Goal: Task Accomplishment & Management: Complete application form

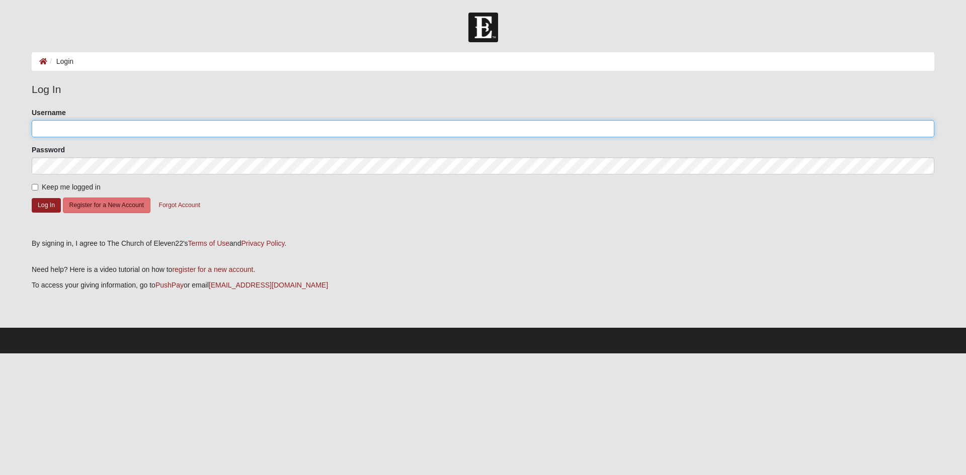
click at [79, 130] on input "Username" at bounding box center [483, 128] width 903 height 17
click at [111, 133] on input "Username" at bounding box center [483, 128] width 903 height 17
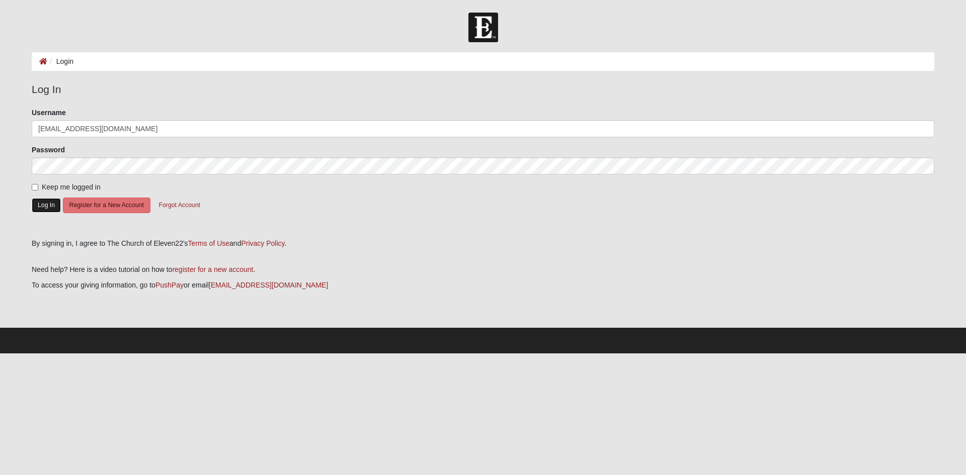
click at [51, 203] on button "Log In" at bounding box center [46, 205] width 29 height 15
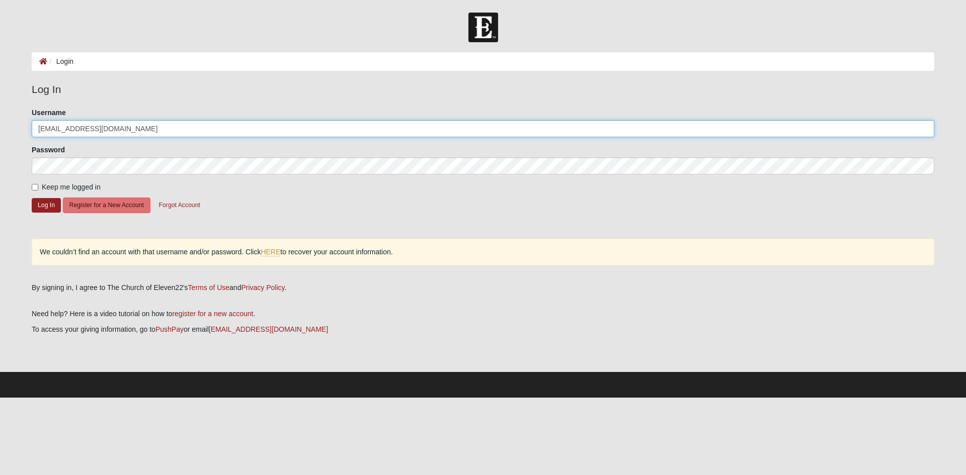
click at [119, 127] on input "[EMAIL_ADDRESS][DOMAIN_NAME]" at bounding box center [483, 128] width 903 height 17
type input "jb1707"
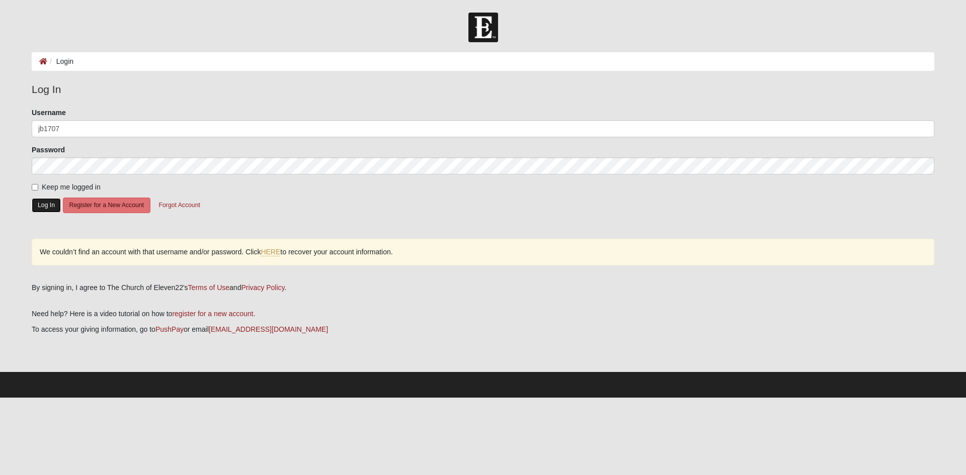
click at [53, 206] on button "Log In" at bounding box center [46, 205] width 29 height 15
click at [103, 207] on button "Register for a New Account" at bounding box center [107, 206] width 88 height 16
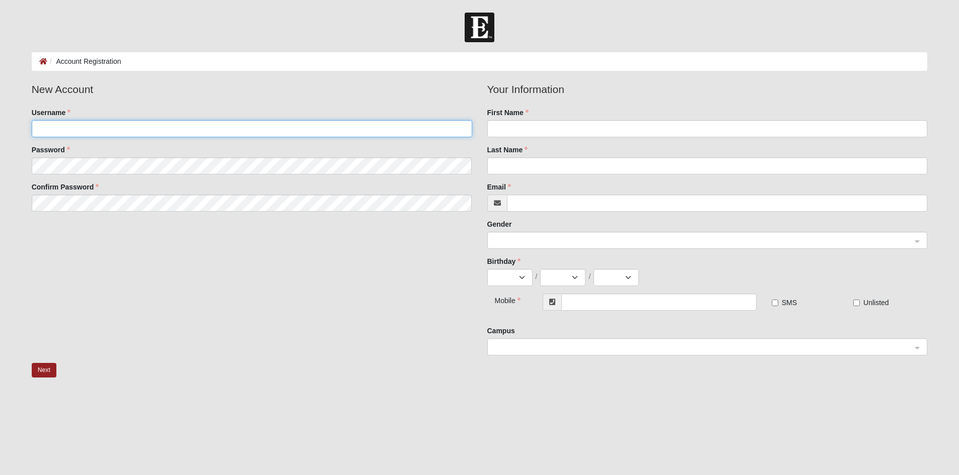
click at [102, 130] on input "Username" at bounding box center [252, 128] width 440 height 17
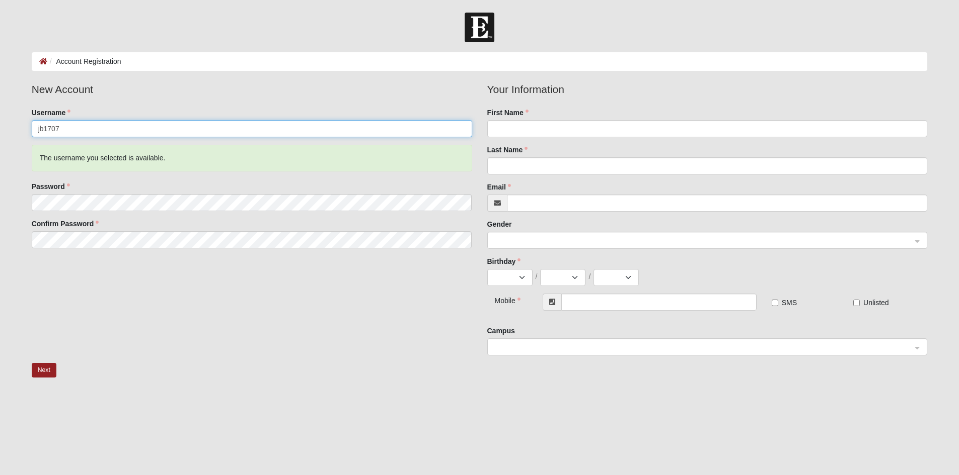
click at [102, 130] on input "jb1707" at bounding box center [252, 128] width 440 height 17
type input "[EMAIL_ADDRESS][DOMAIN_NAME]"
click at [548, 129] on input "First Name" at bounding box center [707, 128] width 440 height 17
type input "Patrick"
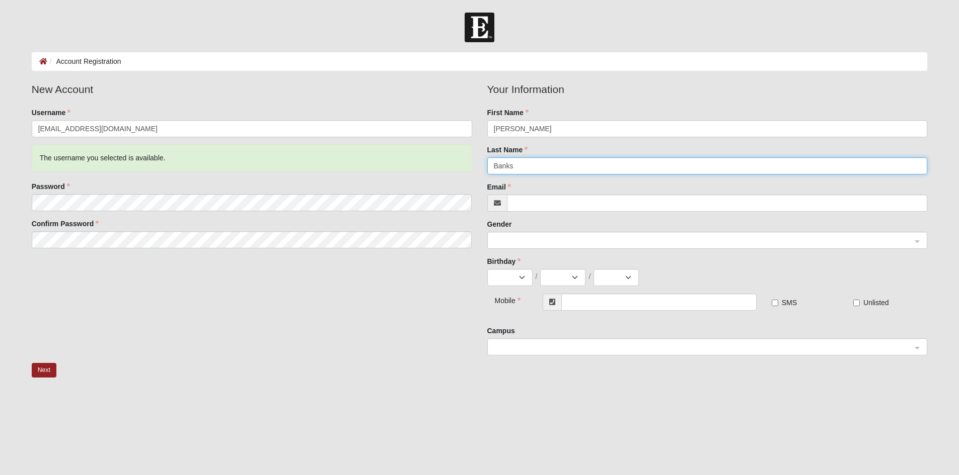
type input "Banks"
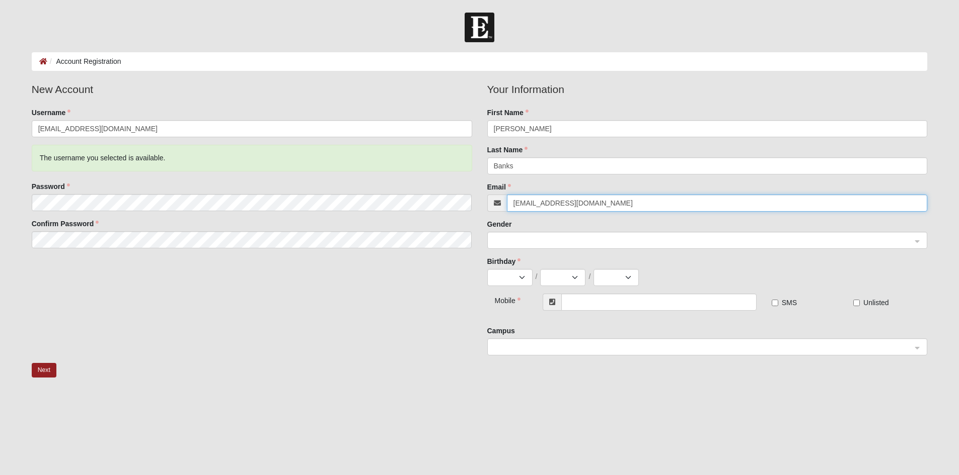
type input "[EMAIL_ADDRESS][DOMAIN_NAME]"
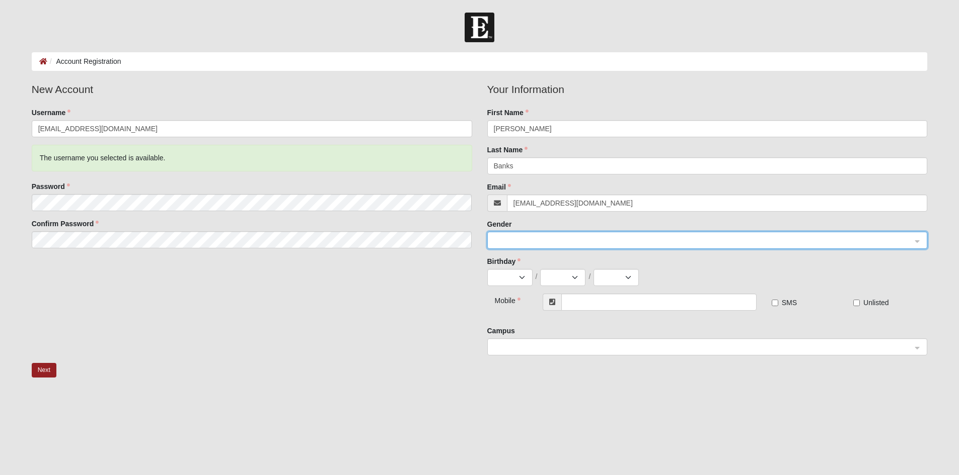
click at [918, 241] on div at bounding box center [707, 240] width 439 height 17
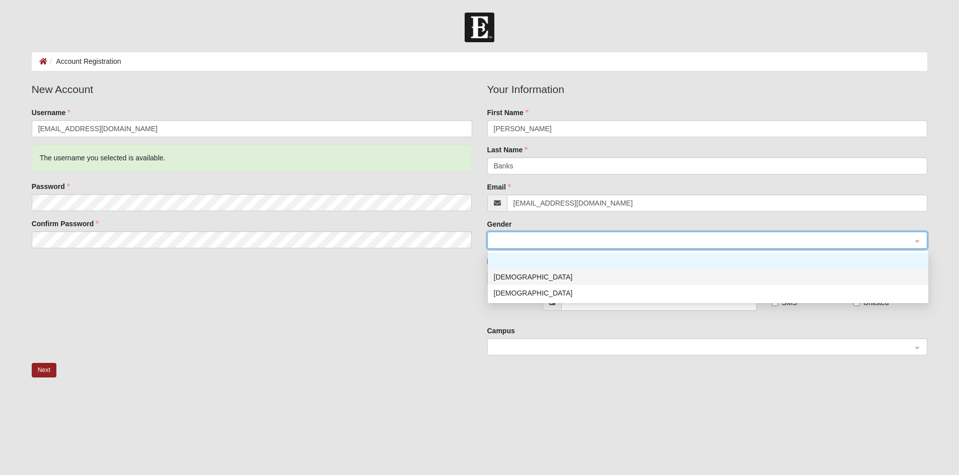
click at [547, 278] on div "Male" at bounding box center [708, 277] width 428 height 11
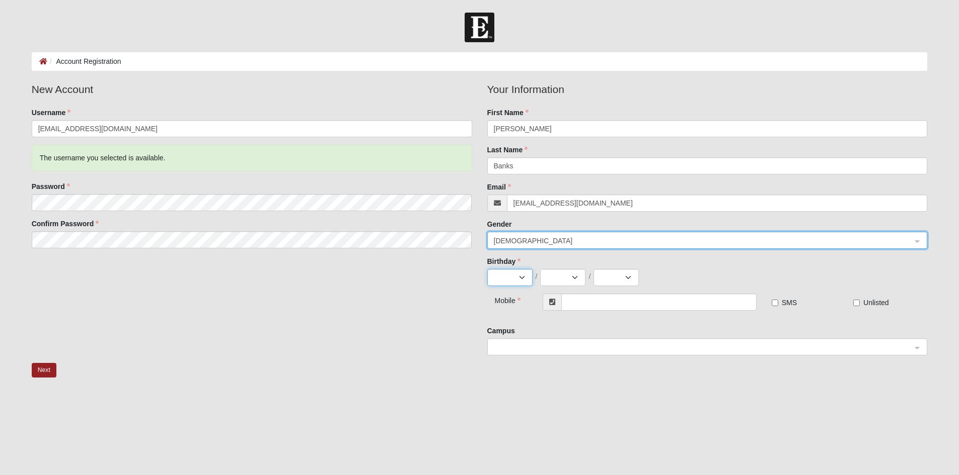
click at [514, 277] on select "Jan Feb Mar Apr May Jun Jul Aug Sep Oct Nov Dec" at bounding box center [509, 277] width 45 height 17
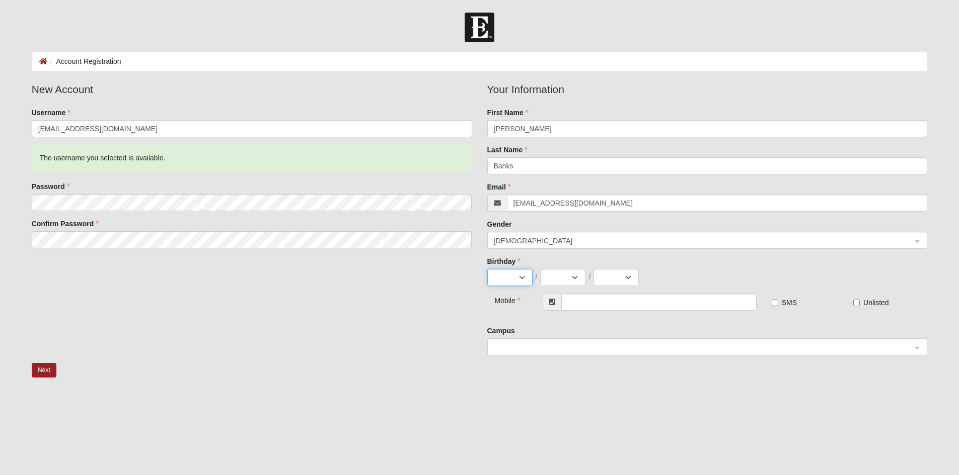
select select "6"
click at [487, 269] on select "Jan Feb Mar Apr May Jun Jul Aug Sep Oct Nov Dec" at bounding box center [509, 277] width 45 height 17
click at [570, 278] on select "1 2 3 4 5 6 7 8 9 10 11 12 13 14 15 16 17 18 19 20 21 22 23 24 25 26 27 28 29 30" at bounding box center [562, 277] width 45 height 17
select select "5"
click at [540, 269] on select "1 2 3 4 5 6 7 8 9 10 11 12 13 14 15 16 17 18 19 20 21 22 23 24 25 26 27 28 29 30" at bounding box center [562, 277] width 45 height 17
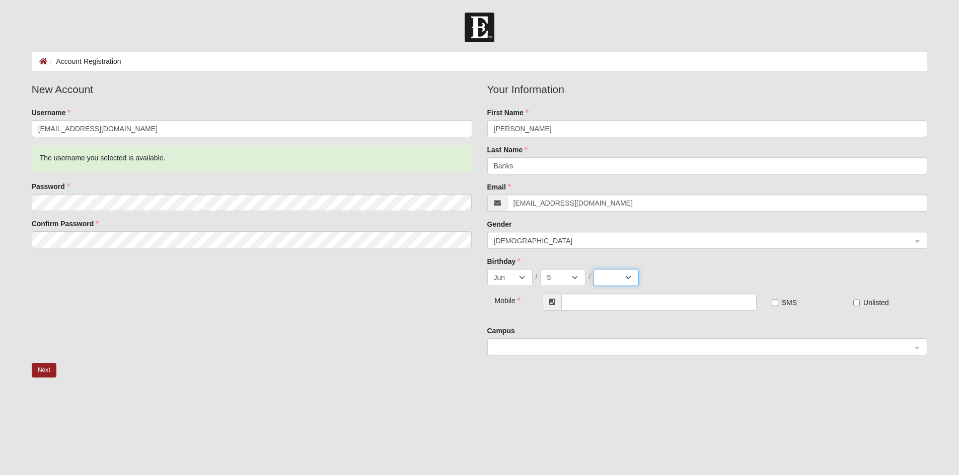
click at [618, 274] on select "2025 2024 2023 2022 2021 2020 2019 2018 2017 2016 2015 2014 2013 2012 2011 2010…" at bounding box center [615, 277] width 45 height 17
select select "1987"
click at [593, 269] on select "2025 2024 2023 2022 2021 2020 2019 2018 2017 2016 2015 2014 2013 2012 2011 2010…" at bounding box center [615, 277] width 45 height 17
click at [673, 302] on input "text" at bounding box center [658, 302] width 195 height 17
type input "(512) 718-4195"
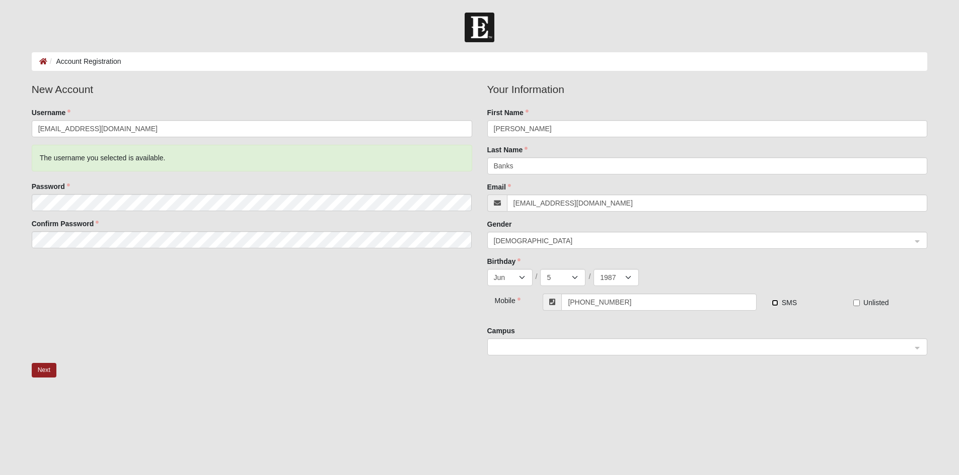
click at [777, 303] on input "SMS" at bounding box center [774, 303] width 7 height 7
checkbox input "true"
click at [616, 350] on span at bounding box center [703, 347] width 418 height 11
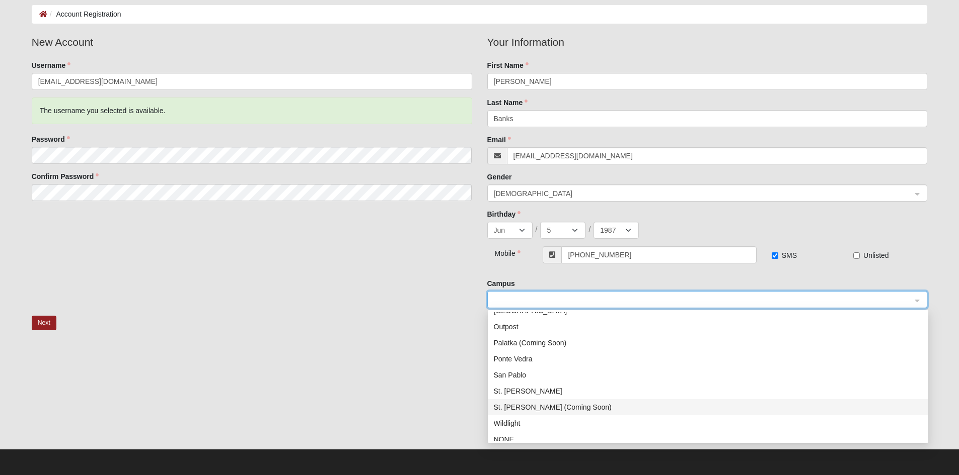
scroll to position [145, 0]
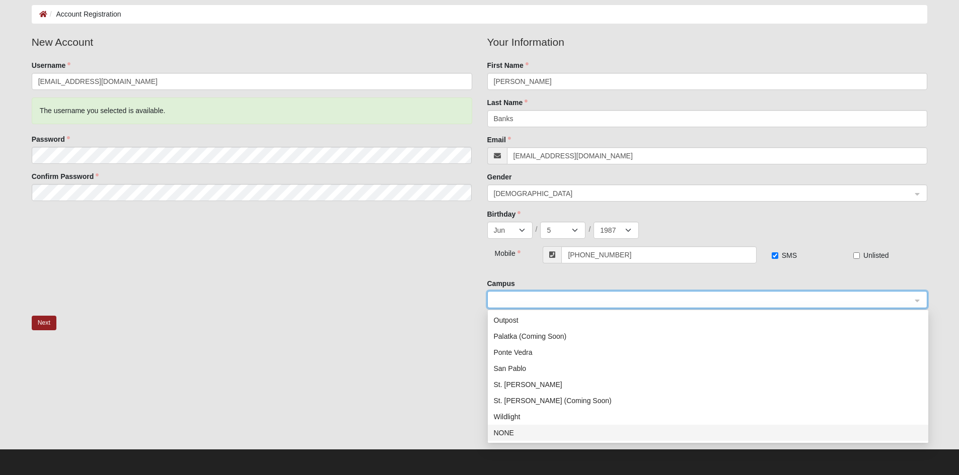
click at [510, 433] on div "NONE" at bounding box center [708, 433] width 428 height 11
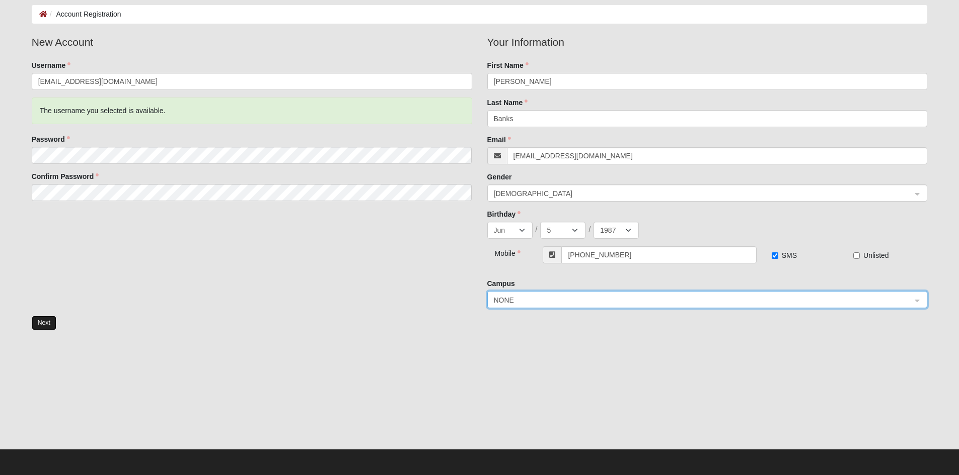
click at [41, 325] on button "Next" at bounding box center [44, 323] width 25 height 15
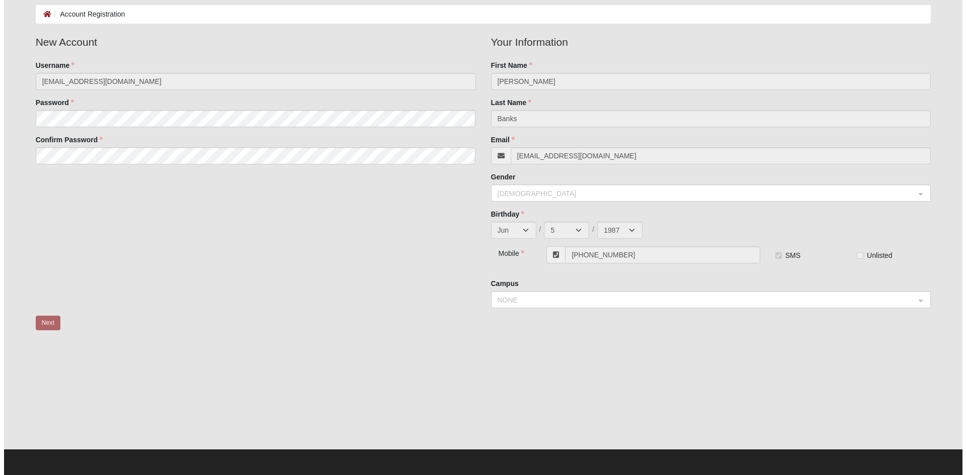
scroll to position [0, 0]
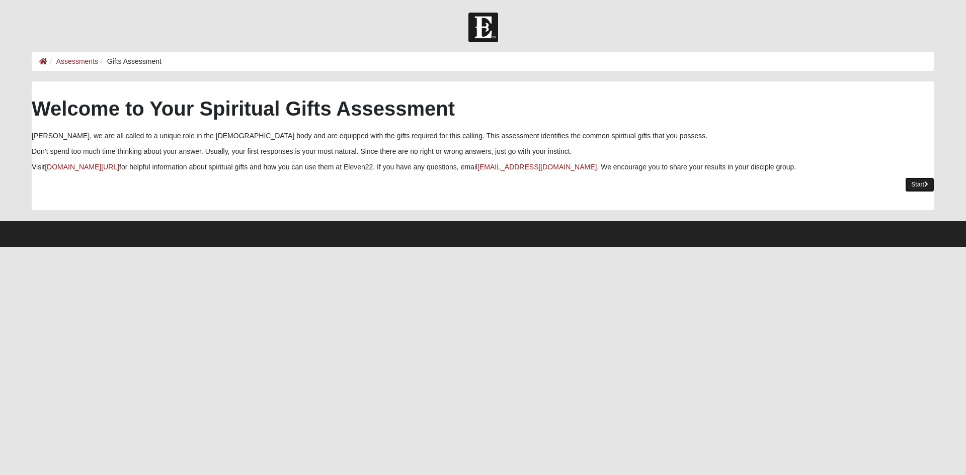
click at [918, 184] on link "Start" at bounding box center [919, 185] width 29 height 15
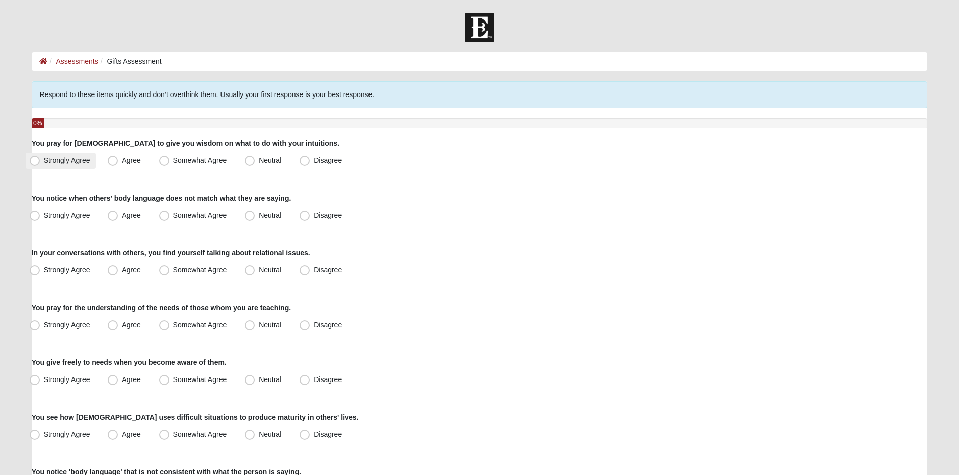
click at [44, 161] on span "Strongly Agree" at bounding box center [67, 160] width 46 height 8
click at [34, 161] on input "Strongly Agree" at bounding box center [37, 160] width 7 height 7
radio input "true"
click at [122, 215] on span "Agree" at bounding box center [131, 215] width 19 height 8
click at [116, 215] on input "Agree" at bounding box center [115, 215] width 7 height 7
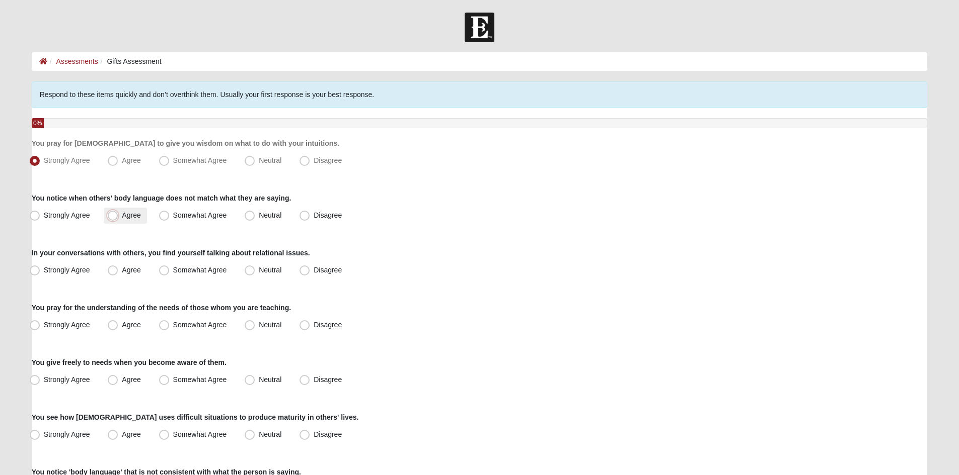
radio input "true"
click at [313, 270] on span "Disagree" at bounding box center [327, 270] width 28 height 8
click at [305, 270] on input "Disagree" at bounding box center [306, 270] width 7 height 7
radio input "true"
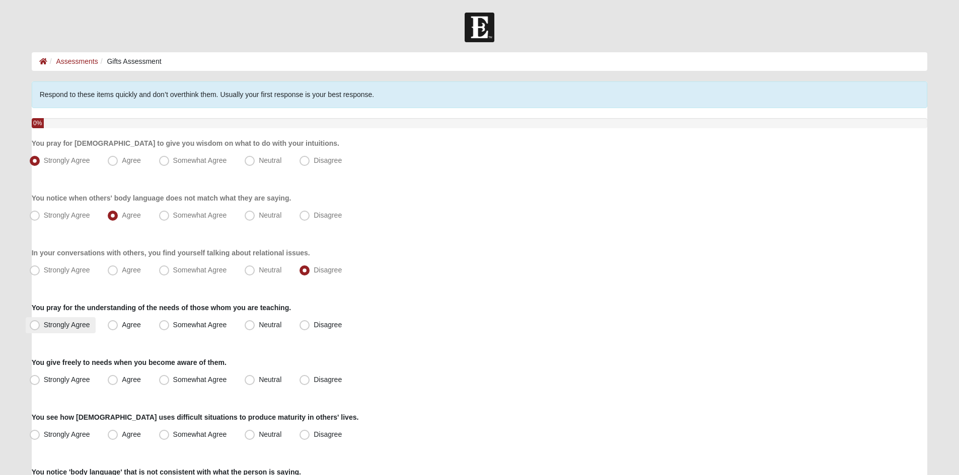
click at [44, 326] on span "Strongly Agree" at bounding box center [67, 325] width 46 height 8
click at [34, 326] on input "Strongly Agree" at bounding box center [37, 325] width 7 height 7
radio input "true"
click at [122, 380] on span "Agree" at bounding box center [131, 380] width 19 height 8
click at [113, 380] on input "Agree" at bounding box center [115, 380] width 7 height 7
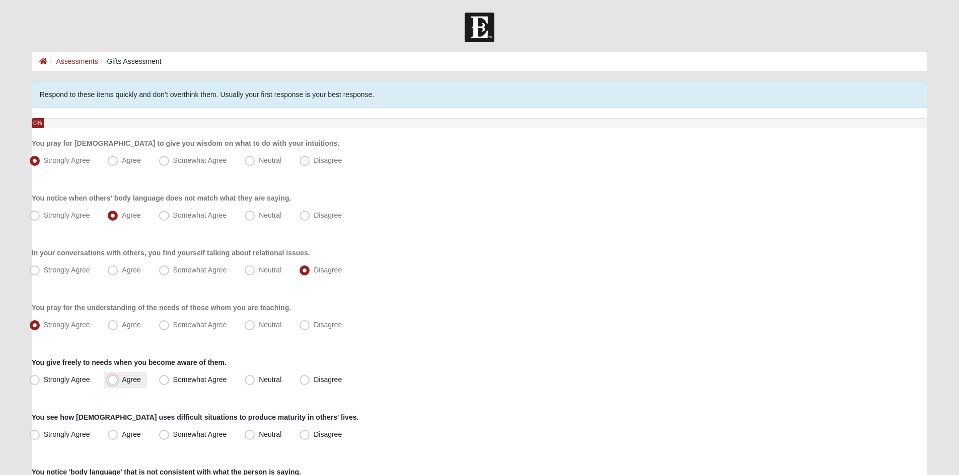
radio input "true"
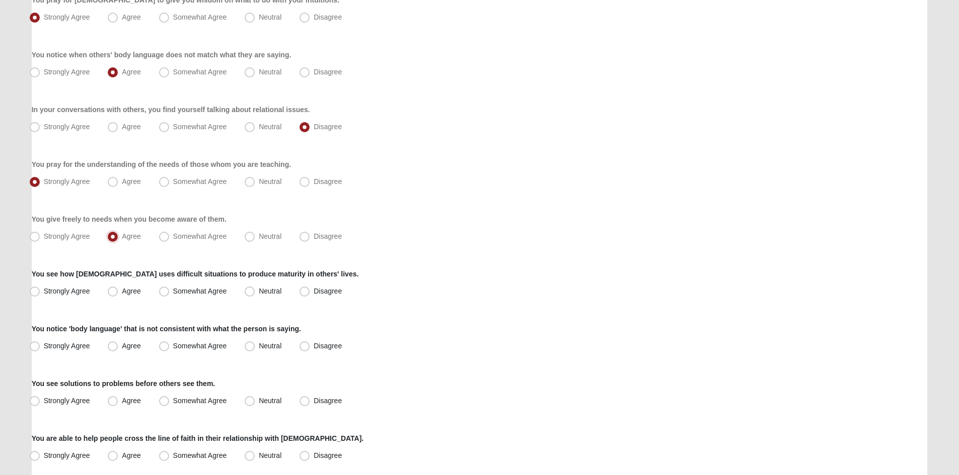
scroll to position [201, 0]
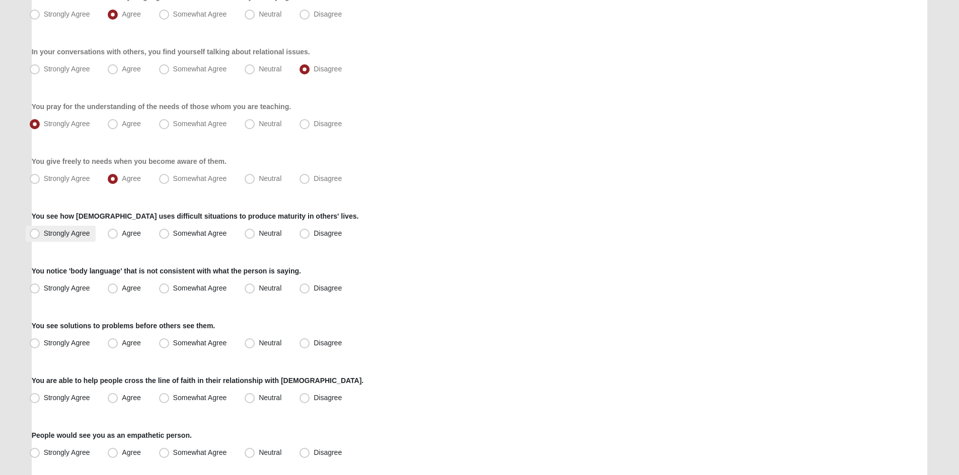
click at [44, 233] on span "Strongly Agree" at bounding box center [67, 233] width 46 height 8
click at [35, 233] on input "Strongly Agree" at bounding box center [37, 233] width 7 height 7
radio input "true"
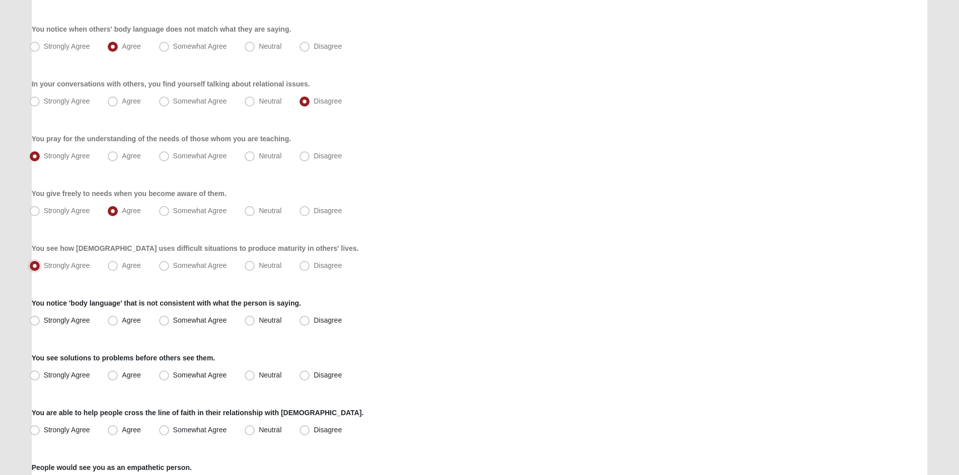
scroll to position [151, 0]
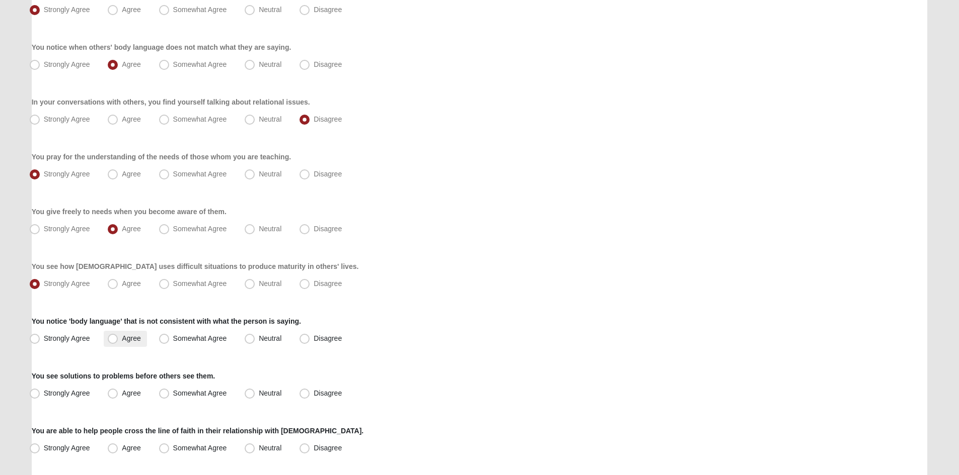
click at [122, 339] on span "Agree" at bounding box center [131, 339] width 19 height 8
click at [113, 339] on input "Agree" at bounding box center [115, 339] width 7 height 7
radio input "true"
click at [122, 395] on span "Agree" at bounding box center [131, 393] width 19 height 8
click at [115, 395] on input "Agree" at bounding box center [115, 393] width 7 height 7
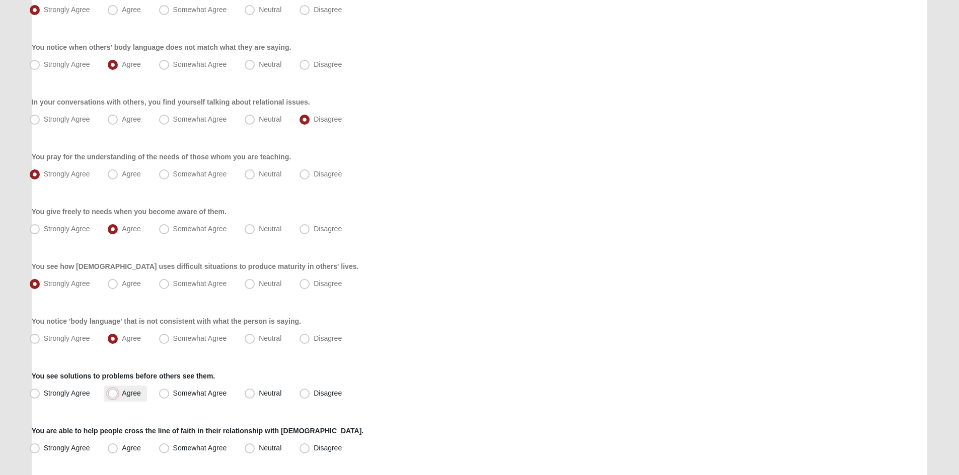
radio input "true"
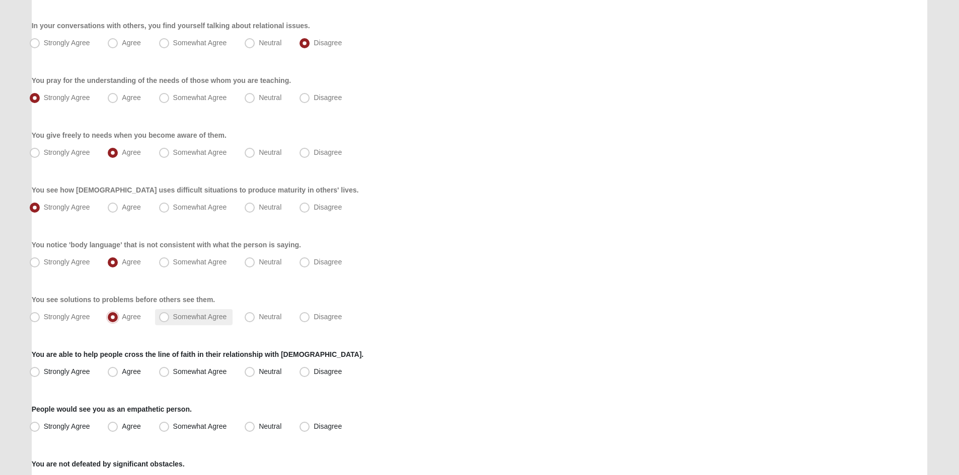
scroll to position [252, 0]
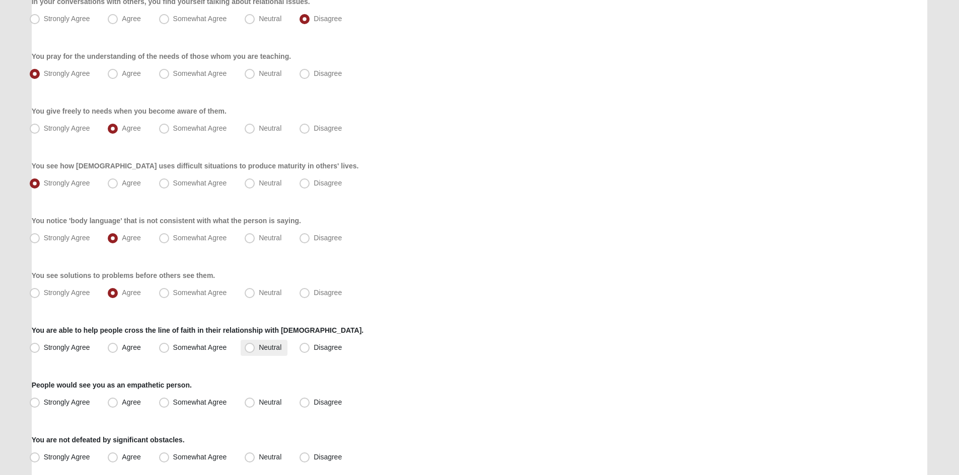
click at [259, 348] on span "Neutral" at bounding box center [270, 348] width 23 height 8
click at [249, 348] on input "Neutral" at bounding box center [252, 348] width 7 height 7
radio input "true"
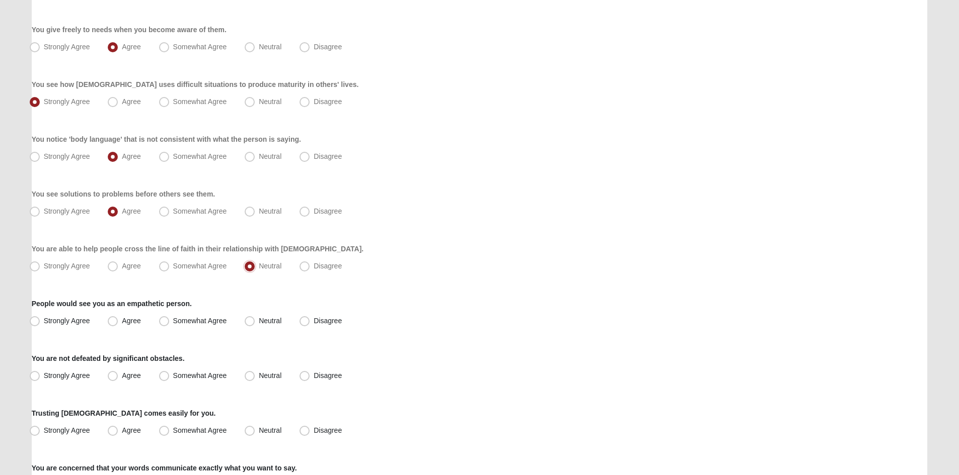
scroll to position [352, 0]
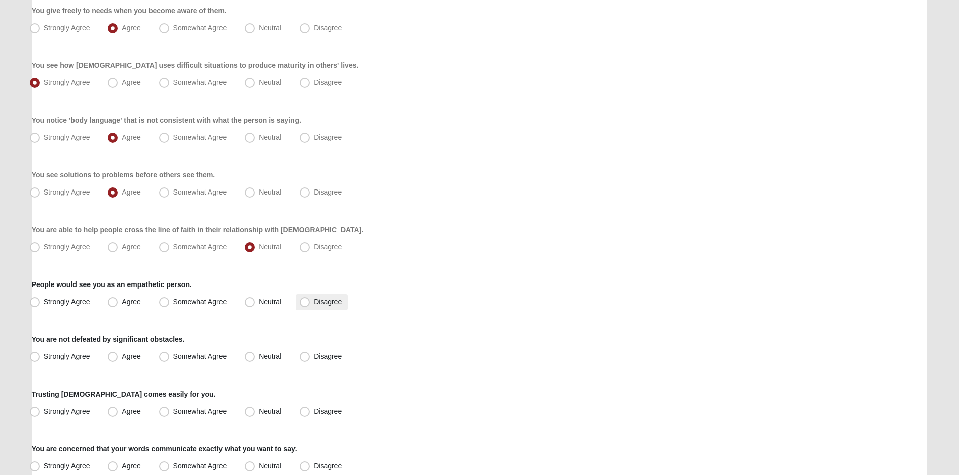
click at [313, 304] on span "Disagree" at bounding box center [327, 302] width 28 height 8
click at [305, 304] on input "Disagree" at bounding box center [306, 302] width 7 height 7
radio input "true"
click at [259, 301] on span "Neutral" at bounding box center [270, 302] width 23 height 8
click at [249, 301] on input "Neutral" at bounding box center [252, 302] width 7 height 7
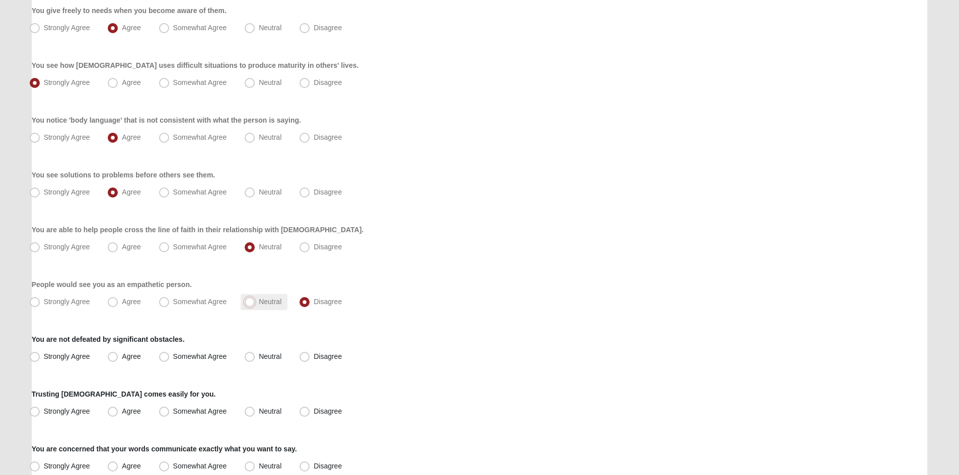
radio input "true"
click at [173, 302] on span "Somewhat Agree" at bounding box center [200, 302] width 54 height 8
click at [163, 302] on input "Somewhat Agree" at bounding box center [166, 302] width 7 height 7
radio input "true"
click at [385, 312] on div "Respond to these items quickly and don’t overthink them. Usually your first res…" at bounding box center [480, 211] width 896 height 965
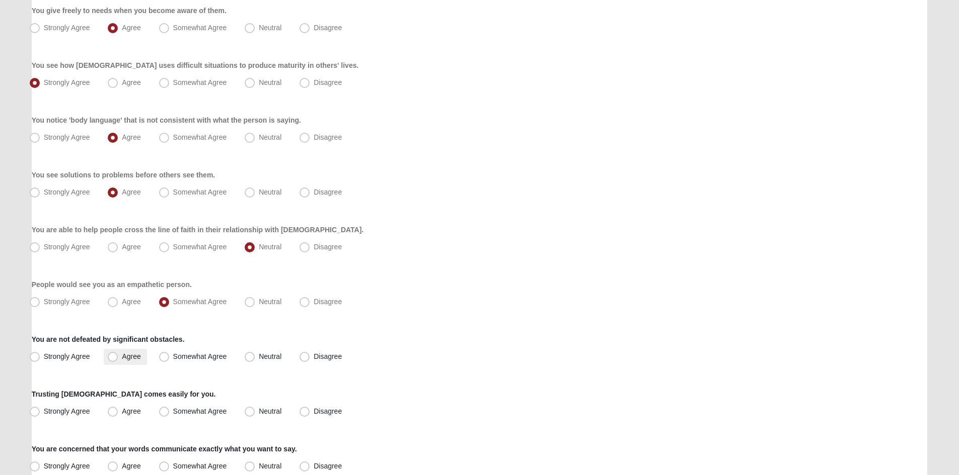
click at [122, 357] on span "Agree" at bounding box center [131, 357] width 19 height 8
click at [112, 357] on input "Agree" at bounding box center [115, 357] width 7 height 7
radio input "true"
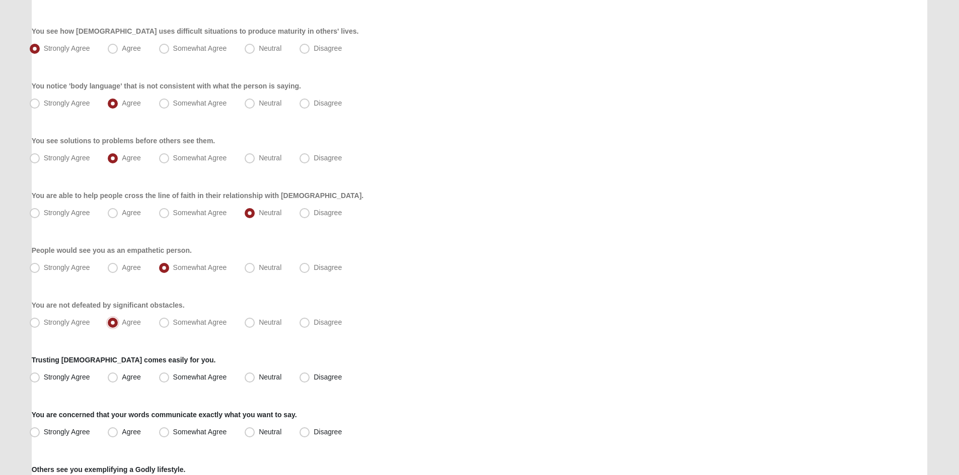
scroll to position [403, 0]
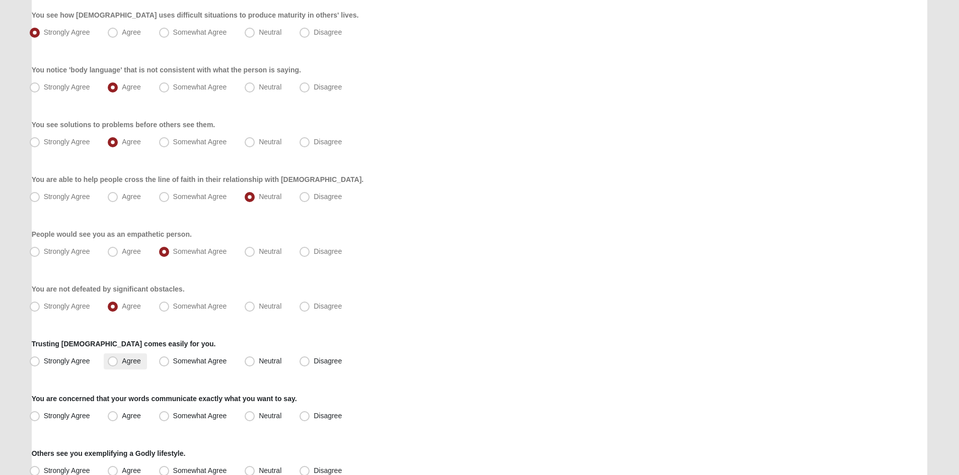
click at [122, 361] on span "Agree" at bounding box center [131, 361] width 19 height 8
click at [114, 361] on input "Agree" at bounding box center [115, 361] width 7 height 7
radio input "true"
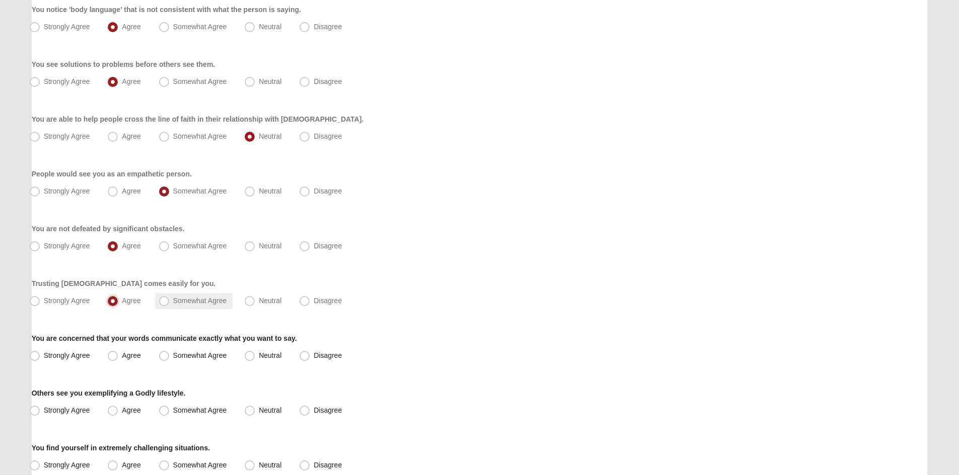
scroll to position [503, 0]
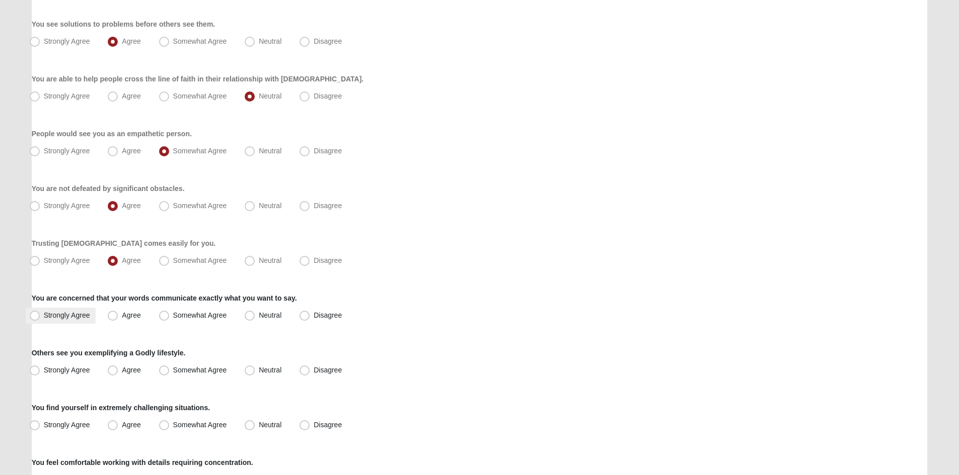
click at [44, 316] on span "Strongly Agree" at bounding box center [67, 315] width 46 height 8
click at [34, 316] on input "Strongly Agree" at bounding box center [37, 315] width 7 height 7
radio input "true"
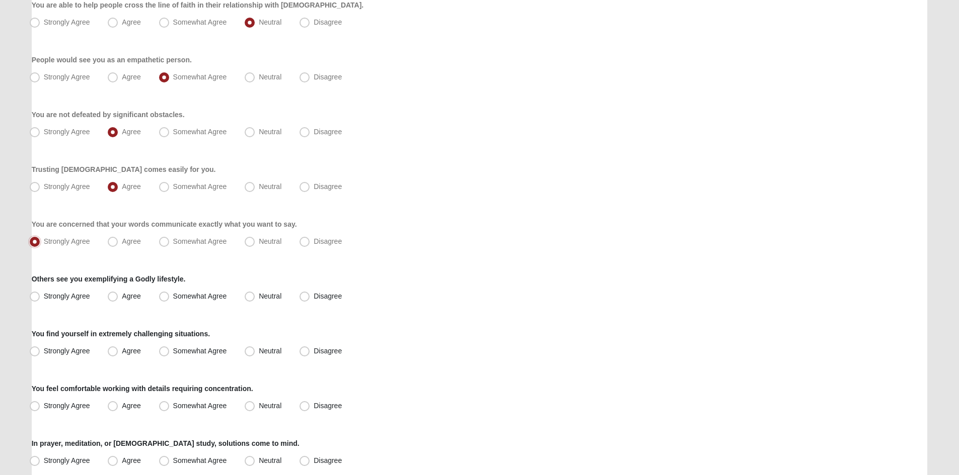
scroll to position [604, 0]
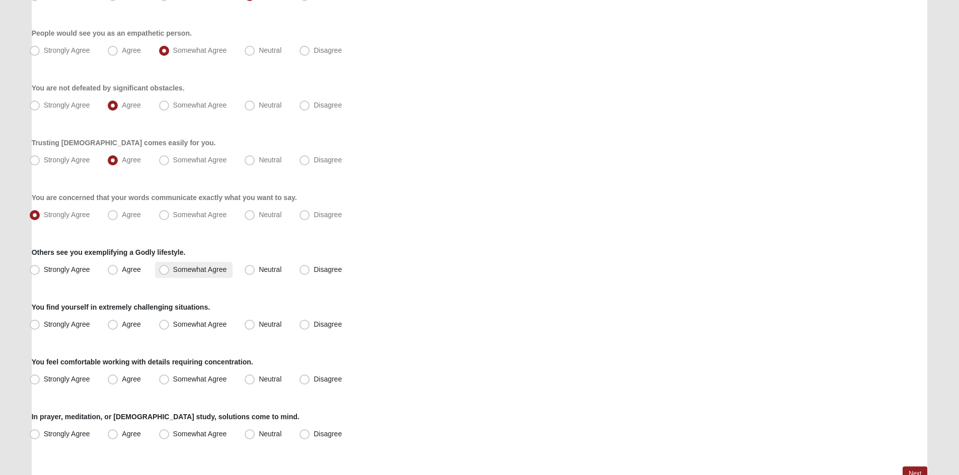
click at [173, 270] on span "Somewhat Agree" at bounding box center [200, 270] width 54 height 8
click at [165, 270] on input "Somewhat Agree" at bounding box center [166, 270] width 7 height 7
radio input "true"
click at [122, 324] on span "Agree" at bounding box center [131, 325] width 19 height 8
click at [114, 324] on input "Agree" at bounding box center [115, 325] width 7 height 7
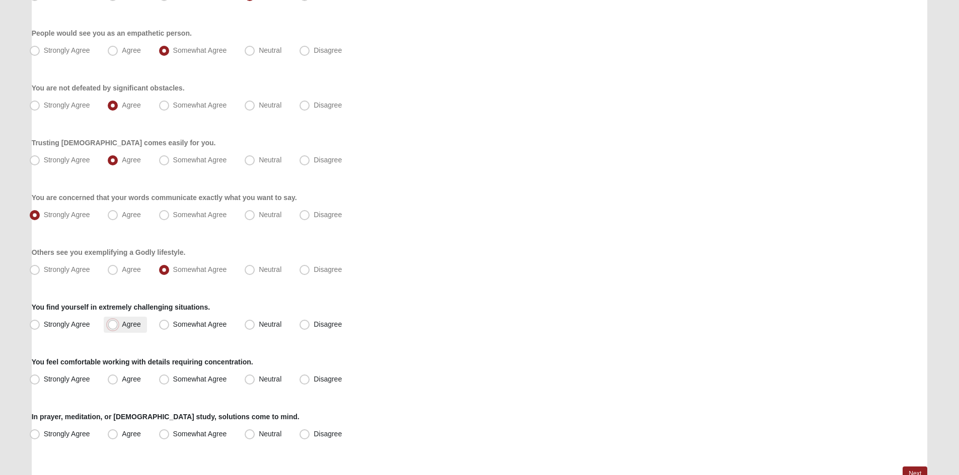
radio input "true"
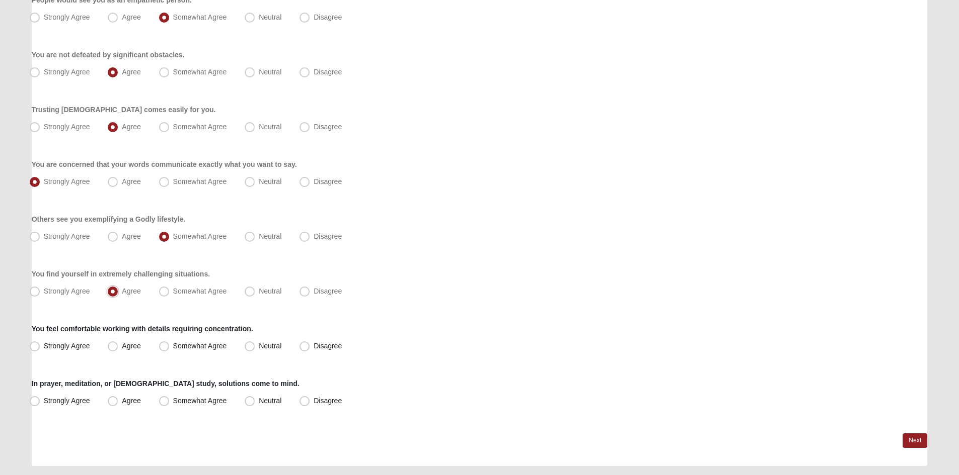
scroll to position [654, 0]
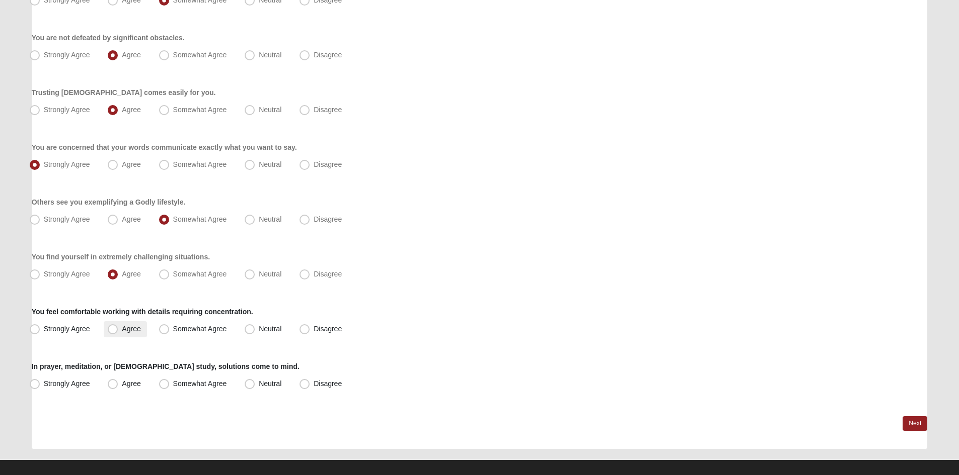
click at [122, 327] on span "Agree" at bounding box center [131, 329] width 19 height 8
click at [112, 327] on input "Agree" at bounding box center [115, 329] width 7 height 7
radio input "true"
click at [44, 384] on span "Strongly Agree" at bounding box center [67, 384] width 46 height 8
click at [37, 384] on input "Strongly Agree" at bounding box center [37, 384] width 7 height 7
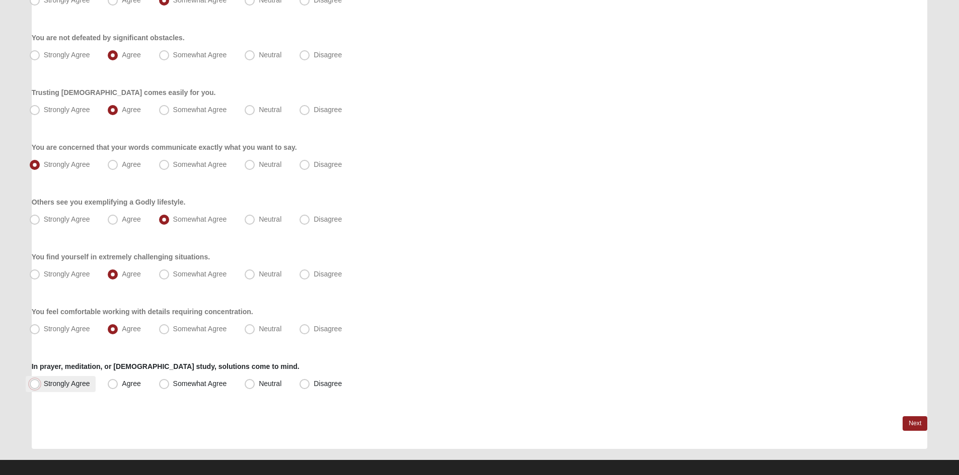
radio input "true"
click at [913, 424] on link "Next" at bounding box center [914, 424] width 25 height 15
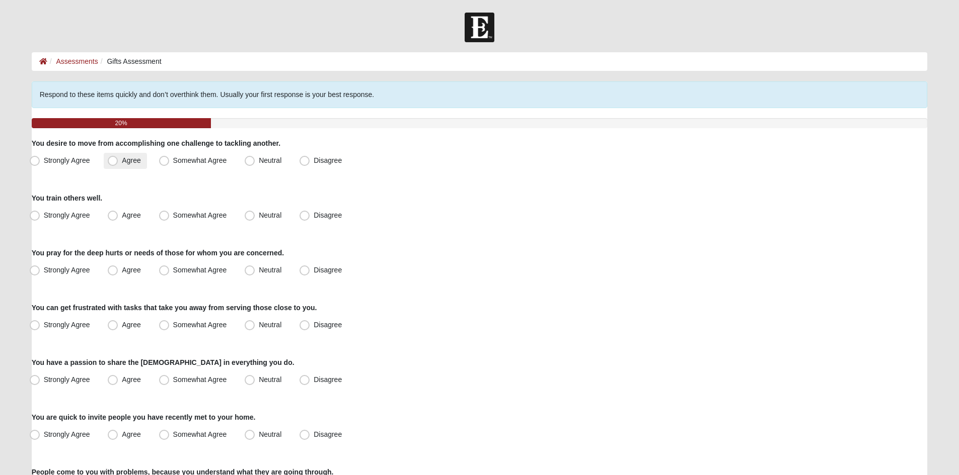
click at [122, 162] on span "Agree" at bounding box center [131, 160] width 19 height 8
click at [116, 162] on input "Agree" at bounding box center [115, 160] width 7 height 7
radio input "true"
click at [173, 217] on span "Somewhat Agree" at bounding box center [200, 215] width 54 height 8
click at [164, 217] on input "Somewhat Agree" at bounding box center [166, 215] width 7 height 7
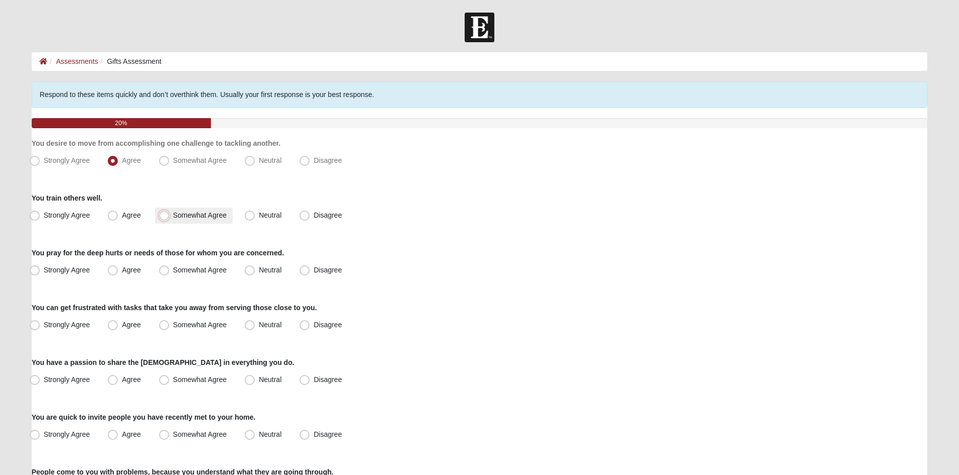
radio input "true"
click at [44, 271] on span "Strongly Agree" at bounding box center [67, 270] width 46 height 8
click at [35, 271] on input "Strongly Agree" at bounding box center [37, 270] width 7 height 7
radio input "true"
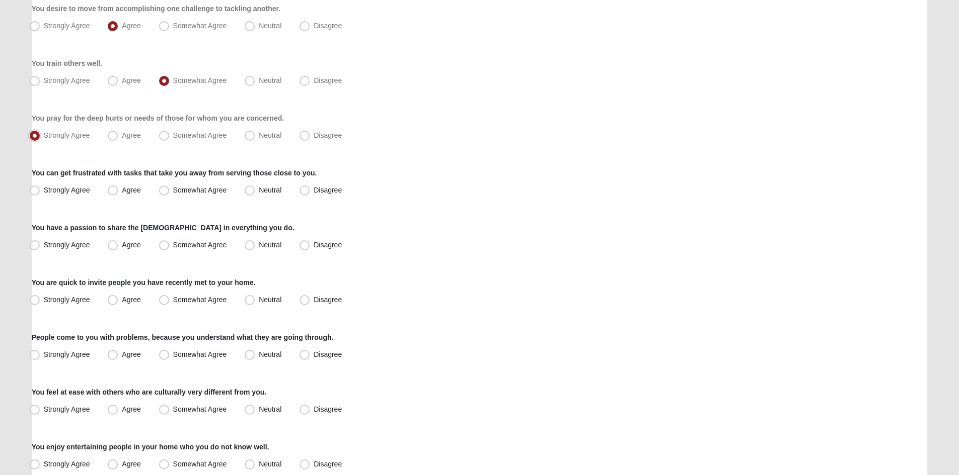
scroll to position [151, 0]
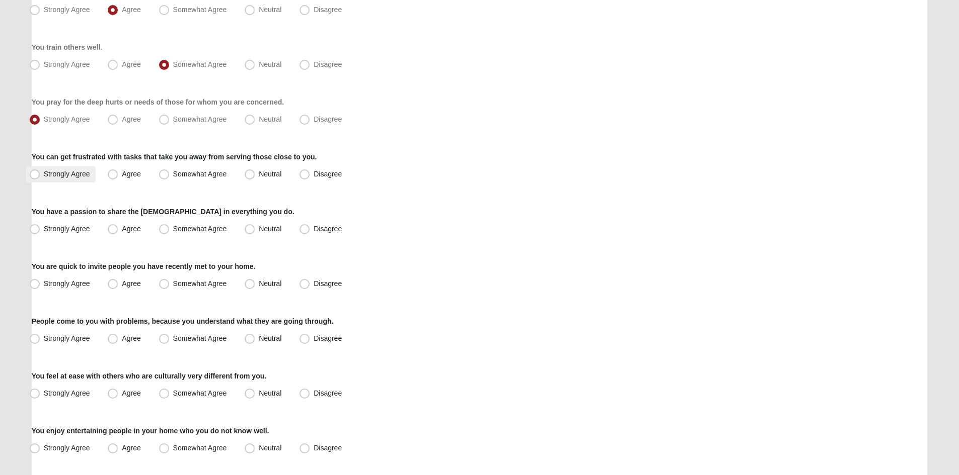
click at [44, 173] on span "Strongly Agree" at bounding box center [67, 174] width 46 height 8
click at [34, 173] on input "Strongly Agree" at bounding box center [37, 174] width 7 height 7
radio input "true"
click at [259, 229] on span "Neutral" at bounding box center [270, 229] width 23 height 8
click at [249, 229] on input "Neutral" at bounding box center [252, 229] width 7 height 7
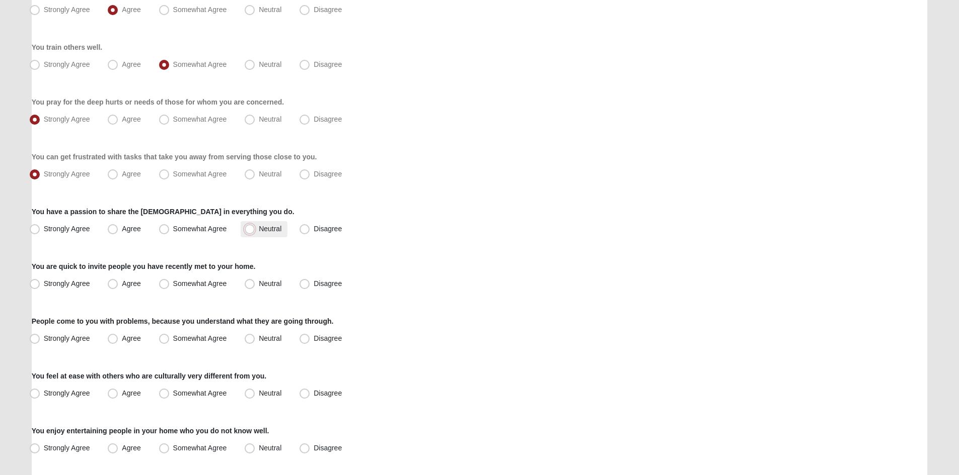
radio input "true"
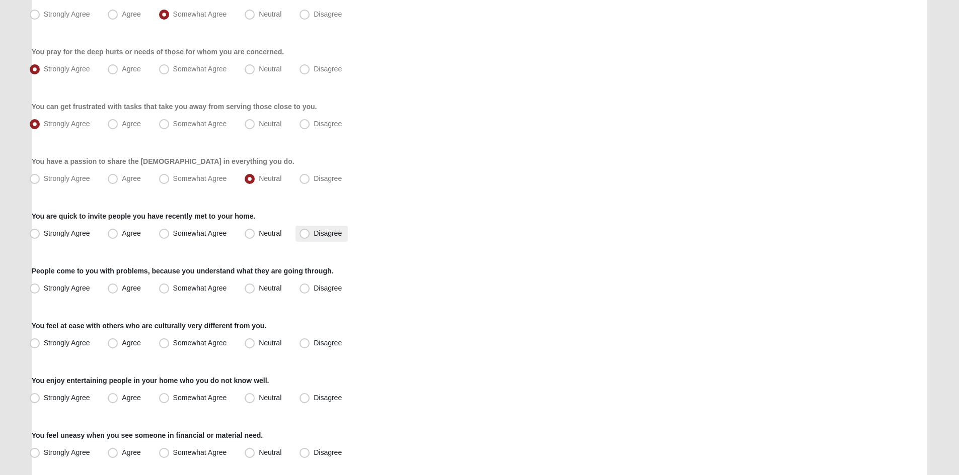
click at [313, 234] on span "Disagree" at bounding box center [327, 233] width 28 height 8
click at [303, 234] on input "Disagree" at bounding box center [306, 233] width 7 height 7
radio input "true"
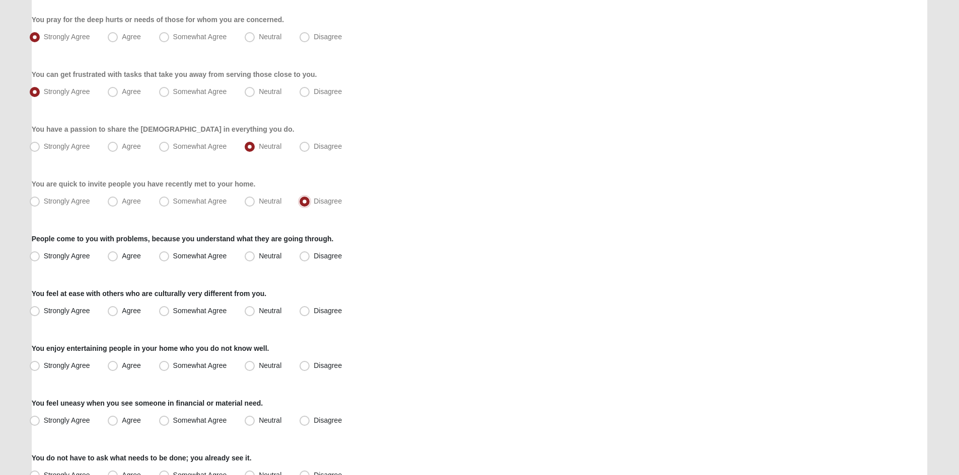
scroll to position [252, 0]
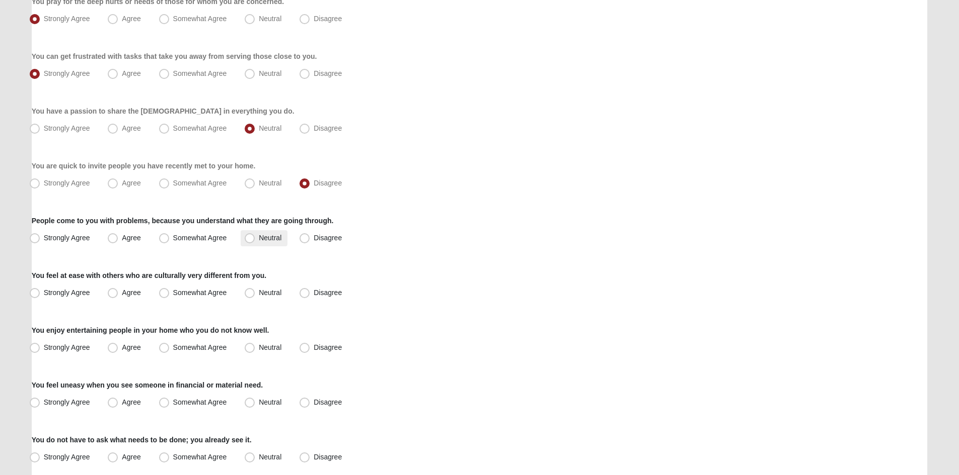
click at [259, 237] on span "Neutral" at bounding box center [270, 238] width 23 height 8
click at [251, 237] on input "Neutral" at bounding box center [252, 238] width 7 height 7
radio input "true"
click at [44, 293] on span "Strongly Agree" at bounding box center [67, 293] width 46 height 8
click at [35, 293] on input "Strongly Agree" at bounding box center [37, 293] width 7 height 7
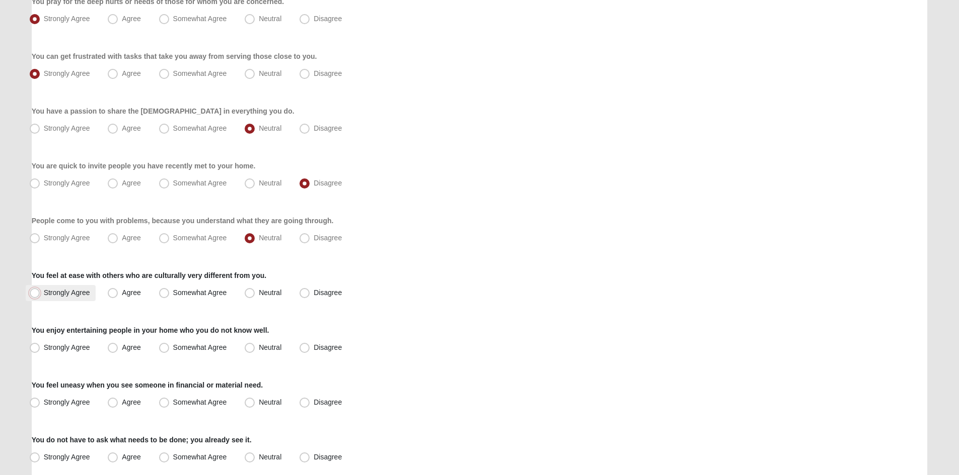
radio input "true"
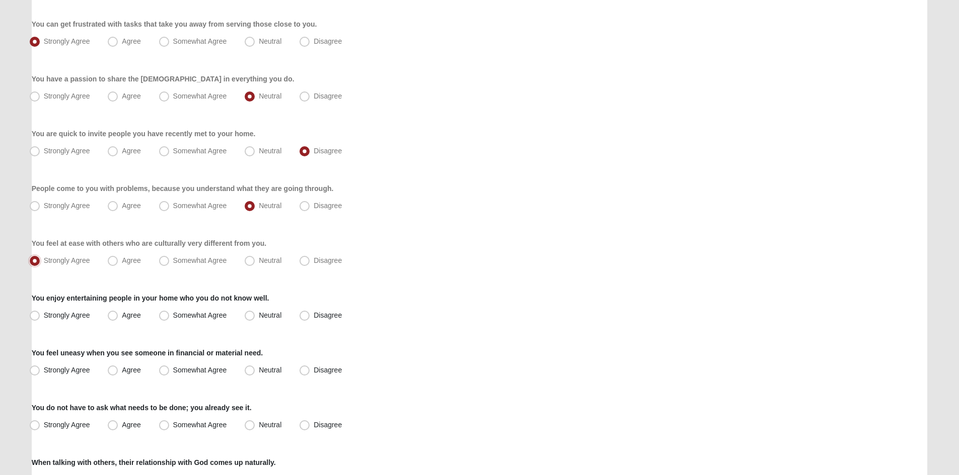
scroll to position [302, 0]
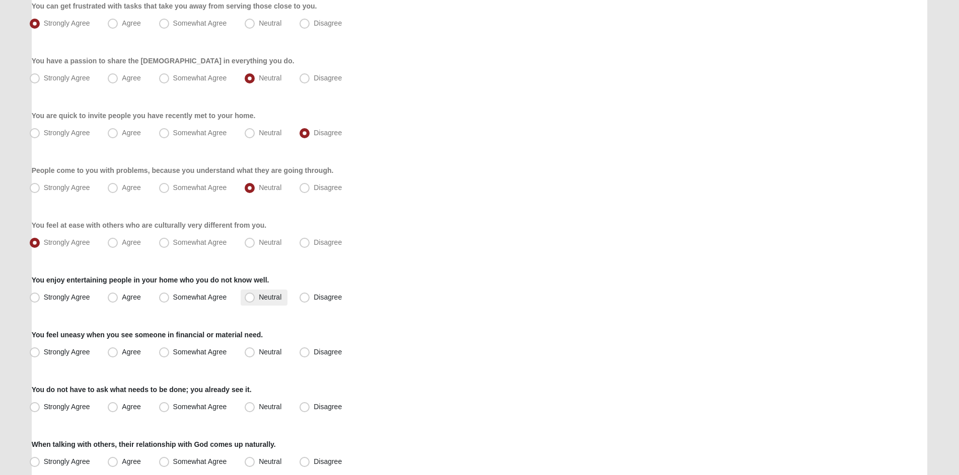
click at [259, 298] on span "Neutral" at bounding box center [270, 297] width 23 height 8
click at [249, 298] on input "Neutral" at bounding box center [252, 297] width 7 height 7
radio input "true"
click at [313, 353] on span "Disagree" at bounding box center [327, 352] width 28 height 8
click at [305, 353] on input "Disagree" at bounding box center [306, 352] width 7 height 7
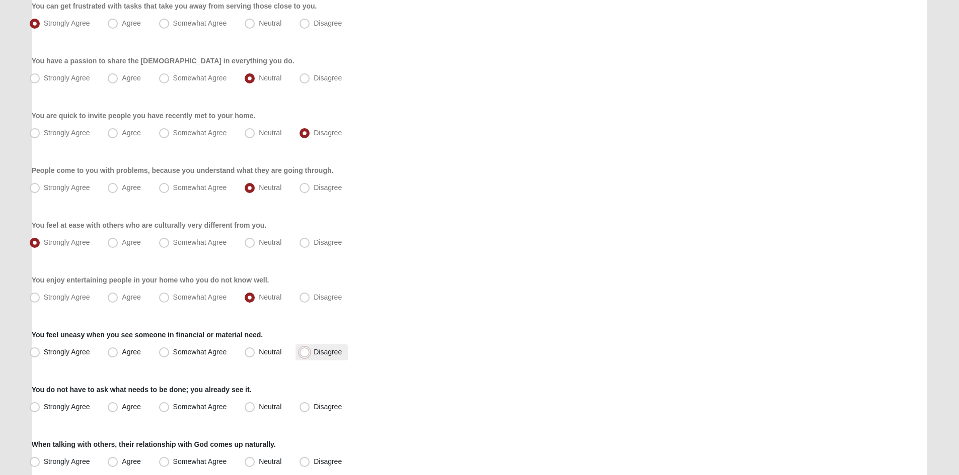
radio input "true"
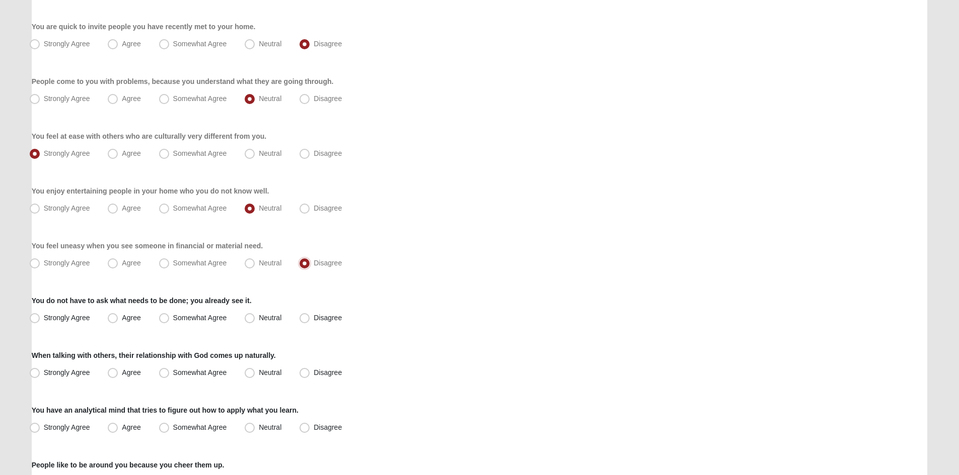
scroll to position [403, 0]
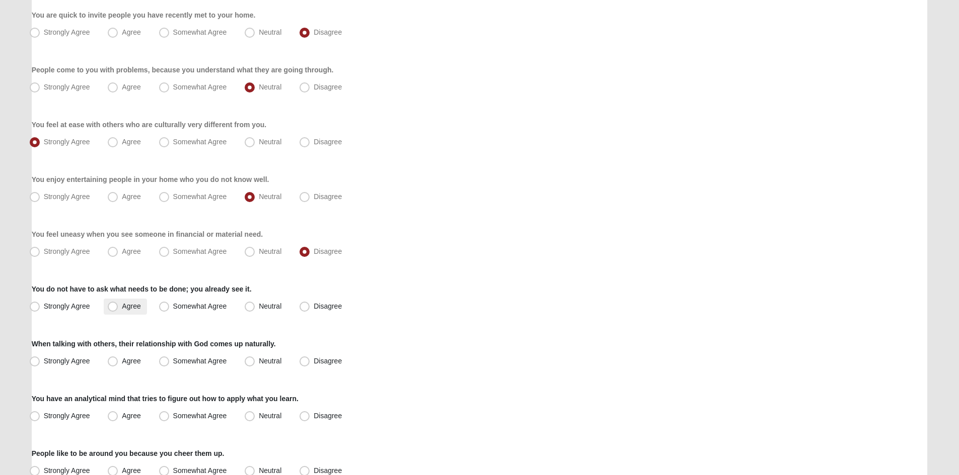
click at [122, 307] on span "Agree" at bounding box center [131, 306] width 19 height 8
click at [114, 307] on input "Agree" at bounding box center [115, 306] width 7 height 7
radio input "true"
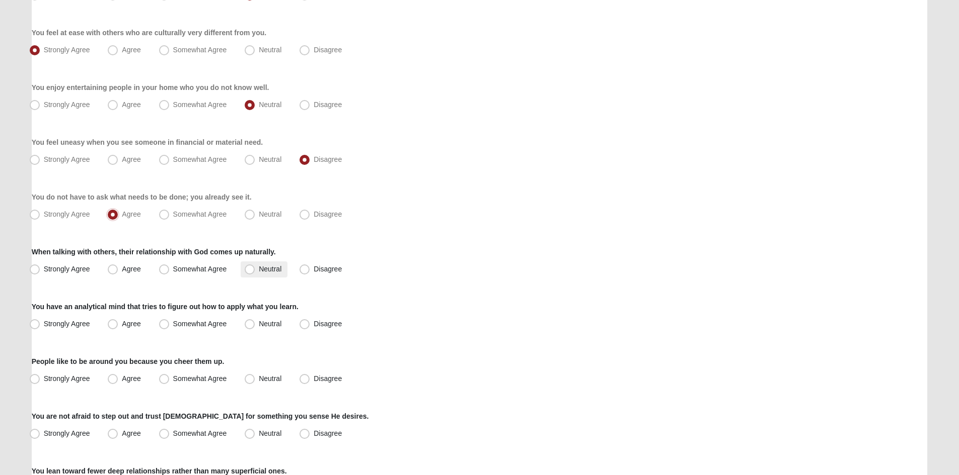
scroll to position [503, 0]
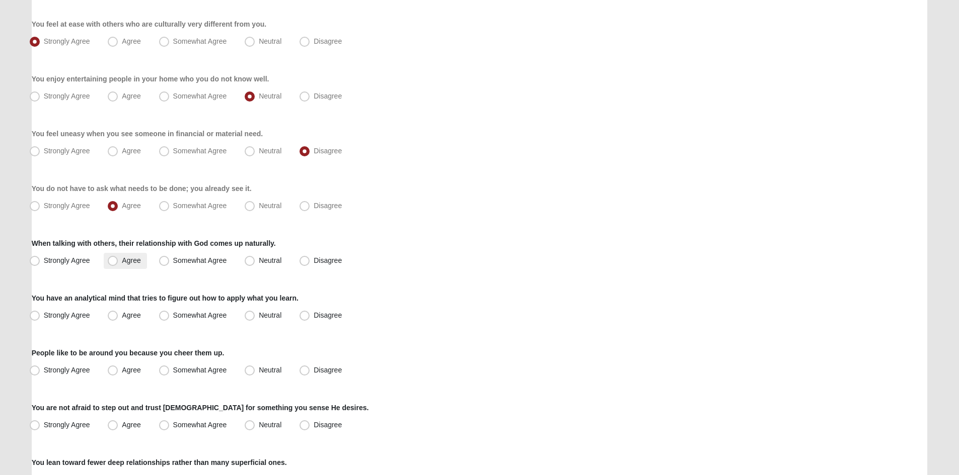
click at [122, 262] on span "Agree" at bounding box center [131, 261] width 19 height 8
click at [113, 262] on input "Agree" at bounding box center [115, 261] width 7 height 7
radio input "true"
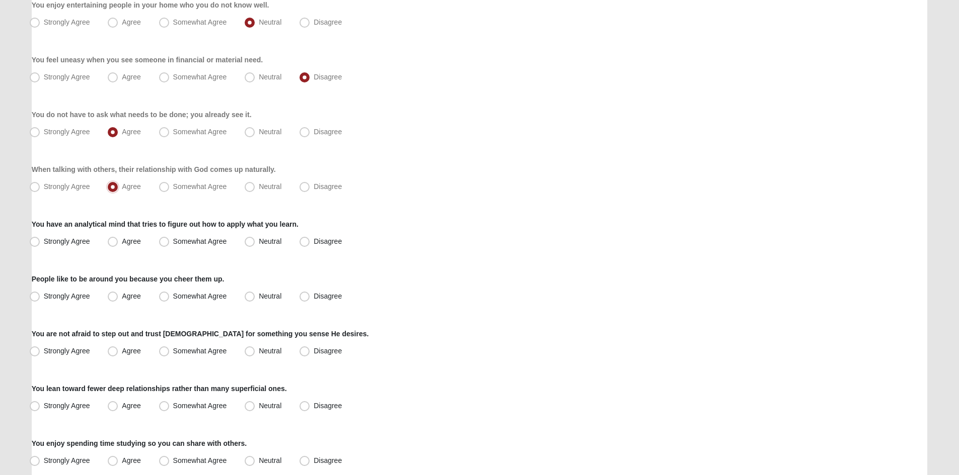
scroll to position [604, 0]
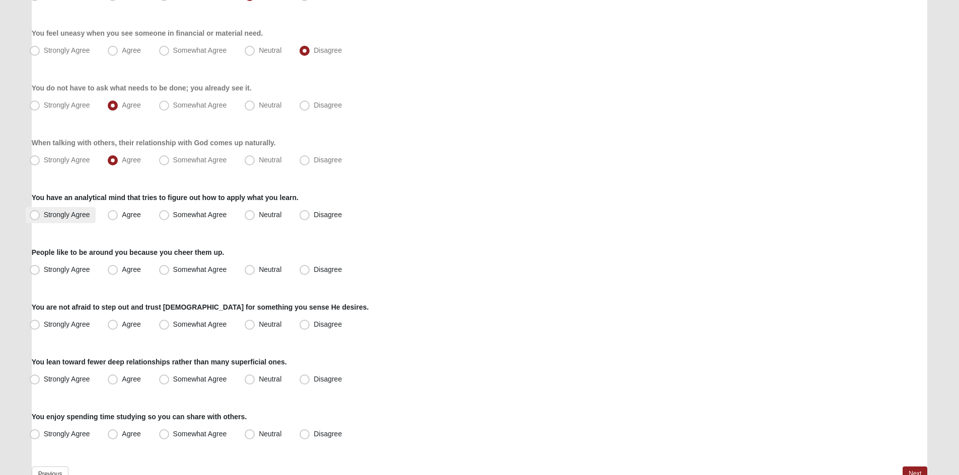
click at [44, 214] on span "Strongly Agree" at bounding box center [67, 215] width 46 height 8
click at [36, 214] on input "Strongly Agree" at bounding box center [37, 215] width 7 height 7
radio input "true"
click at [122, 269] on span "Agree" at bounding box center [131, 270] width 19 height 8
click at [114, 269] on input "Agree" at bounding box center [115, 270] width 7 height 7
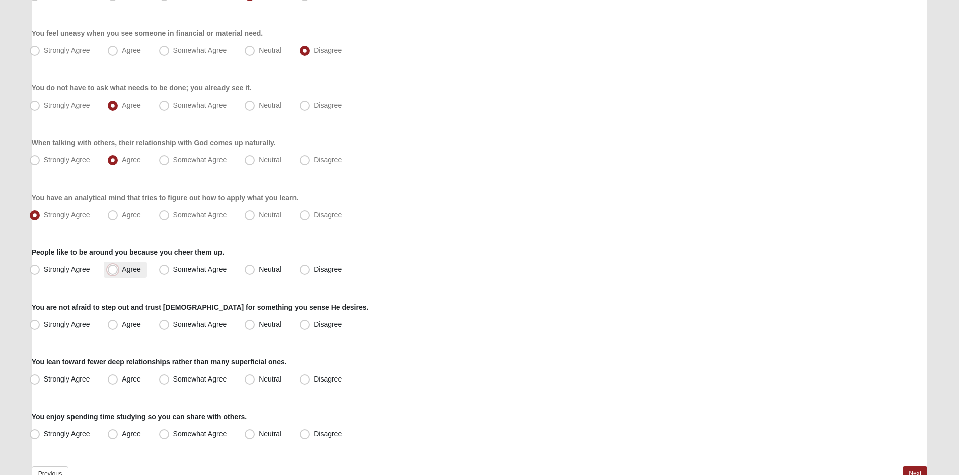
radio input "true"
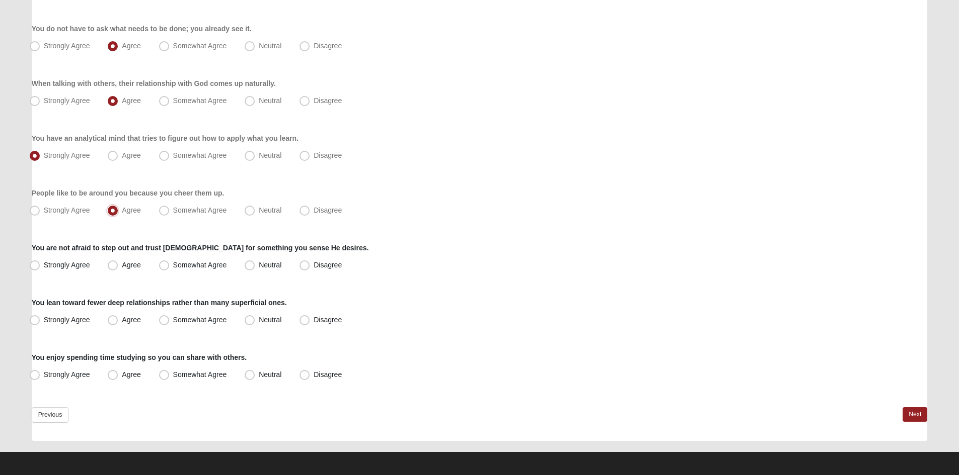
scroll to position [666, 0]
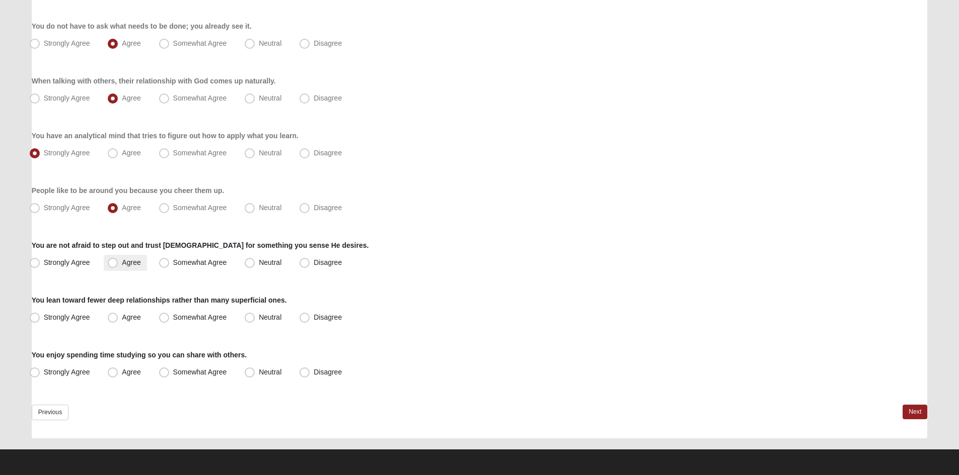
click at [122, 261] on span "Agree" at bounding box center [131, 263] width 19 height 8
click at [113, 261] on input "Agree" at bounding box center [115, 263] width 7 height 7
radio input "true"
click at [44, 316] on span "Strongly Agree" at bounding box center [67, 317] width 46 height 8
click at [34, 316] on input "Strongly Agree" at bounding box center [37, 317] width 7 height 7
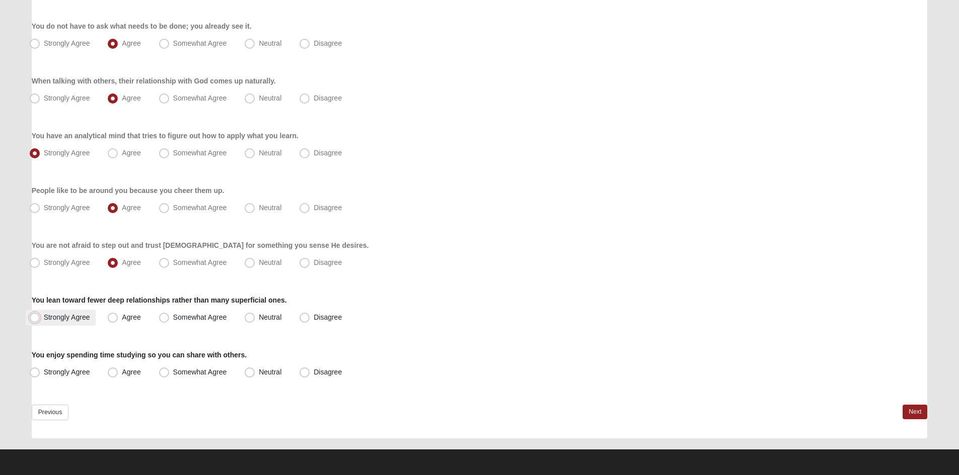
radio input "true"
click at [44, 373] on span "Strongly Agree" at bounding box center [67, 372] width 46 height 8
click at [36, 373] on input "Strongly Agree" at bounding box center [37, 372] width 7 height 7
radio input "true"
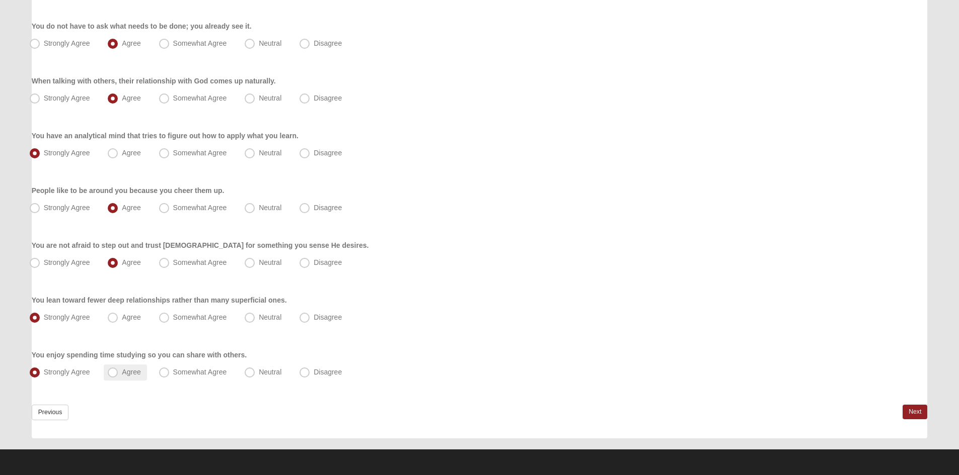
click at [122, 372] on span "Agree" at bounding box center [131, 372] width 19 height 8
click at [112, 372] on input "Agree" at bounding box center [115, 372] width 7 height 7
radio input "true"
click at [915, 411] on link "Next" at bounding box center [914, 412] width 25 height 15
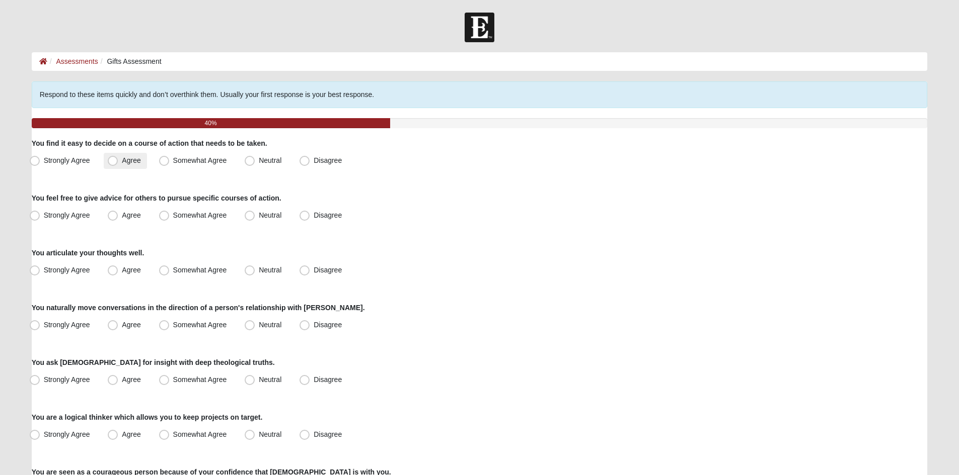
click at [122, 162] on span "Agree" at bounding box center [131, 160] width 19 height 8
click at [112, 162] on input "Agree" at bounding box center [115, 160] width 7 height 7
radio input "true"
click at [122, 213] on span "Agree" at bounding box center [131, 215] width 19 height 8
click at [112, 213] on input "Agree" at bounding box center [115, 215] width 7 height 7
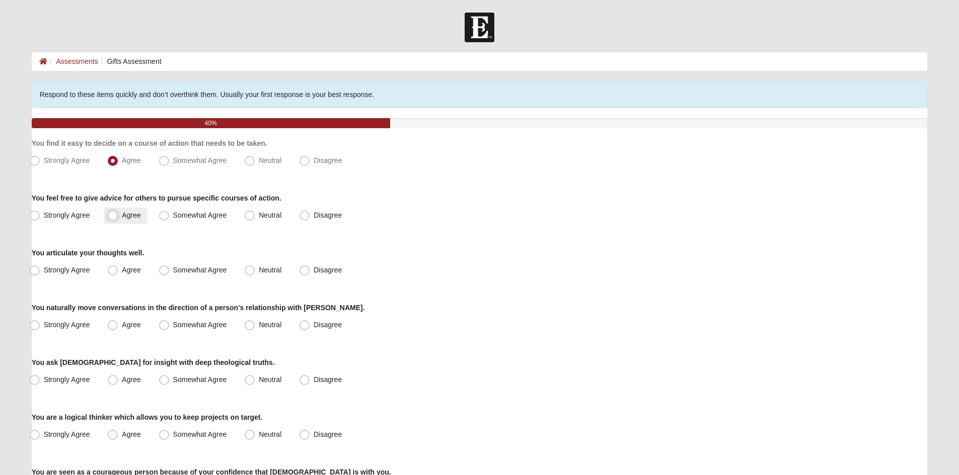
radio input "true"
click at [173, 272] on span "Somewhat Agree" at bounding box center [200, 270] width 54 height 8
click at [164, 272] on input "Somewhat Agree" at bounding box center [166, 270] width 7 height 7
radio input "true"
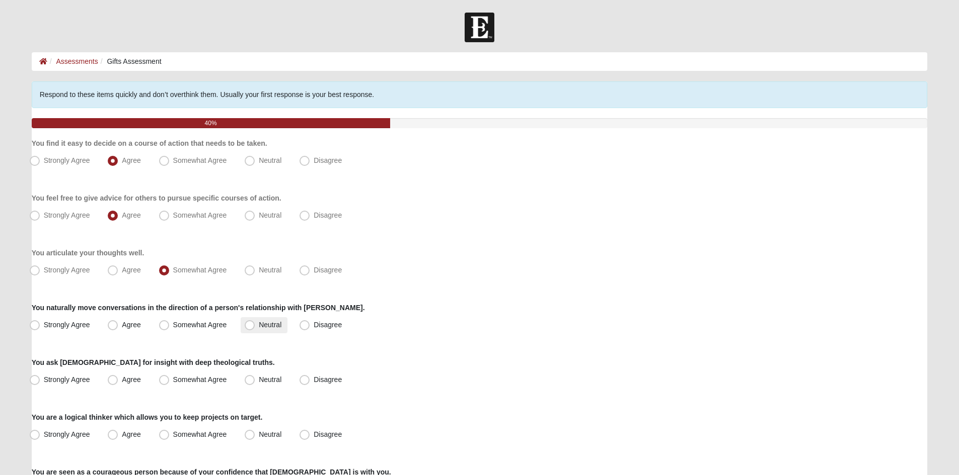
click at [259, 326] on span "Neutral" at bounding box center [270, 325] width 23 height 8
click at [251, 326] on input "Neutral" at bounding box center [252, 325] width 7 height 7
radio input "true"
click at [44, 380] on span "Strongly Agree" at bounding box center [67, 380] width 46 height 8
click at [36, 380] on input "Strongly Agree" at bounding box center [37, 380] width 7 height 7
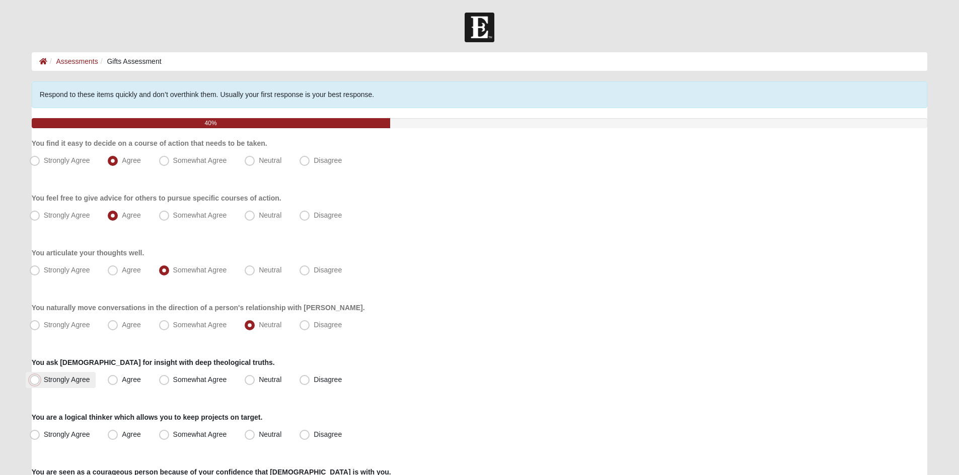
radio input "true"
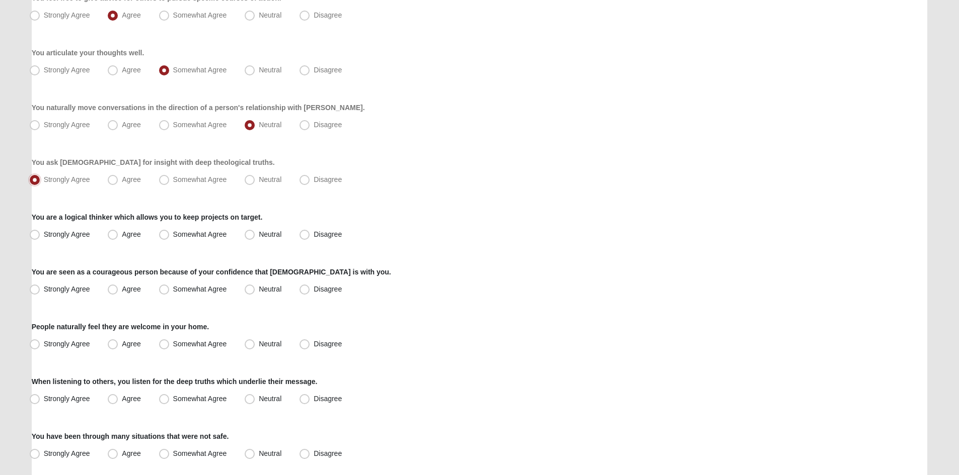
scroll to position [201, 0]
click at [122, 234] on span "Agree" at bounding box center [131, 233] width 19 height 8
click at [112, 234] on input "Agree" at bounding box center [115, 233] width 7 height 7
radio input "true"
click at [122, 287] on span "Agree" at bounding box center [131, 288] width 19 height 8
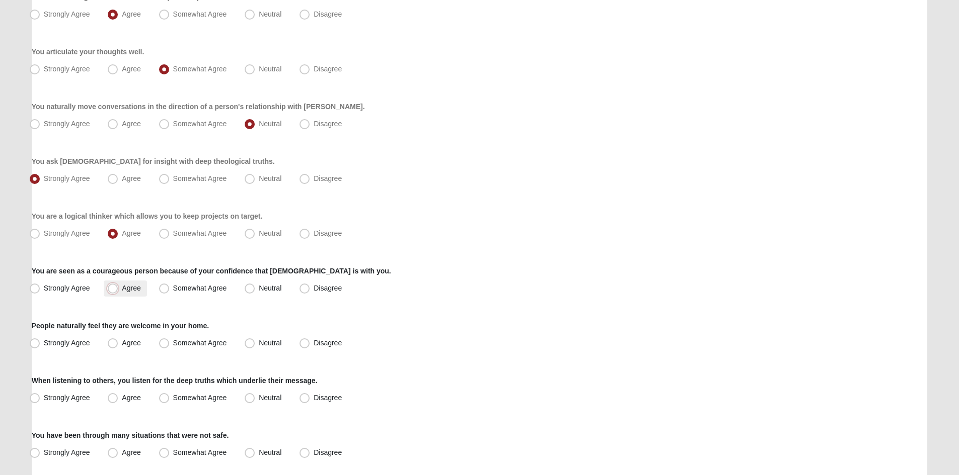
click at [112, 287] on input "Agree" at bounding box center [115, 288] width 7 height 7
radio input "true"
click at [122, 344] on span "Agree" at bounding box center [131, 343] width 19 height 8
click at [112, 344] on input "Agree" at bounding box center [115, 343] width 7 height 7
radio input "true"
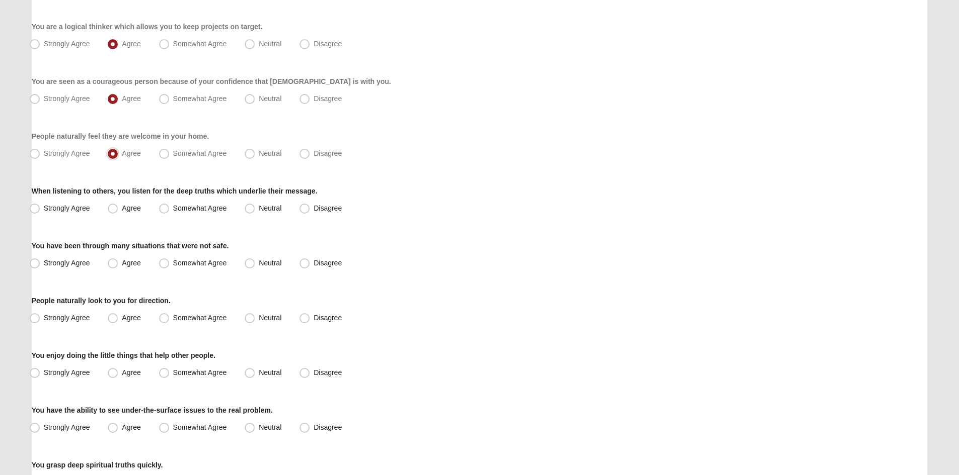
scroll to position [403, 0]
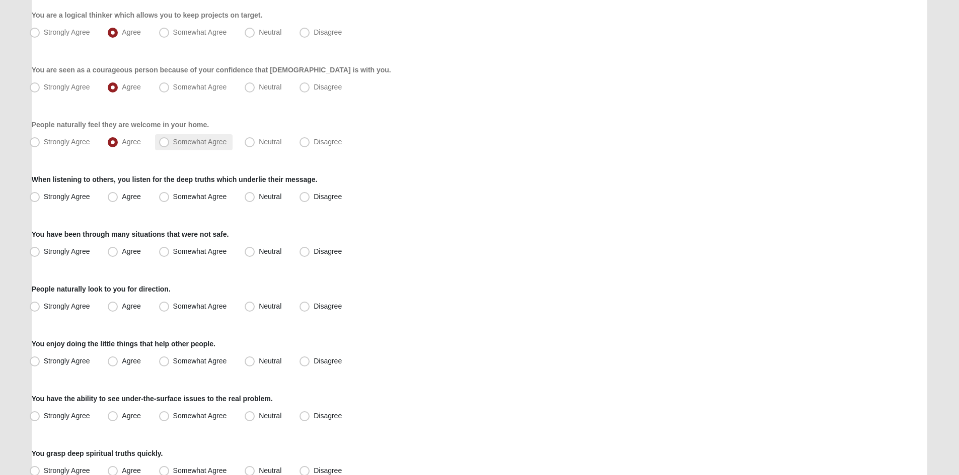
click at [173, 143] on span "Somewhat Agree" at bounding box center [200, 142] width 54 height 8
click at [166, 143] on input "Somewhat Agree" at bounding box center [166, 142] width 7 height 7
radio input "true"
click at [122, 197] on span "Agree" at bounding box center [131, 197] width 19 height 8
click at [114, 197] on input "Agree" at bounding box center [115, 197] width 7 height 7
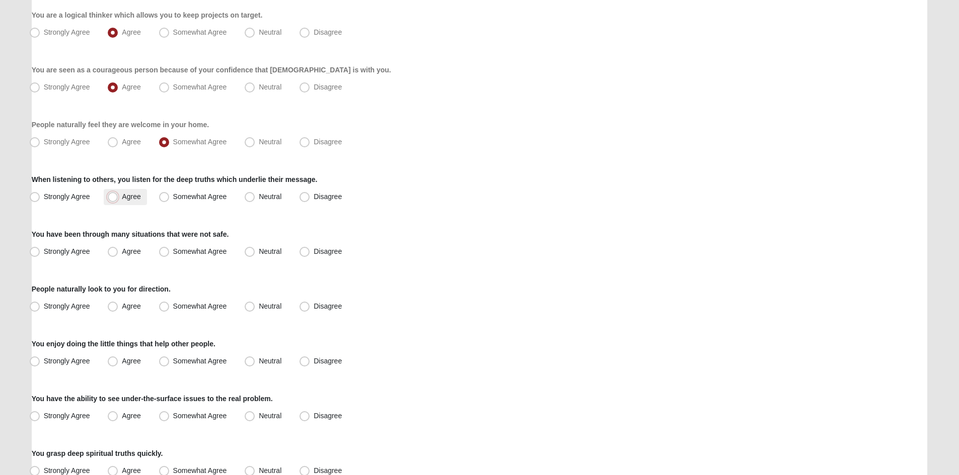
radio input "true"
click at [44, 251] on span "Strongly Agree" at bounding box center [67, 252] width 46 height 8
click at [34, 251] on input "Strongly Agree" at bounding box center [37, 252] width 7 height 7
radio input "true"
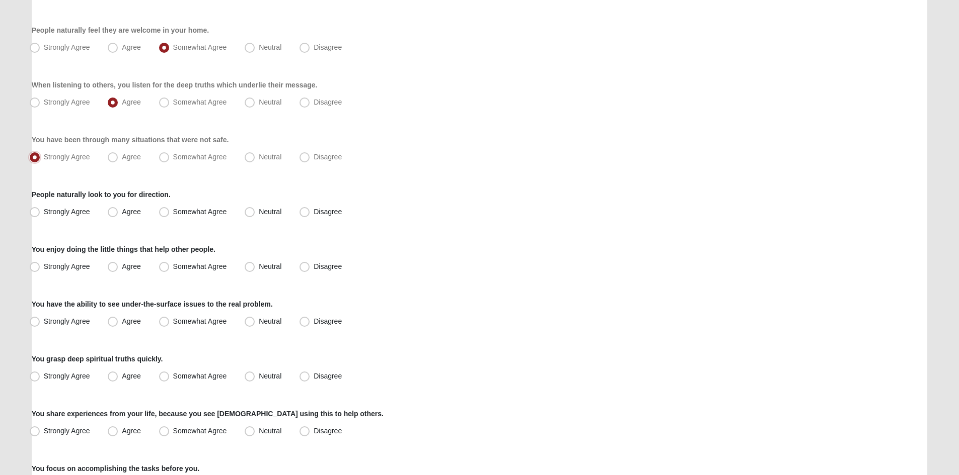
scroll to position [503, 0]
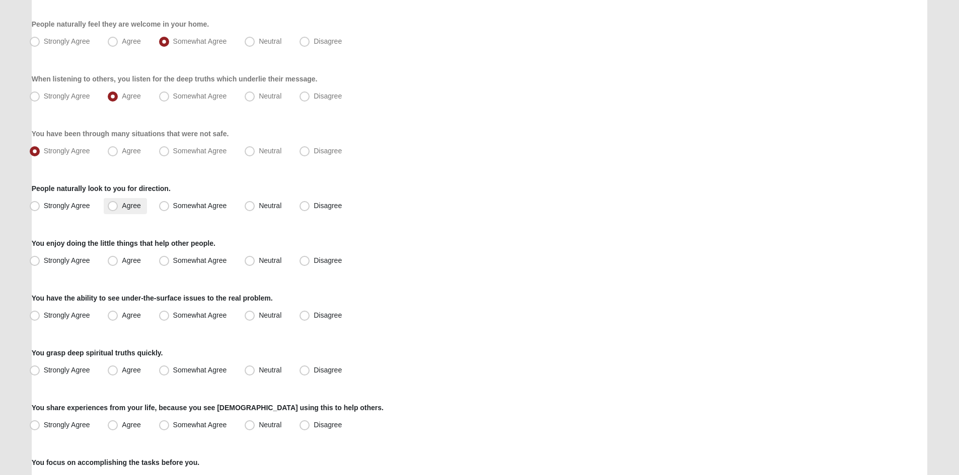
click at [122, 207] on span "Agree" at bounding box center [131, 206] width 19 height 8
click at [116, 207] on input "Agree" at bounding box center [115, 206] width 7 height 7
radio input "true"
click at [44, 262] on span "Strongly Agree" at bounding box center [67, 261] width 46 height 8
click at [34, 262] on input "Strongly Agree" at bounding box center [37, 261] width 7 height 7
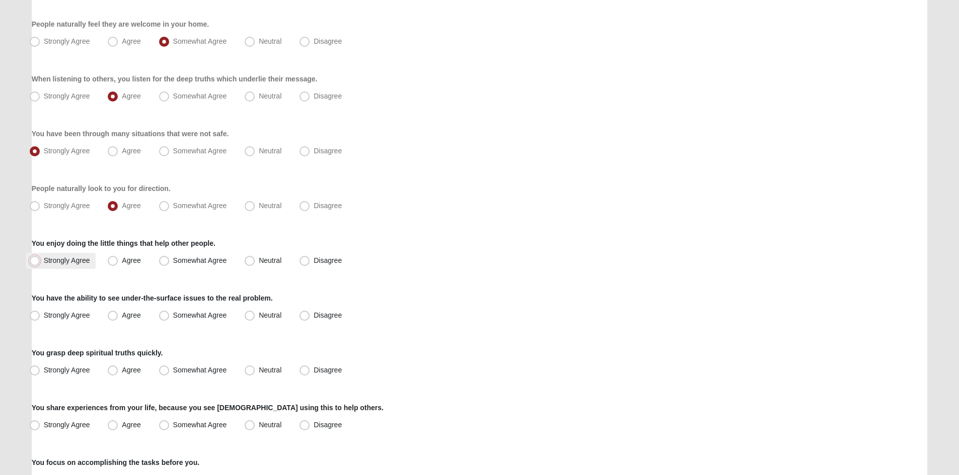
radio input "true"
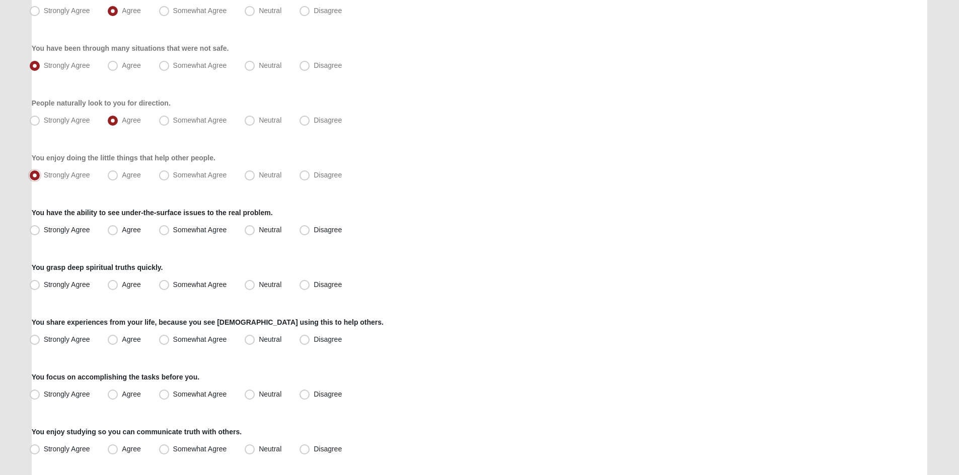
scroll to position [604, 0]
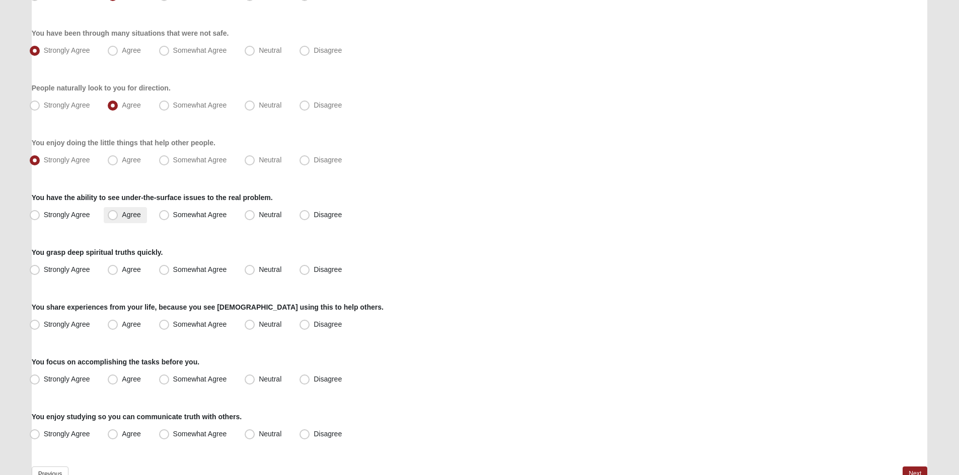
click at [122, 215] on span "Agree" at bounding box center [131, 215] width 19 height 8
click at [114, 215] on input "Agree" at bounding box center [115, 215] width 7 height 7
radio input "true"
click at [173, 270] on span "Somewhat Agree" at bounding box center [200, 270] width 54 height 8
click at [164, 270] on input "Somewhat Agree" at bounding box center [166, 270] width 7 height 7
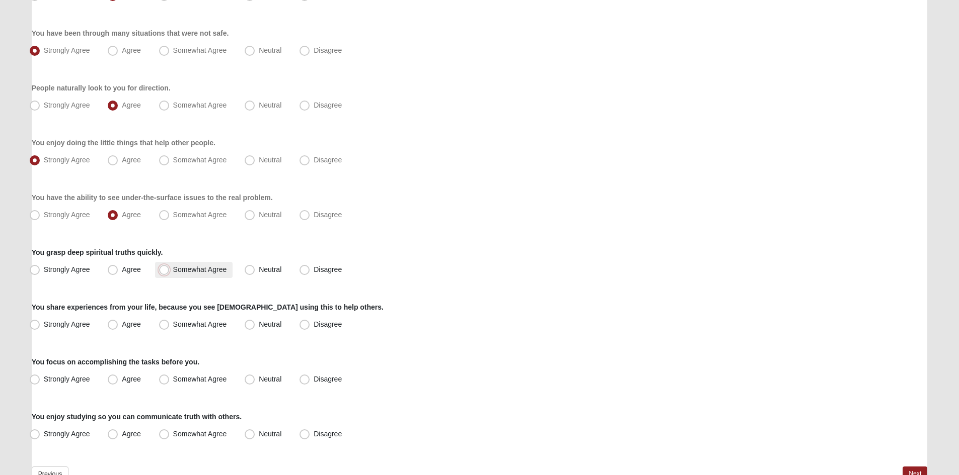
radio input "true"
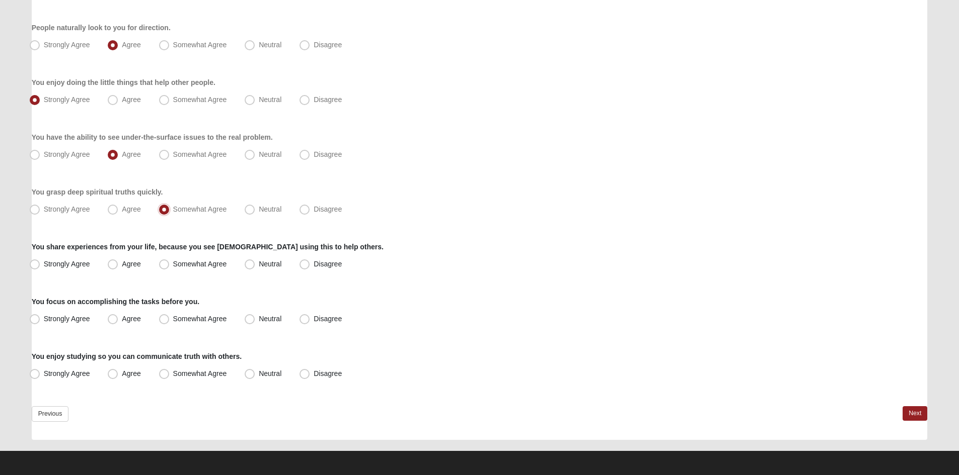
scroll to position [666, 0]
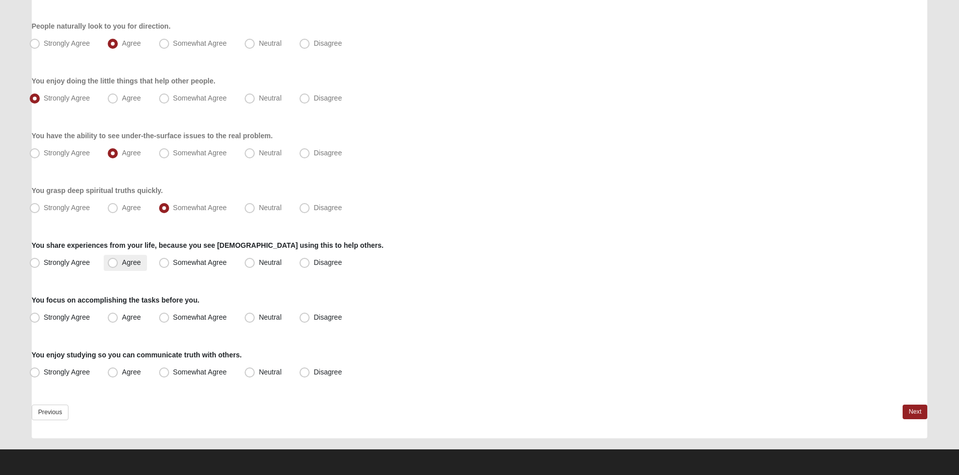
click at [122, 262] on span "Agree" at bounding box center [131, 263] width 19 height 8
click at [113, 262] on input "Agree" at bounding box center [115, 263] width 7 height 7
radio input "true"
click at [122, 317] on span "Agree" at bounding box center [131, 317] width 19 height 8
click at [112, 317] on input "Agree" at bounding box center [115, 317] width 7 height 7
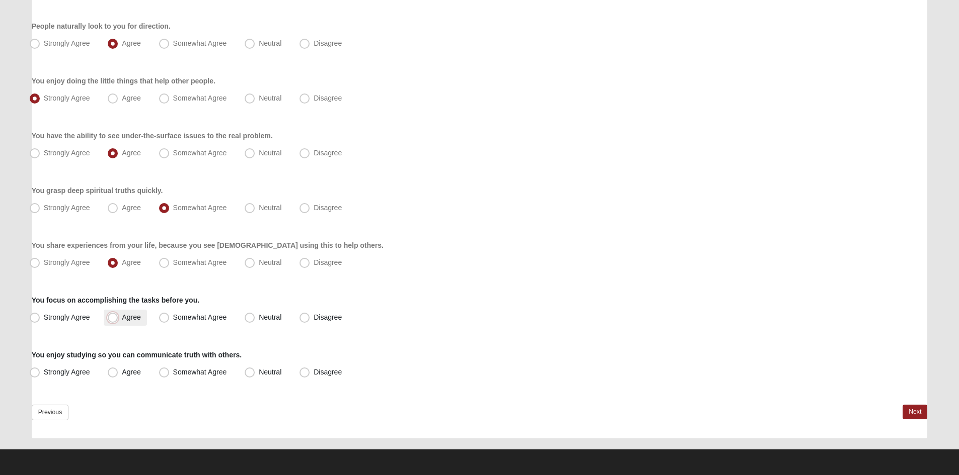
radio input "true"
click at [122, 373] on span "Agree" at bounding box center [131, 372] width 19 height 8
click at [112, 373] on input "Agree" at bounding box center [115, 372] width 7 height 7
radio input "true"
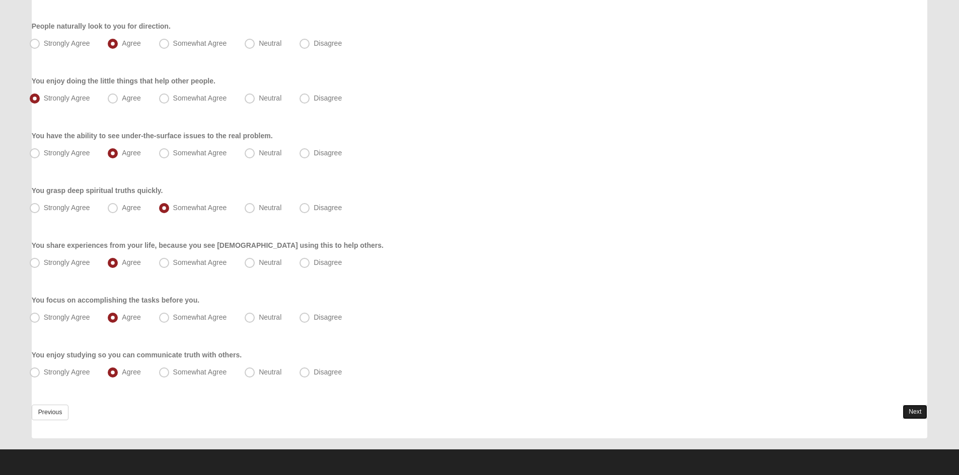
click at [913, 411] on link "Next" at bounding box center [914, 412] width 25 height 15
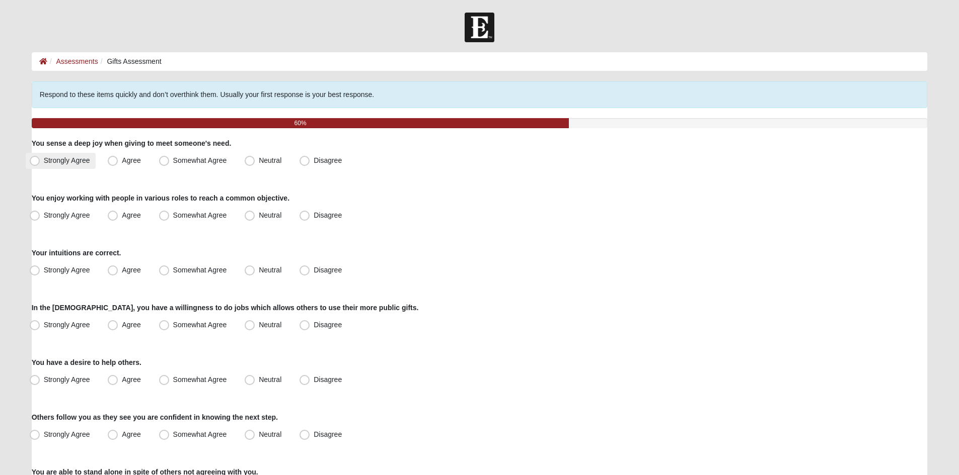
click at [44, 159] on span "Strongly Agree" at bounding box center [67, 160] width 46 height 8
click at [34, 159] on input "Strongly Agree" at bounding box center [37, 160] width 7 height 7
radio input "true"
click at [122, 215] on span "Agree" at bounding box center [131, 215] width 19 height 8
click at [112, 215] on input "Agree" at bounding box center [115, 215] width 7 height 7
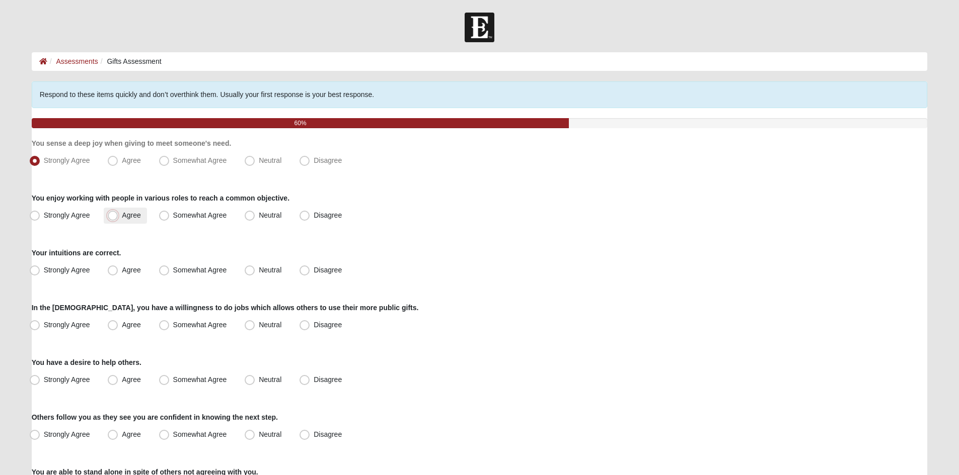
radio input "true"
click at [122, 271] on span "Agree" at bounding box center [131, 270] width 19 height 8
click at [112, 271] on input "Agree" at bounding box center [115, 270] width 7 height 7
radio input "true"
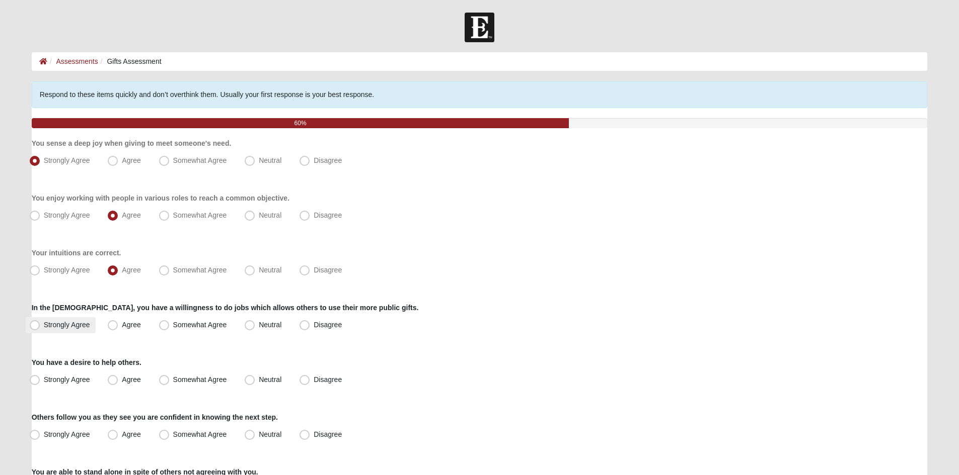
click at [44, 327] on span "Strongly Agree" at bounding box center [67, 325] width 46 height 8
click at [34, 327] on input "Strongly Agree" at bounding box center [37, 325] width 7 height 7
radio input "true"
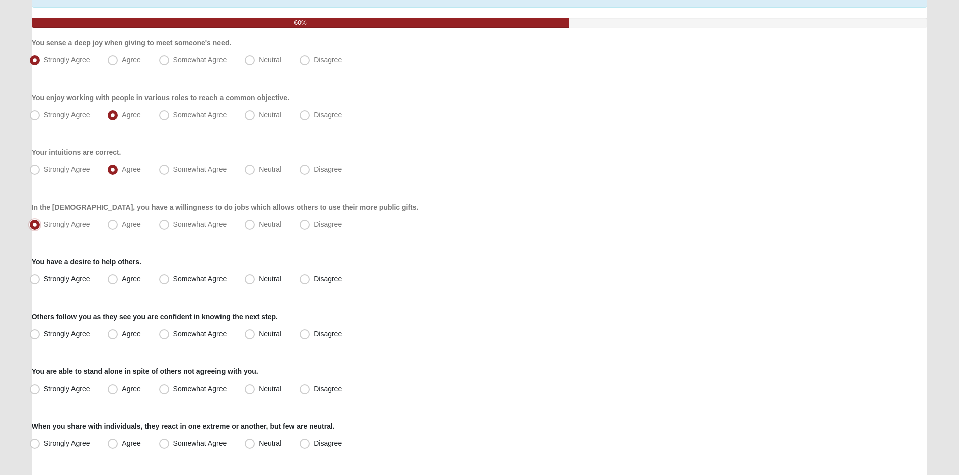
scroll to position [151, 0]
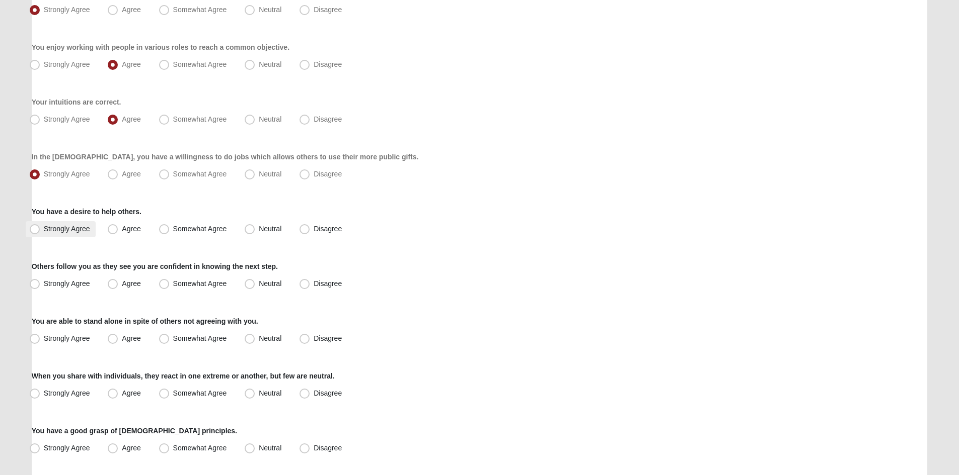
click at [44, 227] on span "Strongly Agree" at bounding box center [67, 229] width 46 height 8
click at [36, 227] on input "Strongly Agree" at bounding box center [37, 229] width 7 height 7
radio input "true"
click at [122, 283] on span "Agree" at bounding box center [131, 284] width 19 height 8
click at [115, 283] on input "Agree" at bounding box center [115, 284] width 7 height 7
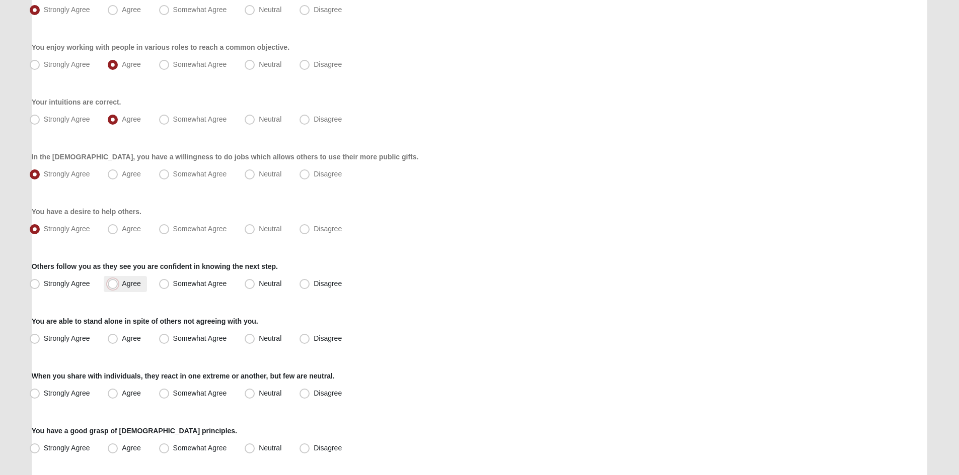
radio input "true"
click at [122, 339] on span "Agree" at bounding box center [131, 339] width 19 height 8
click at [112, 339] on input "Agree" at bounding box center [115, 339] width 7 height 7
radio input "true"
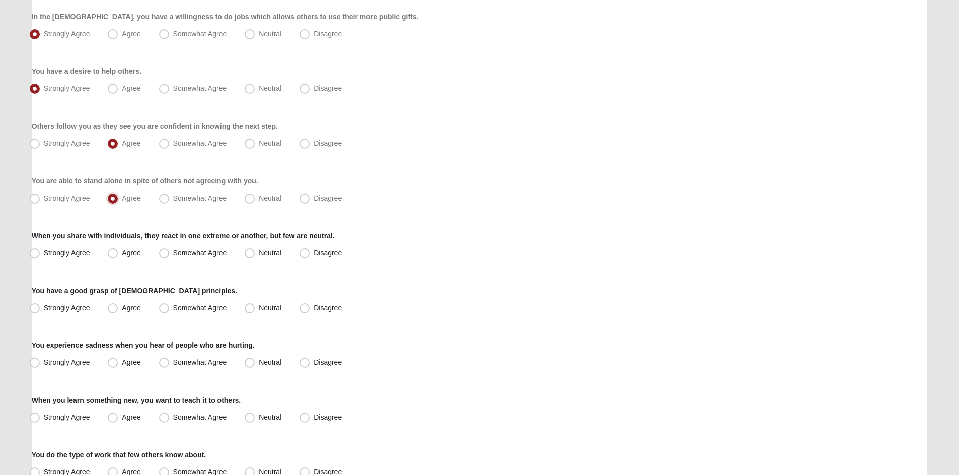
scroll to position [302, 0]
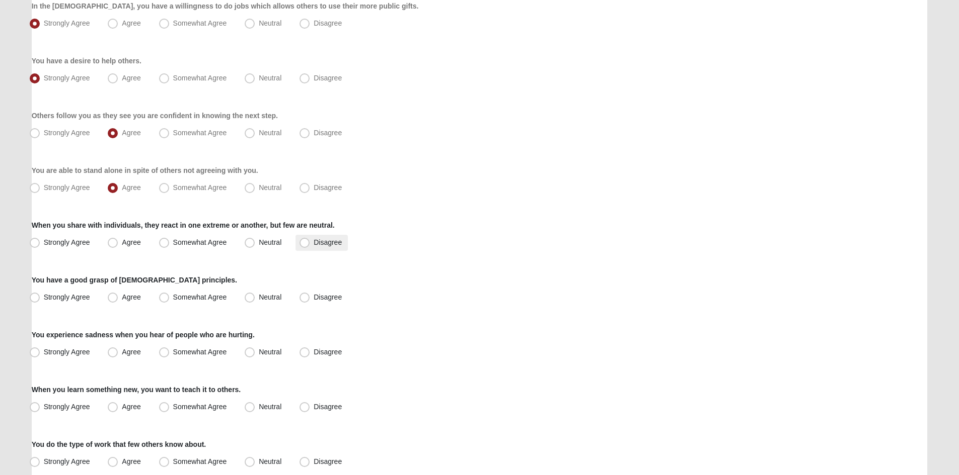
click at [313, 243] on span "Disagree" at bounding box center [327, 242] width 28 height 8
click at [304, 243] on input "Disagree" at bounding box center [306, 243] width 7 height 7
radio input "true"
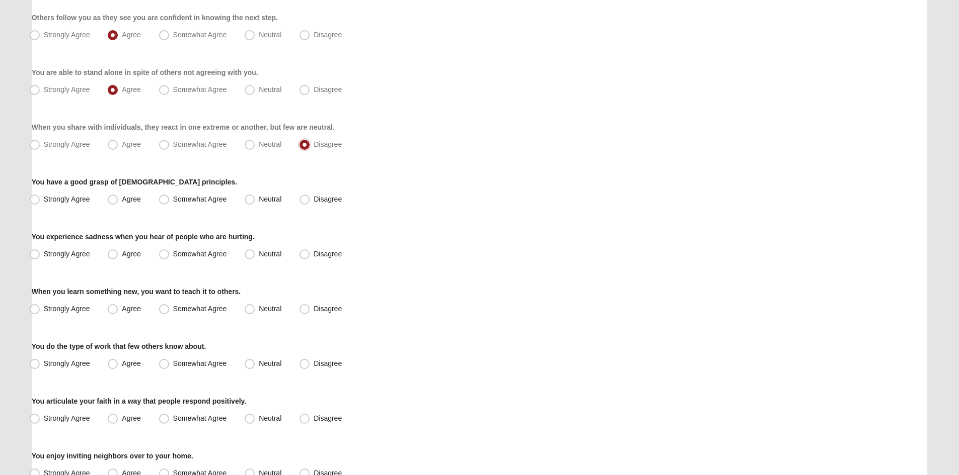
scroll to position [403, 0]
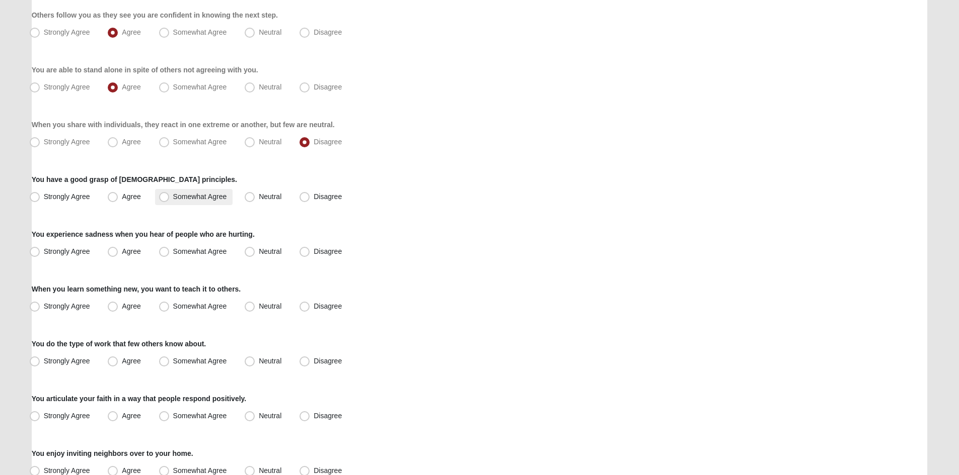
click at [173, 198] on span "Somewhat Agree" at bounding box center [200, 197] width 54 height 8
click at [166, 198] on input "Somewhat Agree" at bounding box center [166, 197] width 7 height 7
radio input "true"
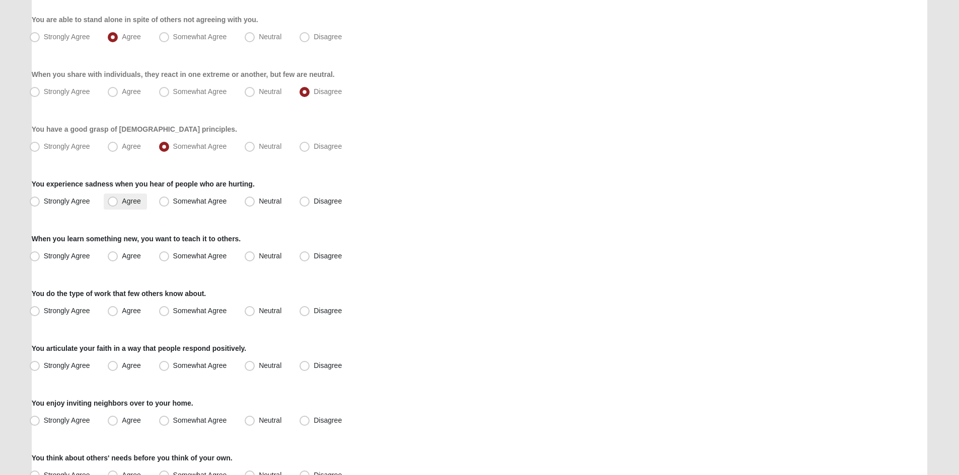
click at [122, 201] on span "Agree" at bounding box center [131, 201] width 19 height 8
click at [113, 201] on input "Agree" at bounding box center [115, 201] width 7 height 7
radio input "true"
click at [44, 256] on span "Strongly Agree" at bounding box center [67, 256] width 46 height 8
click at [36, 256] on input "Strongly Agree" at bounding box center [37, 256] width 7 height 7
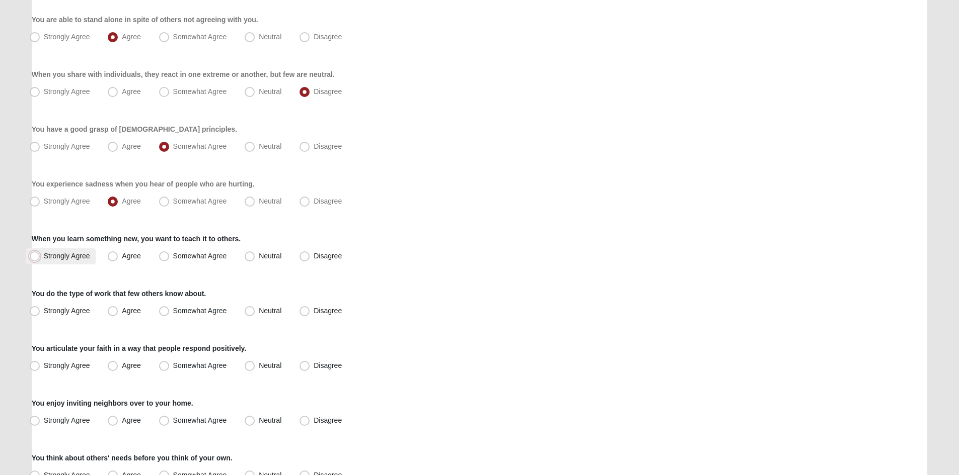
radio input "true"
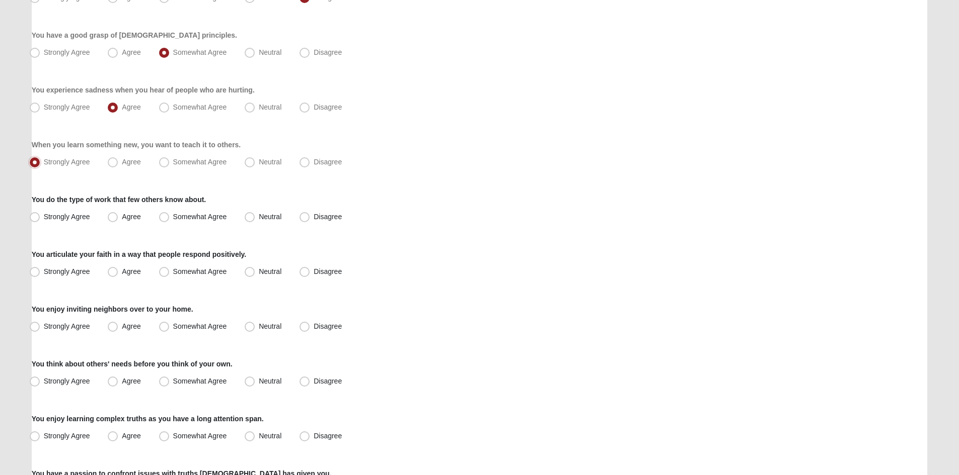
scroll to position [553, 0]
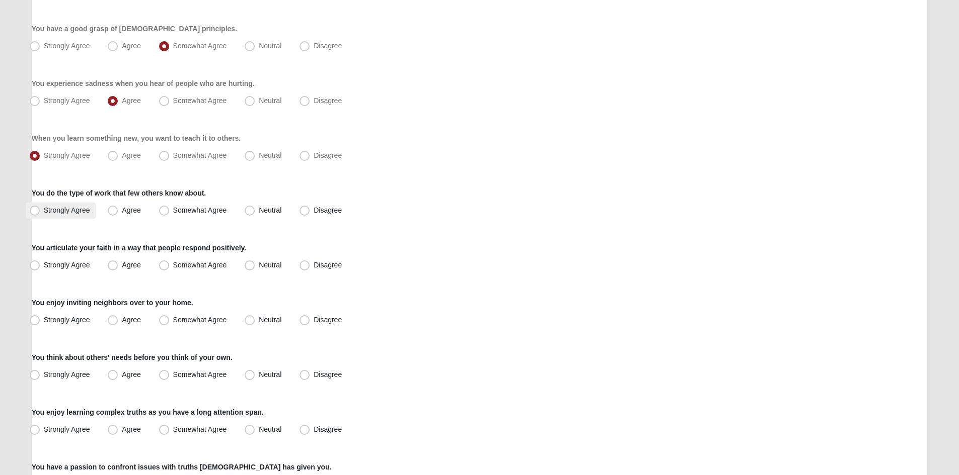
click at [44, 210] on span "Strongly Agree" at bounding box center [67, 210] width 46 height 8
click at [37, 210] on input "Strongly Agree" at bounding box center [37, 210] width 7 height 7
radio input "true"
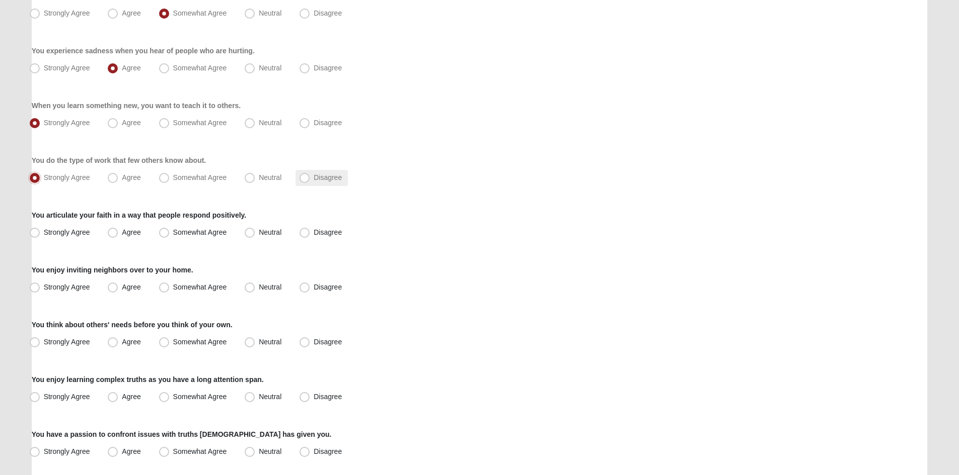
scroll to position [604, 0]
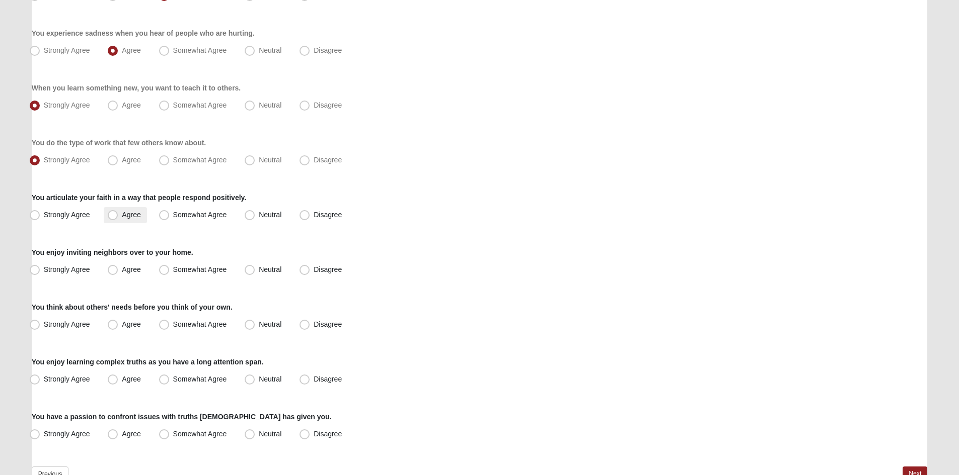
click at [122, 214] on span "Agree" at bounding box center [131, 215] width 19 height 8
click at [114, 214] on input "Agree" at bounding box center [115, 215] width 7 height 7
radio input "true"
click at [173, 270] on span "Somewhat Agree" at bounding box center [200, 270] width 54 height 8
click at [165, 270] on input "Somewhat Agree" at bounding box center [166, 270] width 7 height 7
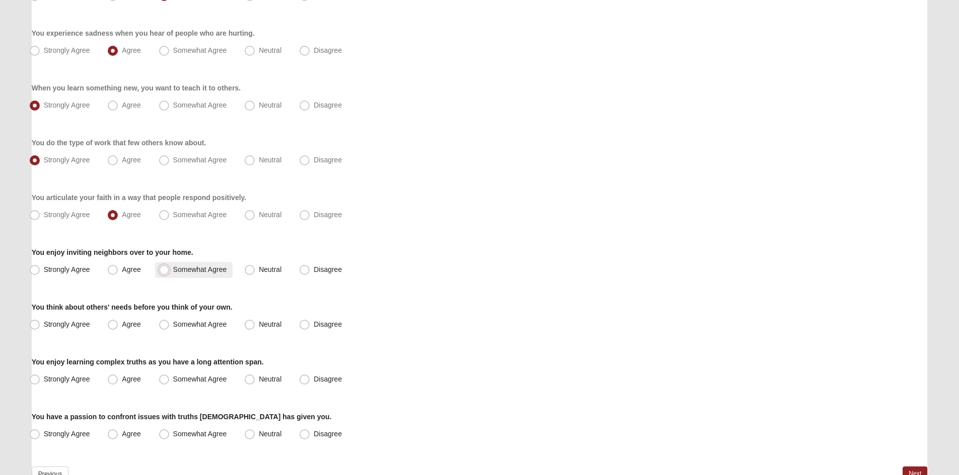
radio input "true"
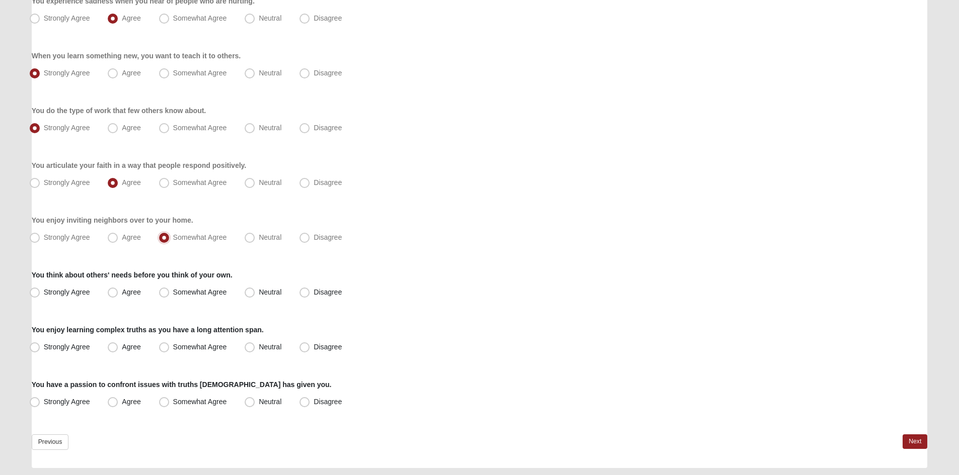
scroll to position [654, 0]
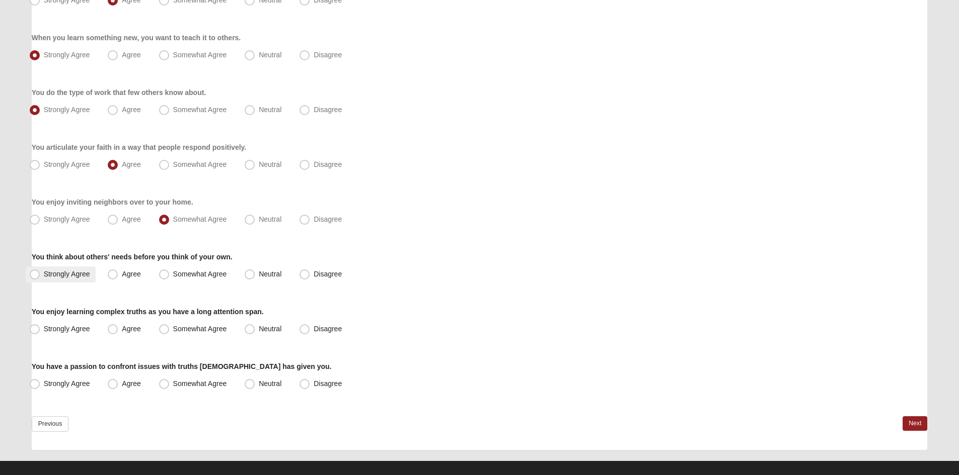
click at [44, 275] on span "Strongly Agree" at bounding box center [67, 274] width 46 height 8
click at [34, 275] on input "Strongly Agree" at bounding box center [37, 274] width 7 height 7
radio input "true"
click at [122, 330] on span "Agree" at bounding box center [131, 329] width 19 height 8
click at [112, 330] on input "Agree" at bounding box center [115, 329] width 7 height 7
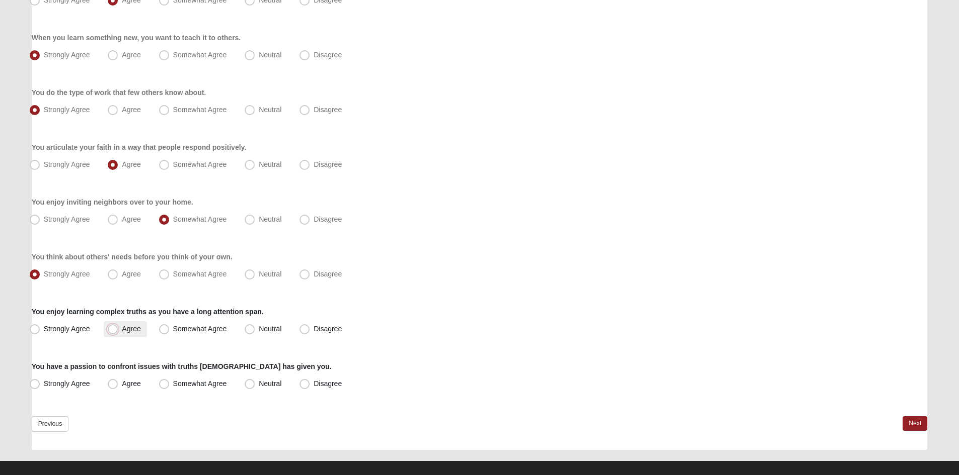
radio input "true"
click at [44, 384] on span "Strongly Agree" at bounding box center [67, 384] width 46 height 8
click at [36, 384] on input "Strongly Agree" at bounding box center [37, 384] width 7 height 7
radio input "true"
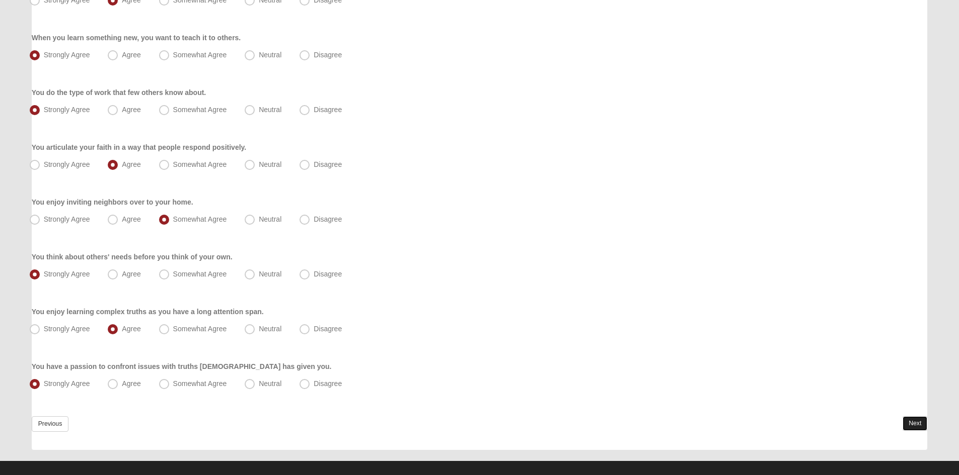
click at [916, 422] on link "Next" at bounding box center [914, 424] width 25 height 15
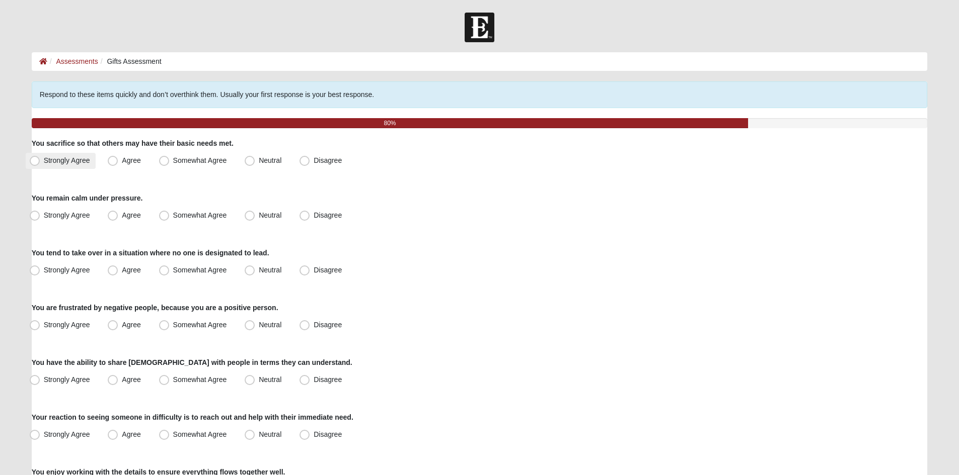
click at [44, 163] on span "Strongly Agree" at bounding box center [67, 160] width 46 height 8
click at [34, 163] on input "Strongly Agree" at bounding box center [37, 160] width 7 height 7
radio input "true"
click at [122, 215] on span "Agree" at bounding box center [131, 215] width 19 height 8
click at [112, 215] on input "Agree" at bounding box center [115, 215] width 7 height 7
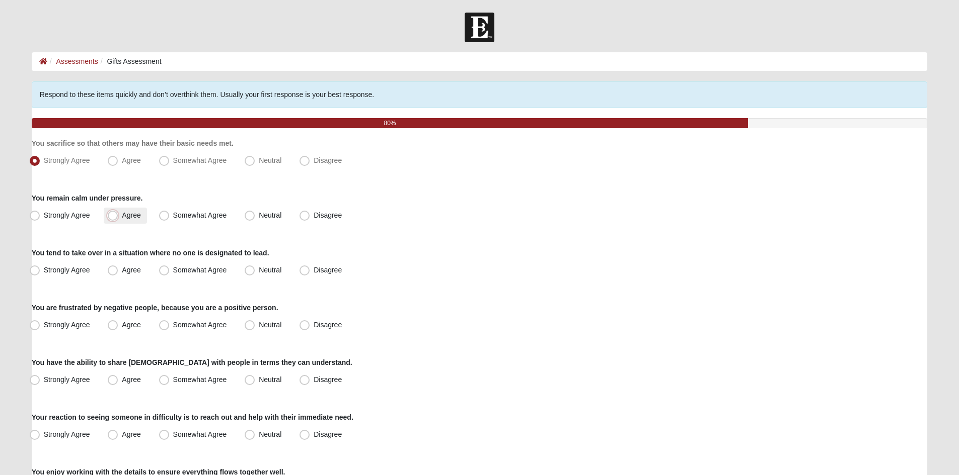
radio input "true"
click at [44, 270] on span "Strongly Agree" at bounding box center [67, 270] width 46 height 8
click at [36, 270] on input "Strongly Agree" at bounding box center [37, 270] width 7 height 7
radio input "true"
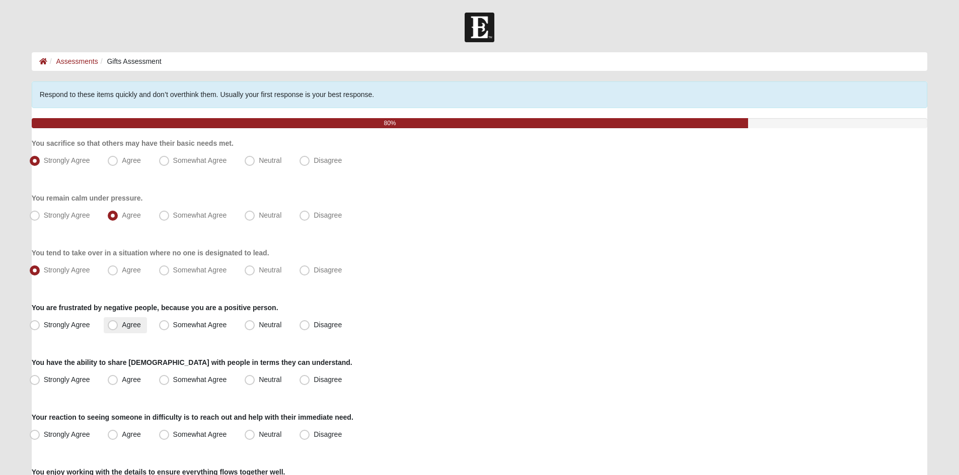
click at [122, 326] on span "Agree" at bounding box center [131, 325] width 19 height 8
click at [114, 326] on input "Agree" at bounding box center [115, 325] width 7 height 7
radio input "true"
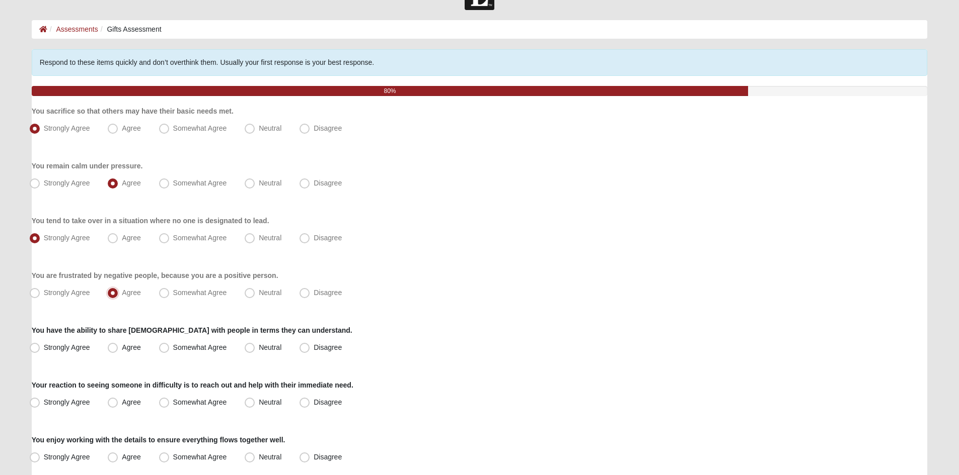
scroll to position [50, 0]
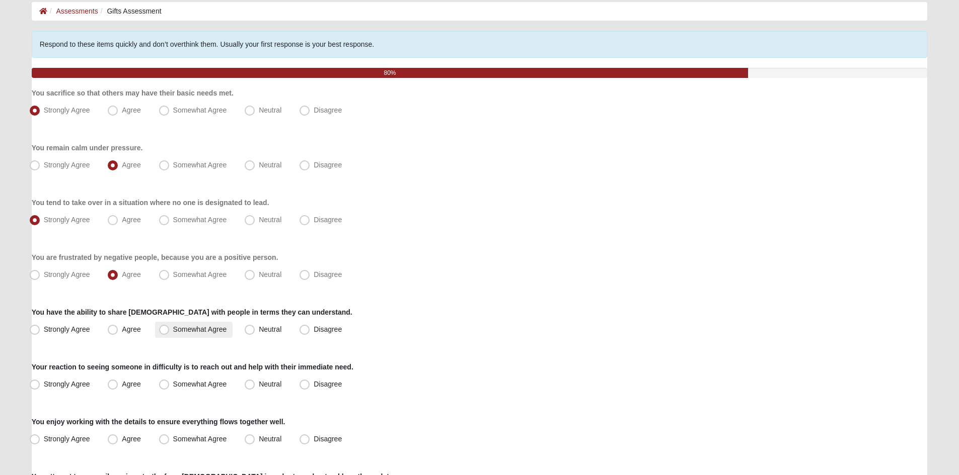
click at [173, 330] on span "Somewhat Agree" at bounding box center [200, 330] width 54 height 8
click at [163, 330] on input "Somewhat Agree" at bounding box center [166, 330] width 7 height 7
radio input "true"
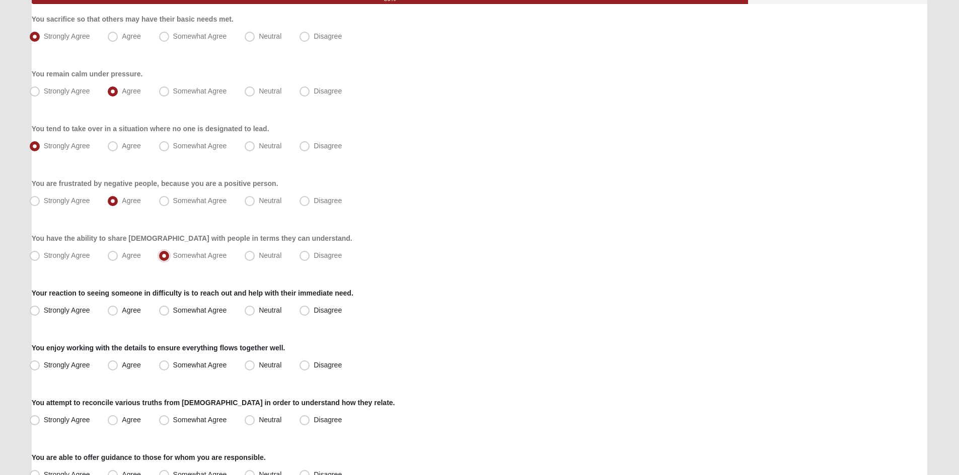
scroll to position [151, 0]
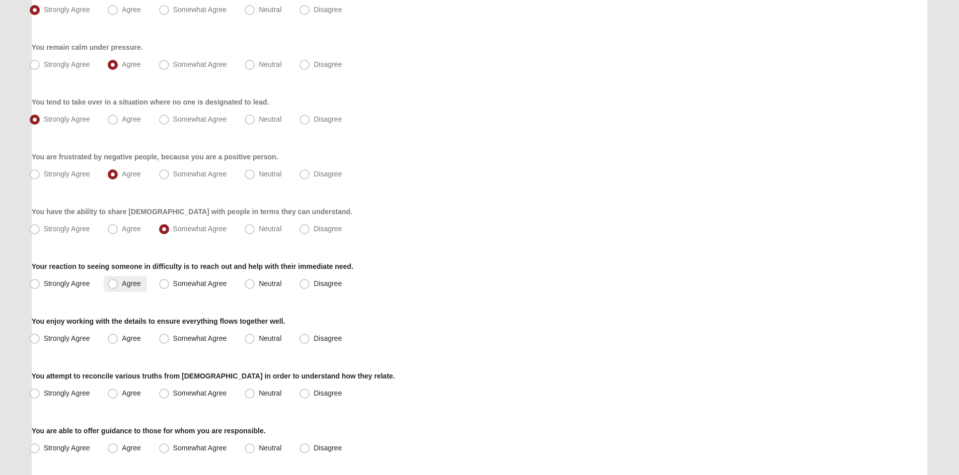
click at [122, 283] on span "Agree" at bounding box center [131, 284] width 19 height 8
click at [114, 283] on input "Agree" at bounding box center [115, 284] width 7 height 7
radio input "true"
click at [122, 341] on span "Agree" at bounding box center [131, 339] width 19 height 8
click at [115, 341] on input "Agree" at bounding box center [115, 339] width 7 height 7
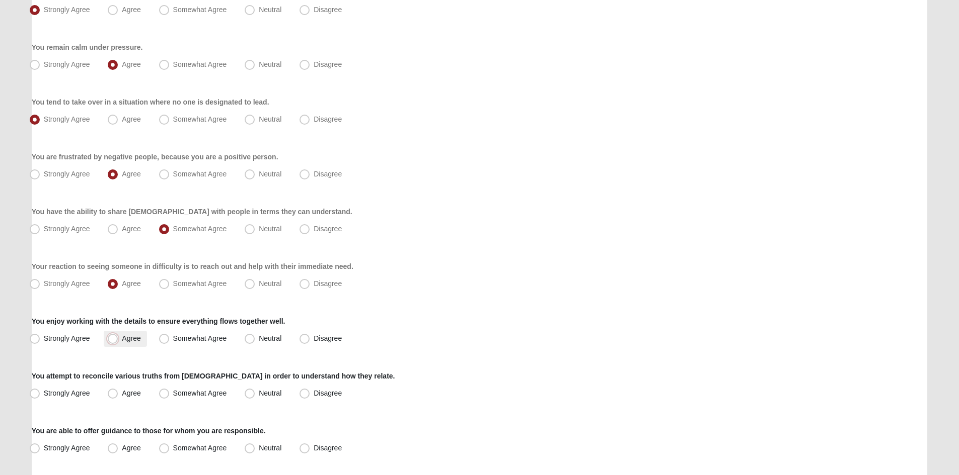
radio input "true"
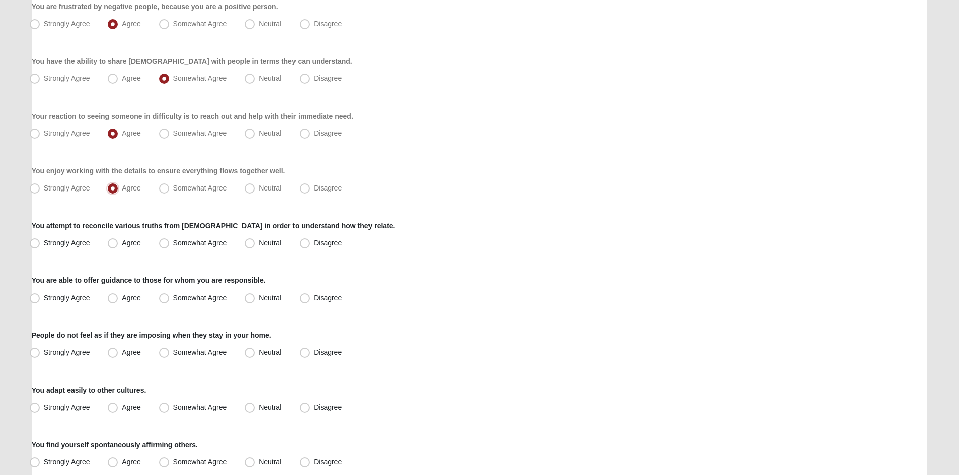
scroll to position [302, 0]
click at [44, 243] on span "Strongly Agree" at bounding box center [67, 242] width 46 height 8
click at [35, 243] on input "Strongly Agree" at bounding box center [37, 243] width 7 height 7
radio input "true"
click at [44, 297] on span "Strongly Agree" at bounding box center [67, 297] width 46 height 8
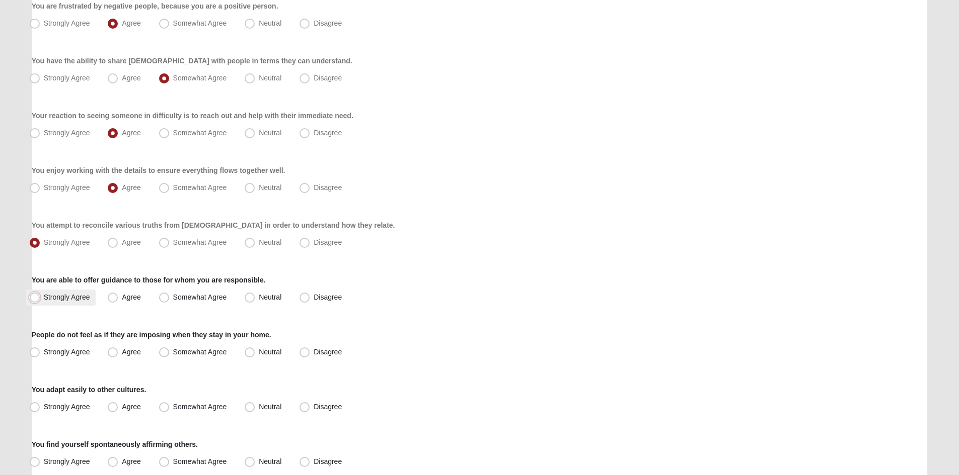
click at [35, 297] on input "Strongly Agree" at bounding box center [37, 297] width 7 height 7
radio input "true"
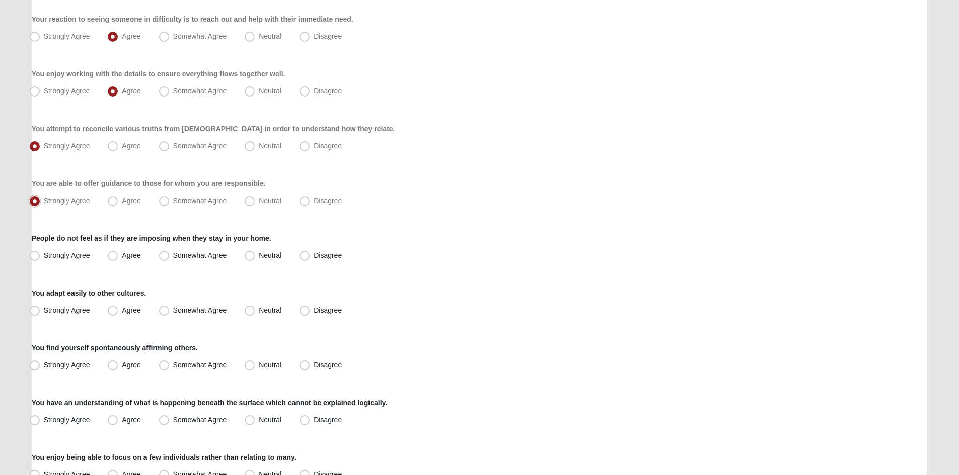
scroll to position [403, 0]
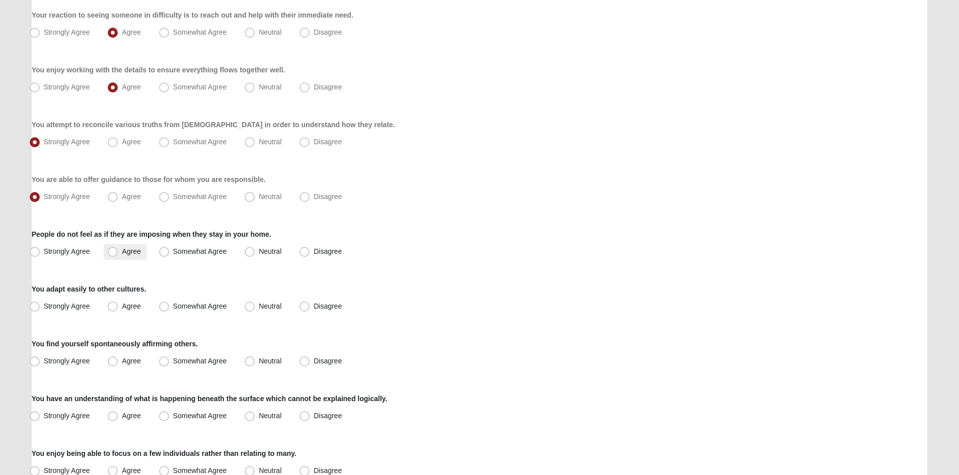
click at [122, 250] on span "Agree" at bounding box center [131, 252] width 19 height 8
click at [112, 250] on input "Agree" at bounding box center [115, 252] width 7 height 7
radio input "true"
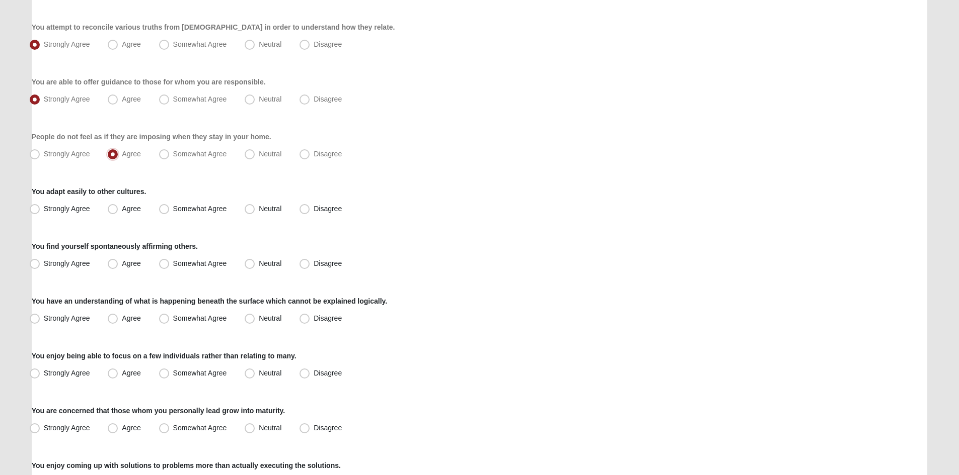
scroll to position [503, 0]
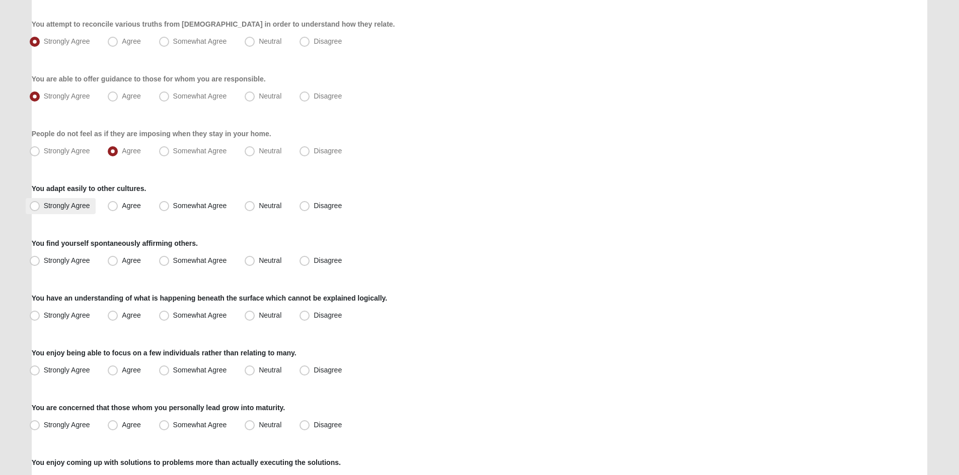
click at [44, 207] on span "Strongly Agree" at bounding box center [67, 206] width 46 height 8
click at [35, 207] on input "Strongly Agree" at bounding box center [37, 206] width 7 height 7
radio input "true"
click at [173, 150] on span "Somewhat Agree" at bounding box center [200, 151] width 54 height 8
click at [163, 150] on input "Somewhat Agree" at bounding box center [166, 151] width 7 height 7
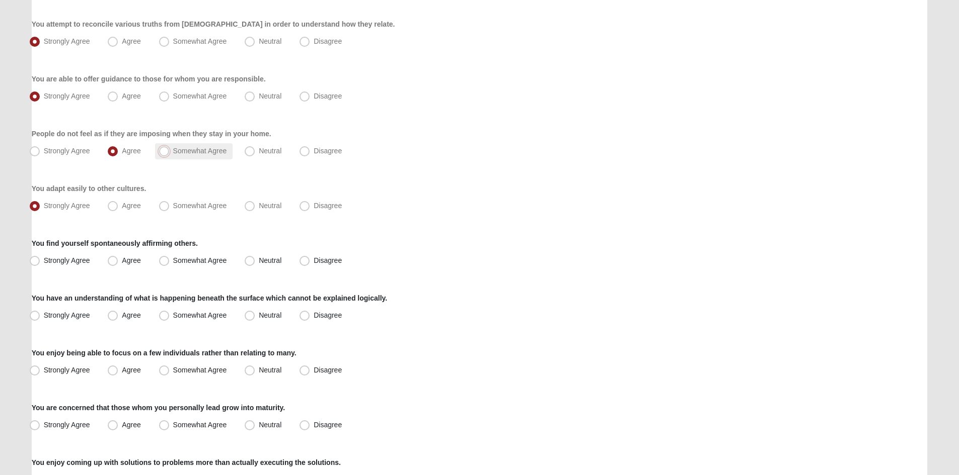
radio input "true"
click at [173, 261] on span "Somewhat Agree" at bounding box center [200, 261] width 54 height 8
click at [164, 261] on input "Somewhat Agree" at bounding box center [166, 261] width 7 height 7
radio input "true"
click at [122, 315] on span "Agree" at bounding box center [131, 315] width 19 height 8
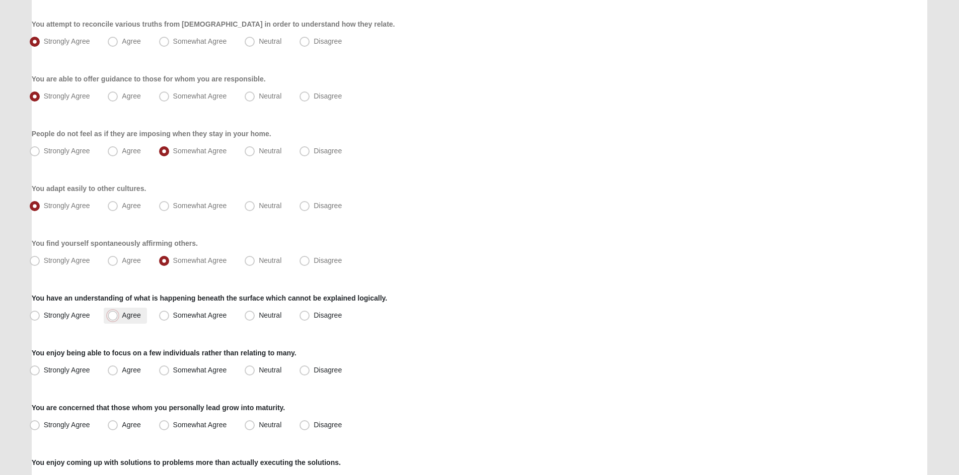
click at [113, 315] on input "Agree" at bounding box center [115, 315] width 7 height 7
radio input "true"
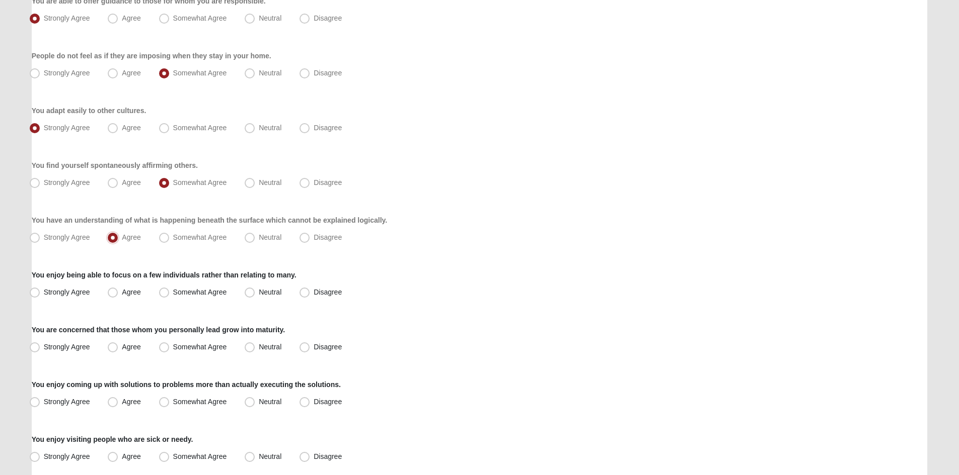
scroll to position [604, 0]
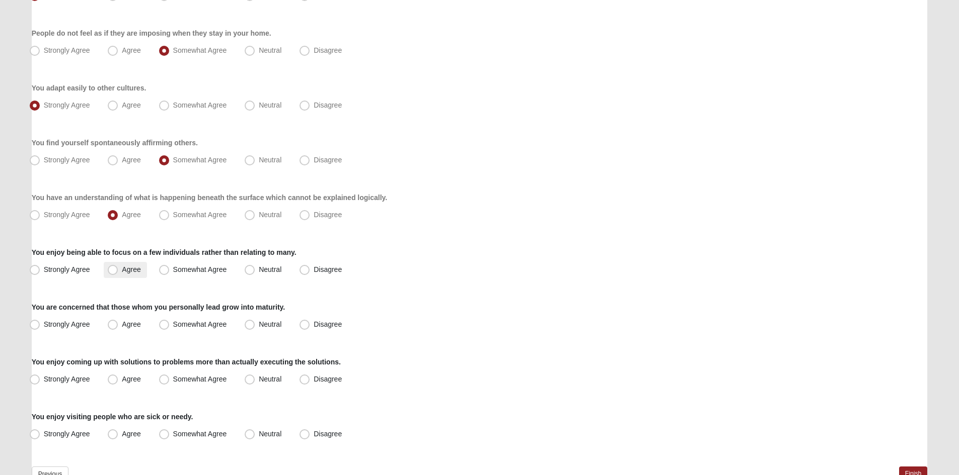
click at [122, 270] on span "Agree" at bounding box center [131, 270] width 19 height 8
click at [112, 270] on input "Agree" at bounding box center [115, 270] width 7 height 7
radio input "true"
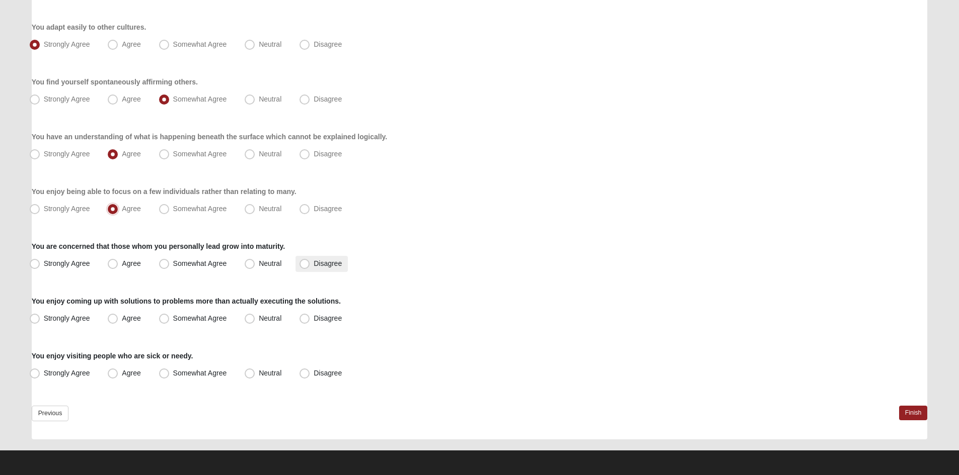
scroll to position [666, 0]
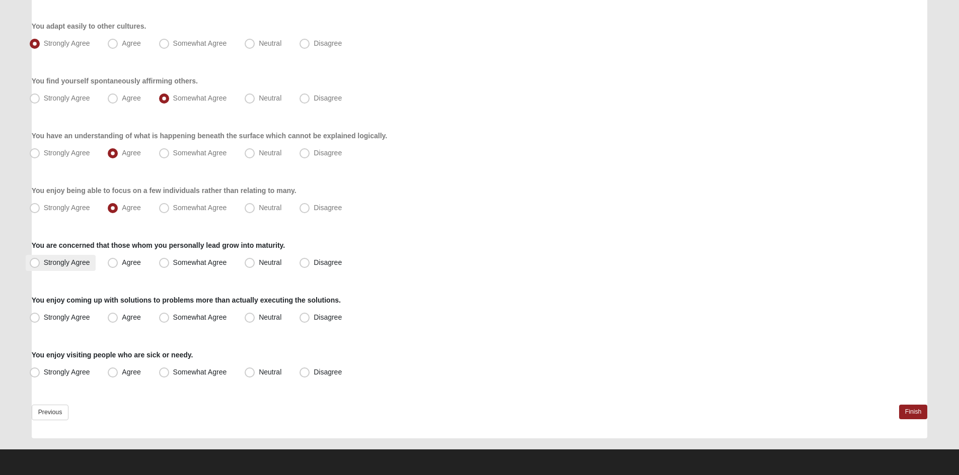
click at [44, 264] on span "Strongly Agree" at bounding box center [67, 263] width 46 height 8
click at [35, 264] on input "Strongly Agree" at bounding box center [37, 263] width 7 height 7
radio input "true"
click at [44, 318] on span "Strongly Agree" at bounding box center [67, 317] width 46 height 8
click at [35, 318] on input "Strongly Agree" at bounding box center [37, 317] width 7 height 7
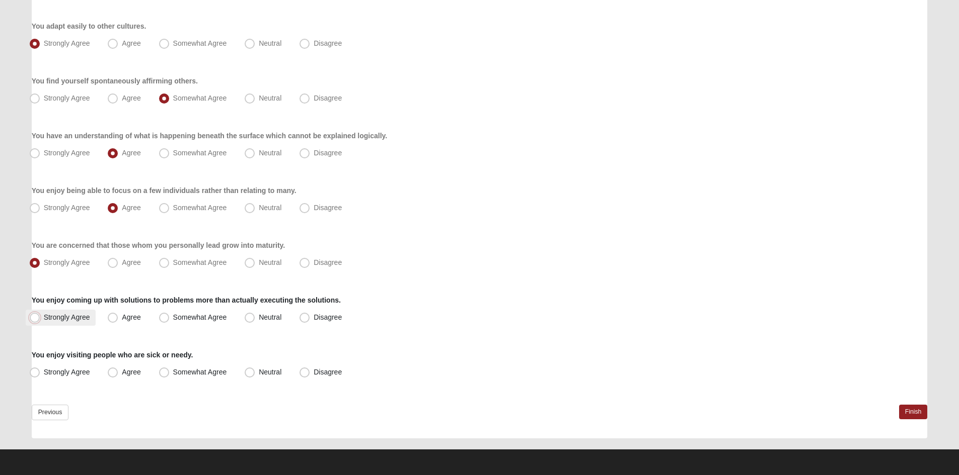
radio input "true"
click at [259, 372] on span "Neutral" at bounding box center [270, 372] width 23 height 8
click at [249, 372] on input "Neutral" at bounding box center [252, 372] width 7 height 7
radio input "true"
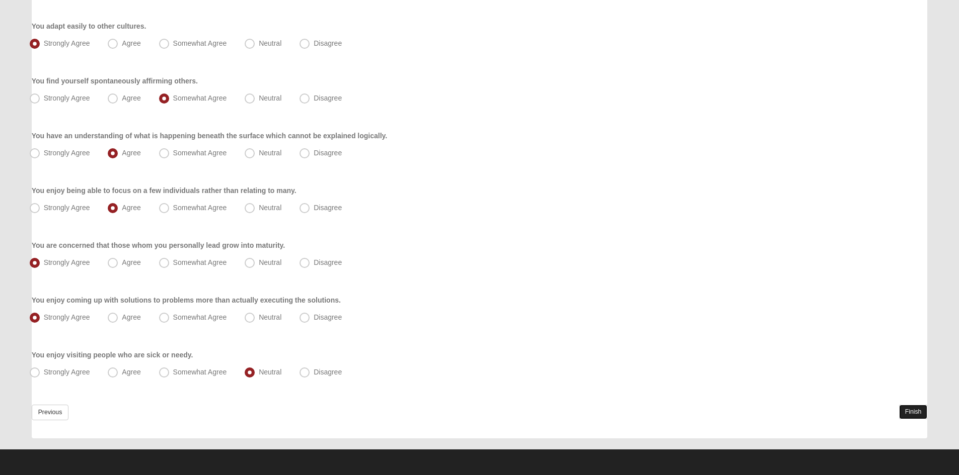
click at [911, 410] on link "Finish" at bounding box center [913, 412] width 29 height 15
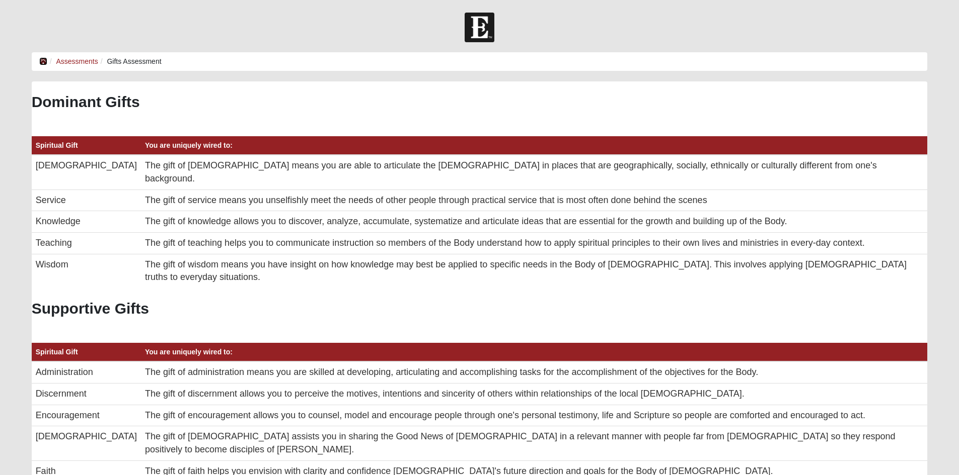
click at [45, 62] on icon at bounding box center [43, 61] width 8 height 7
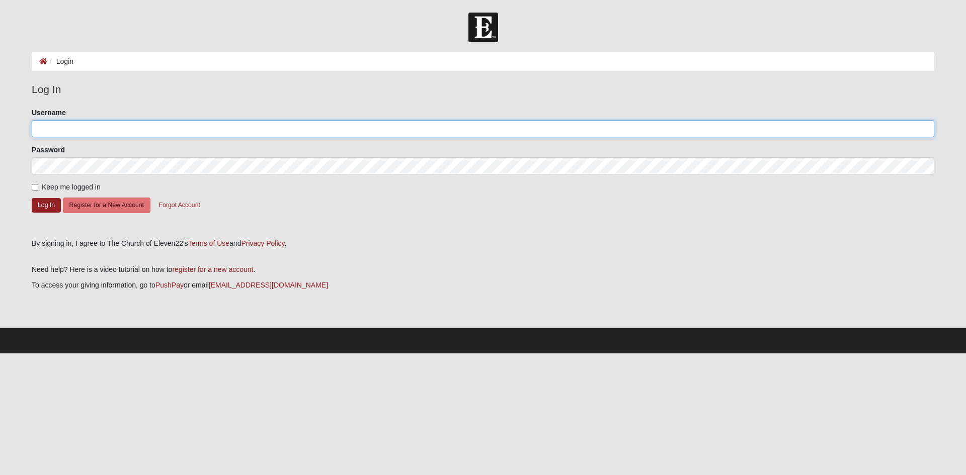
click at [67, 128] on input "Username" at bounding box center [483, 128] width 903 height 17
click at [95, 124] on input "Username" at bounding box center [483, 128] width 903 height 17
click at [83, 129] on input "Username" at bounding box center [483, 128] width 903 height 17
click at [80, 129] on input "Username" at bounding box center [483, 128] width 903 height 17
type input "[EMAIL_ADDRESS][DOMAIN_NAME]"
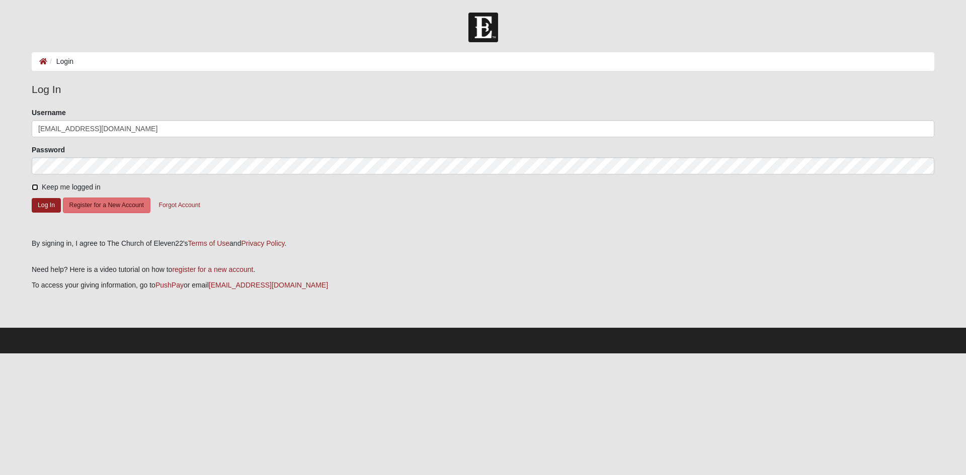
click at [36, 186] on input "Keep me logged in" at bounding box center [35, 187] width 7 height 7
checkbox input "true"
click at [48, 203] on button "Log In" at bounding box center [46, 205] width 29 height 15
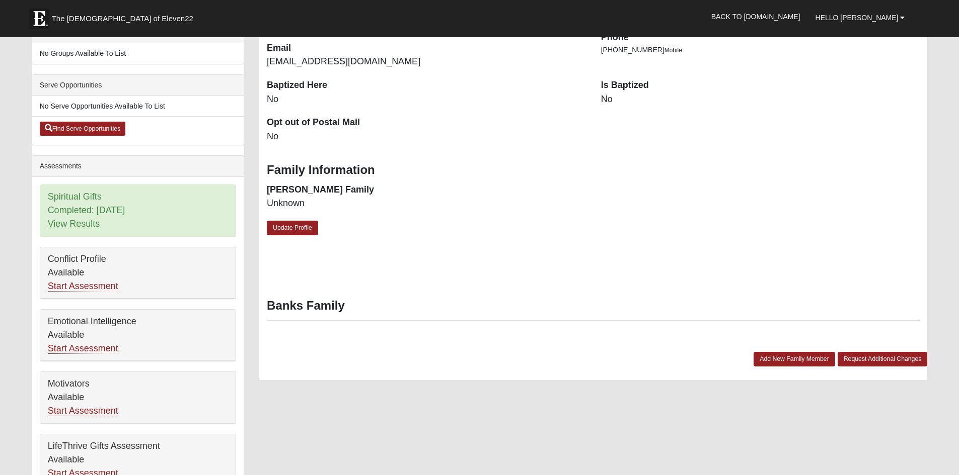
scroll to position [252, 0]
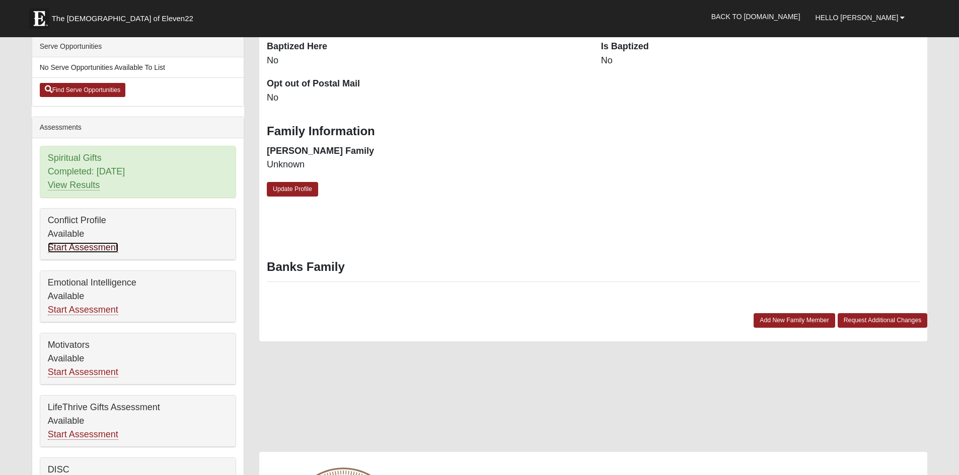
click at [104, 246] on link "Start Assessment" at bounding box center [83, 248] width 70 height 11
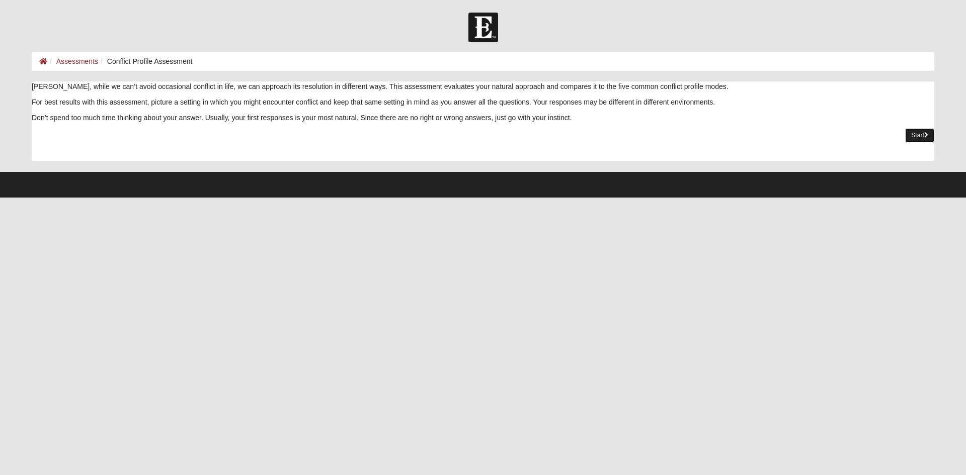
click at [918, 137] on link "Start" at bounding box center [919, 135] width 29 height 15
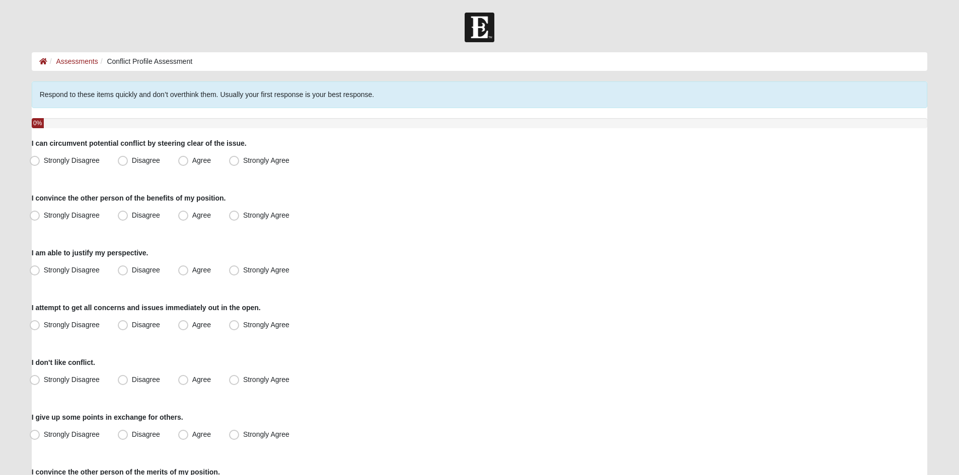
click at [484, 35] on img at bounding box center [479, 28] width 30 height 30
click at [72, 60] on link "Assessments" at bounding box center [77, 61] width 42 height 8
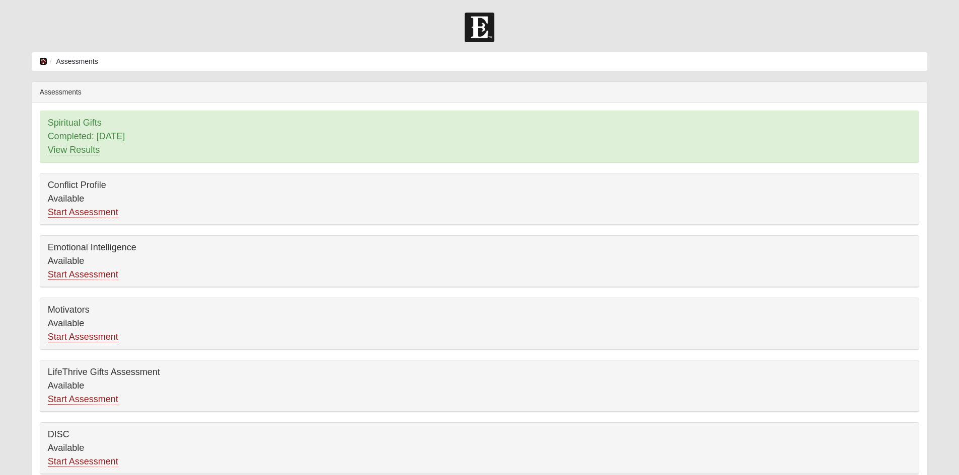
click at [43, 62] on icon at bounding box center [43, 61] width 8 height 7
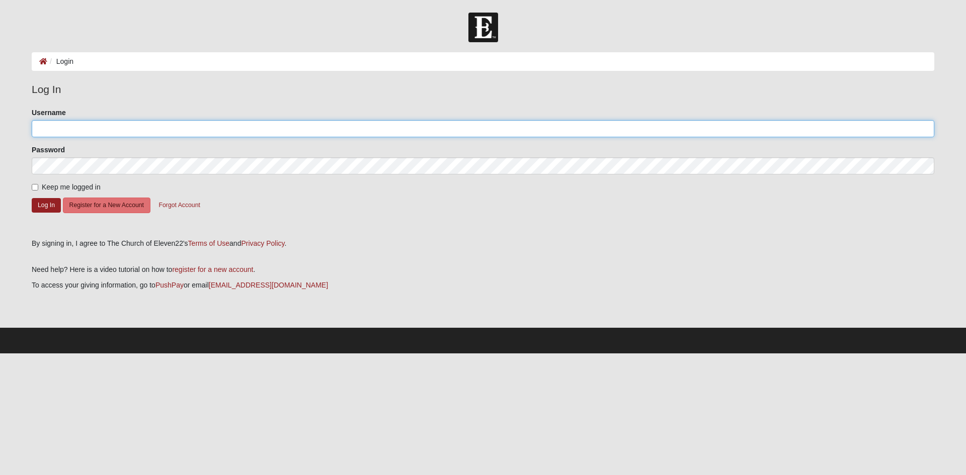
click at [101, 132] on input "Username" at bounding box center [483, 128] width 903 height 17
click at [84, 126] on input "Username" at bounding box center [483, 128] width 903 height 17
type input "[EMAIL_ADDRESS][DOMAIN_NAME]"
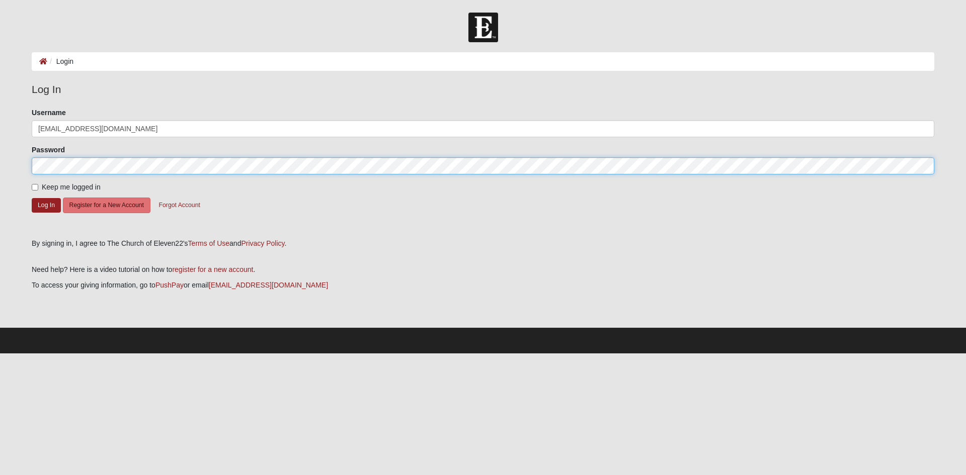
click at [32, 198] on button "Log In" at bounding box center [46, 205] width 29 height 15
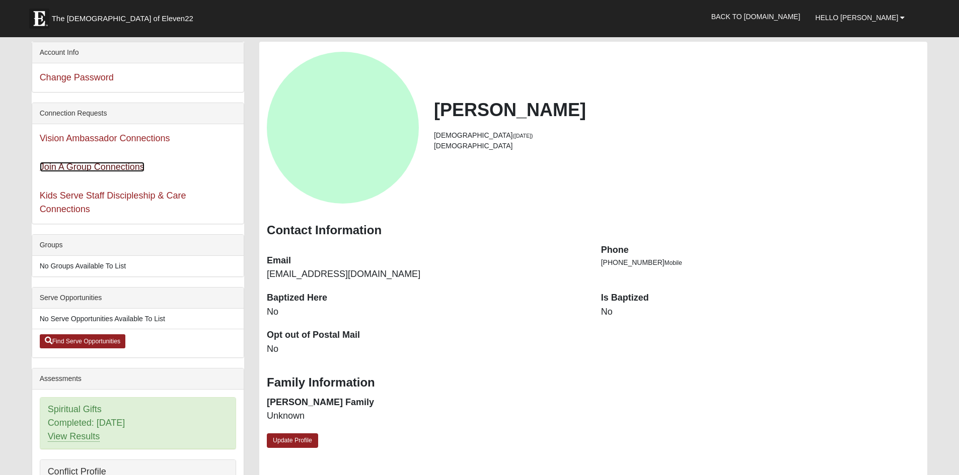
click at [118, 167] on link "Join A Group Connections" at bounding box center [92, 167] width 105 height 10
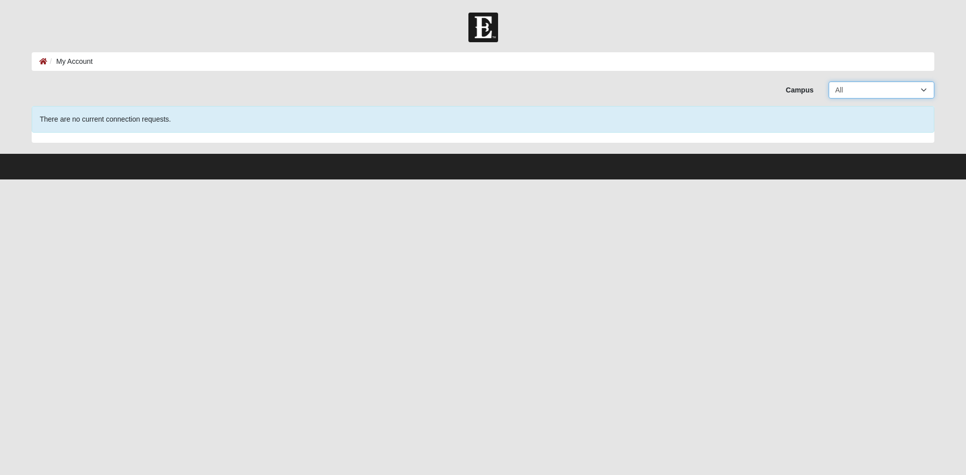
click at [895, 83] on select "All Arlington Baymeadows College Park Orlando (Coming Soon) Eleven22 Online Fle…" at bounding box center [882, 90] width 106 height 17
click at [829, 82] on select "All Arlington Baymeadows College Park Orlando (Coming Soon) Eleven22 Online Fle…" at bounding box center [882, 90] width 106 height 17
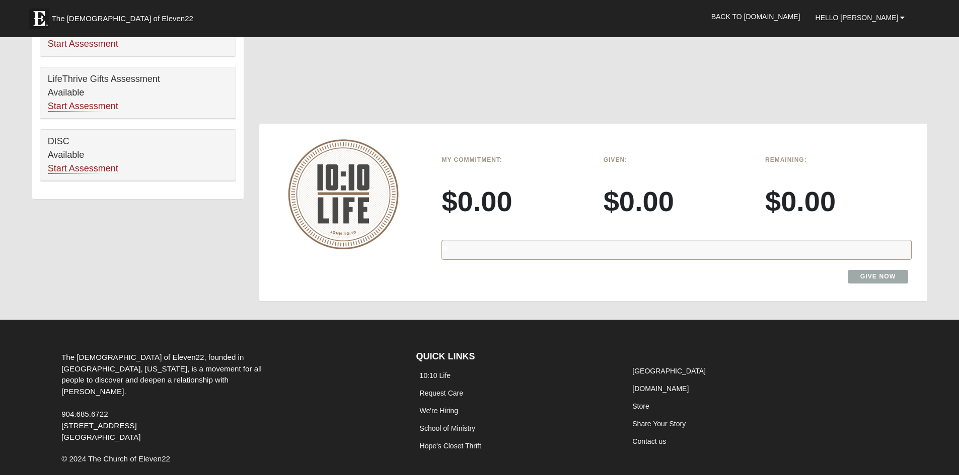
scroll to position [627, 0]
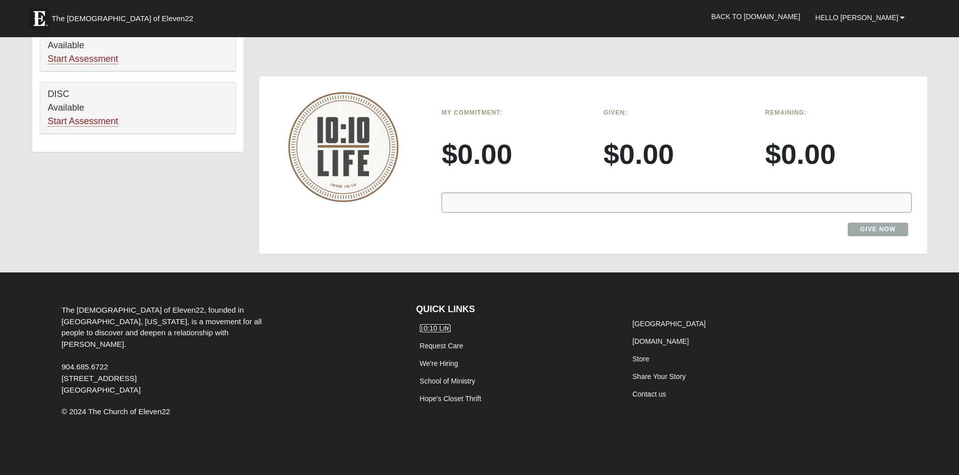
click at [432, 329] on link "10:10 Life" at bounding box center [435, 329] width 31 height 8
click at [662, 323] on link "[GEOGRAPHIC_DATA]" at bounding box center [668, 324] width 73 height 8
